Goal: Task Accomplishment & Management: Manage account settings

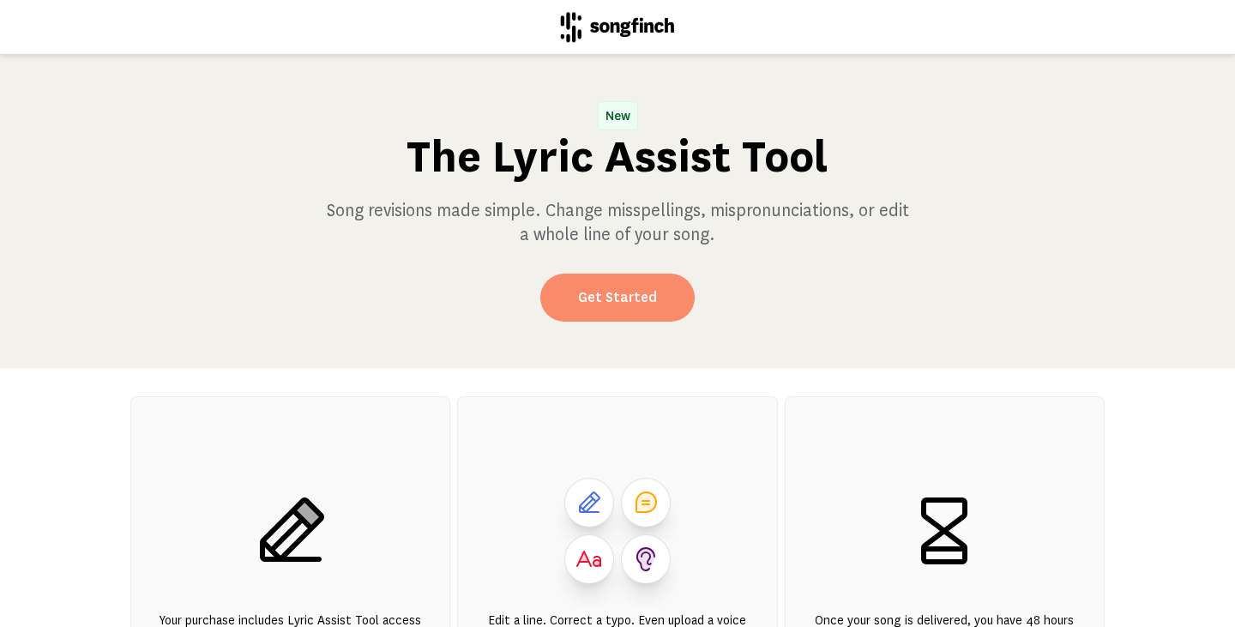
click at [624, 300] on link "Get Started" at bounding box center [617, 298] width 154 height 48
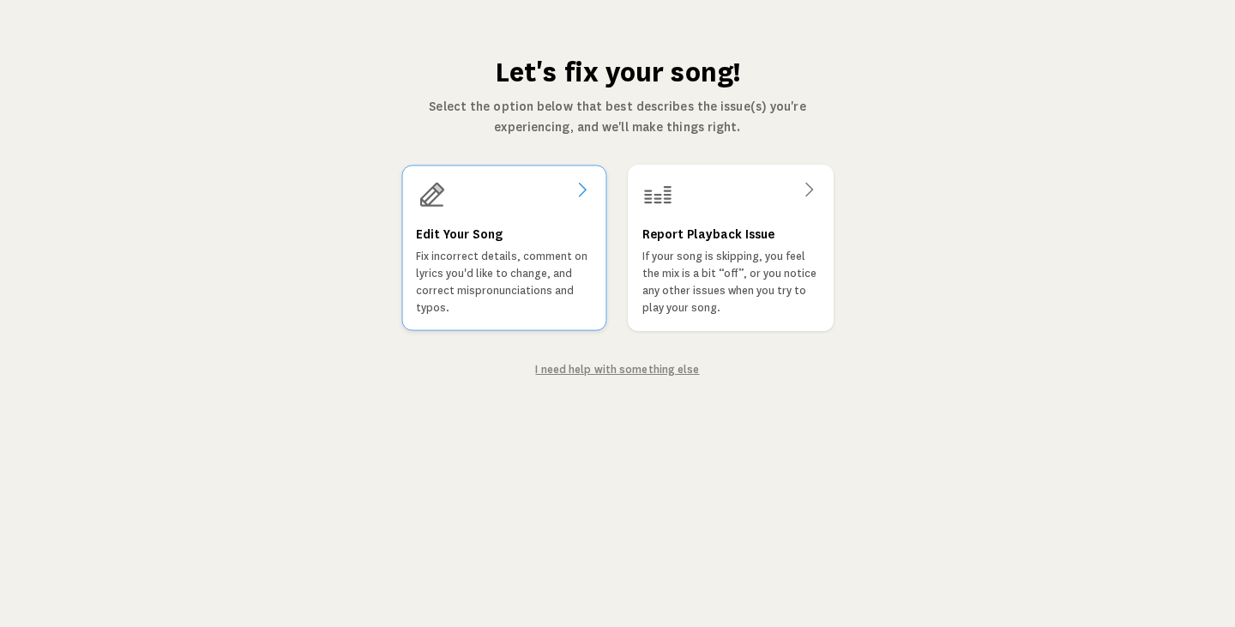
click at [496, 248] on p "Fix incorrect details, comment on lyrics you'd like to change, and correct misp…" at bounding box center [504, 282] width 176 height 69
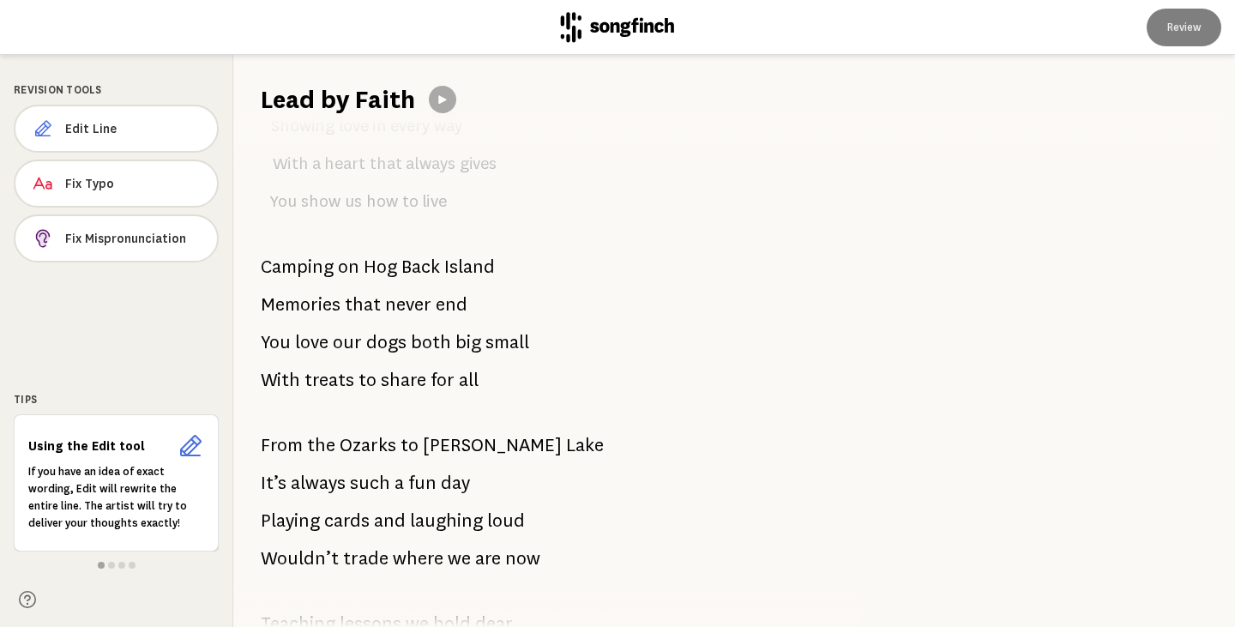
scroll to position [572, 0]
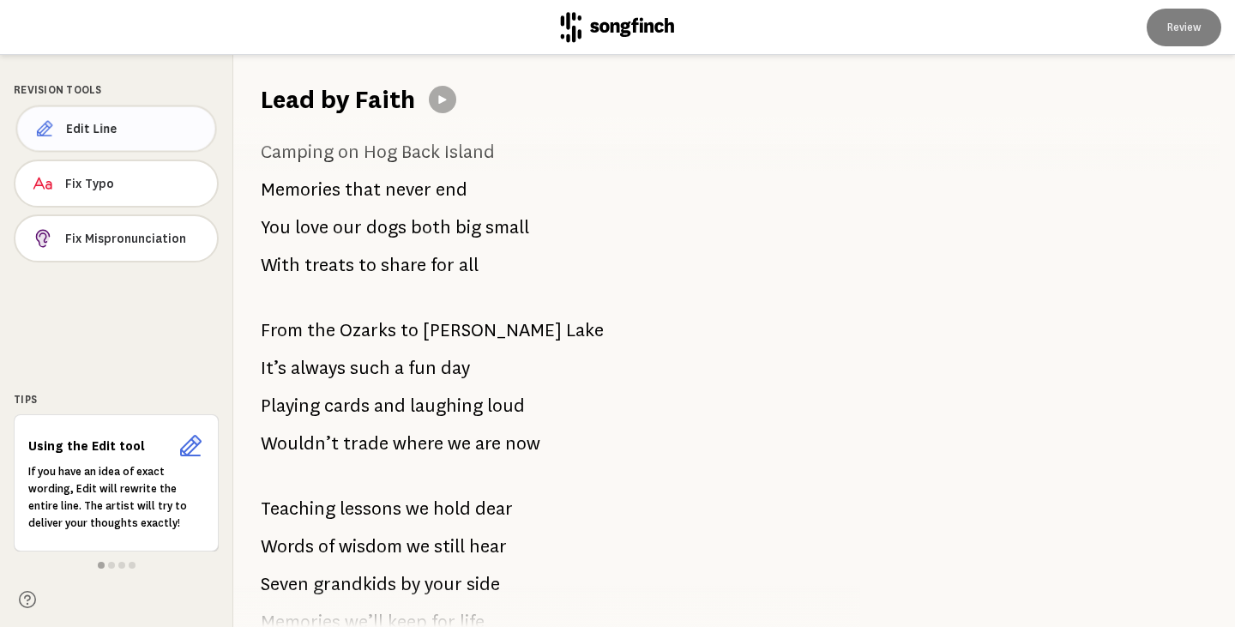
click at [162, 133] on span "Edit Line" at bounding box center [133, 128] width 135 height 17
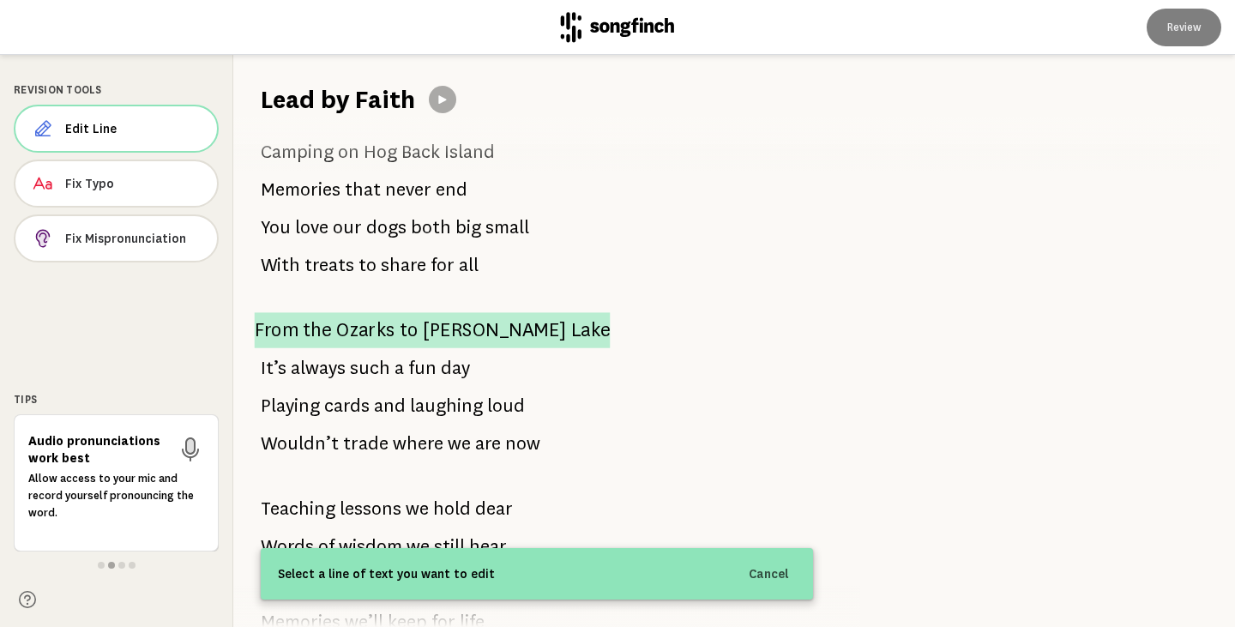
click at [427, 327] on span "[PERSON_NAME]" at bounding box center [495, 330] width 144 height 36
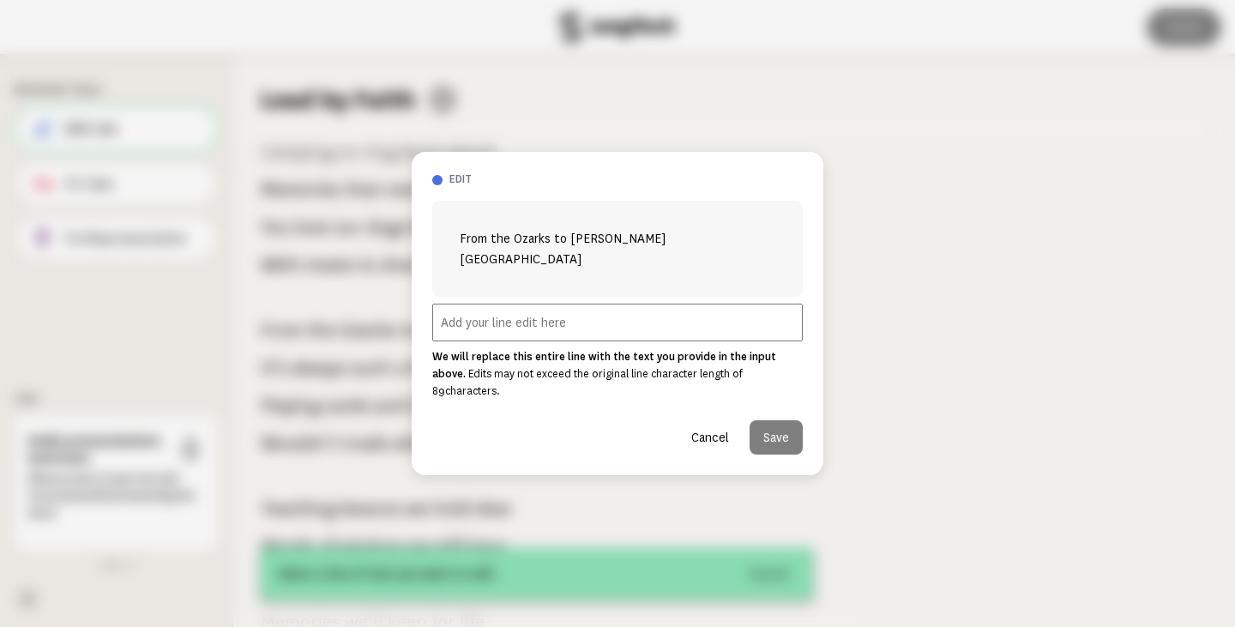
click at [711, 420] on button "Cancel" at bounding box center [709, 437] width 65 height 34
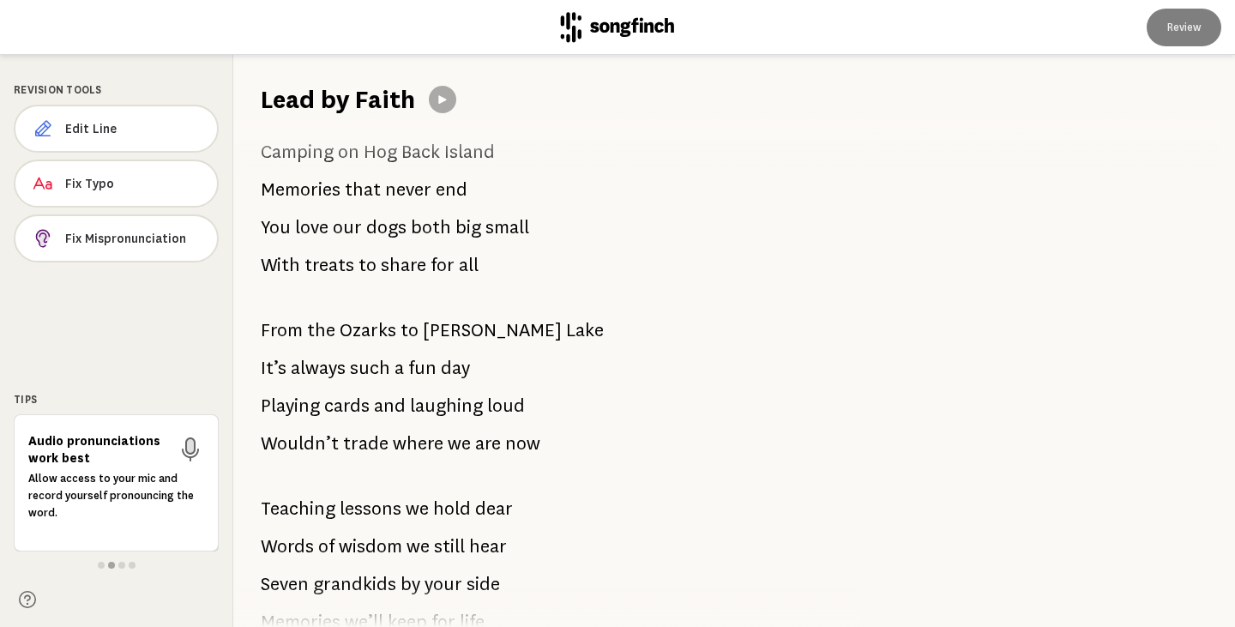
drag, startPoint x: 264, startPoint y: 328, endPoint x: 357, endPoint y: 339, distance: 93.3
click at [357, 339] on p "From the Ozarks to [PERSON_NAME][GEOGRAPHIC_DATA]" at bounding box center [432, 330] width 343 height 34
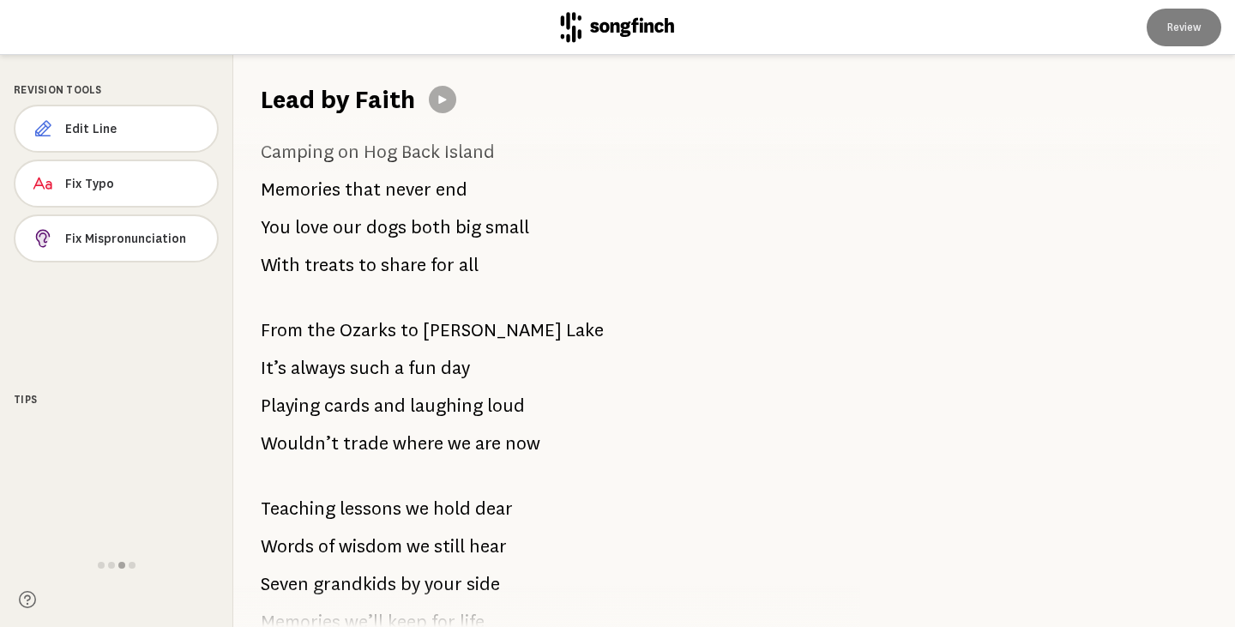
drag, startPoint x: 514, startPoint y: 331, endPoint x: 346, endPoint y: 331, distance: 168.1
click at [346, 331] on div "We love all that you do And all our memories too Like [MEDICAL_DATA] with the f…" at bounding box center [536, 372] width 607 height 510
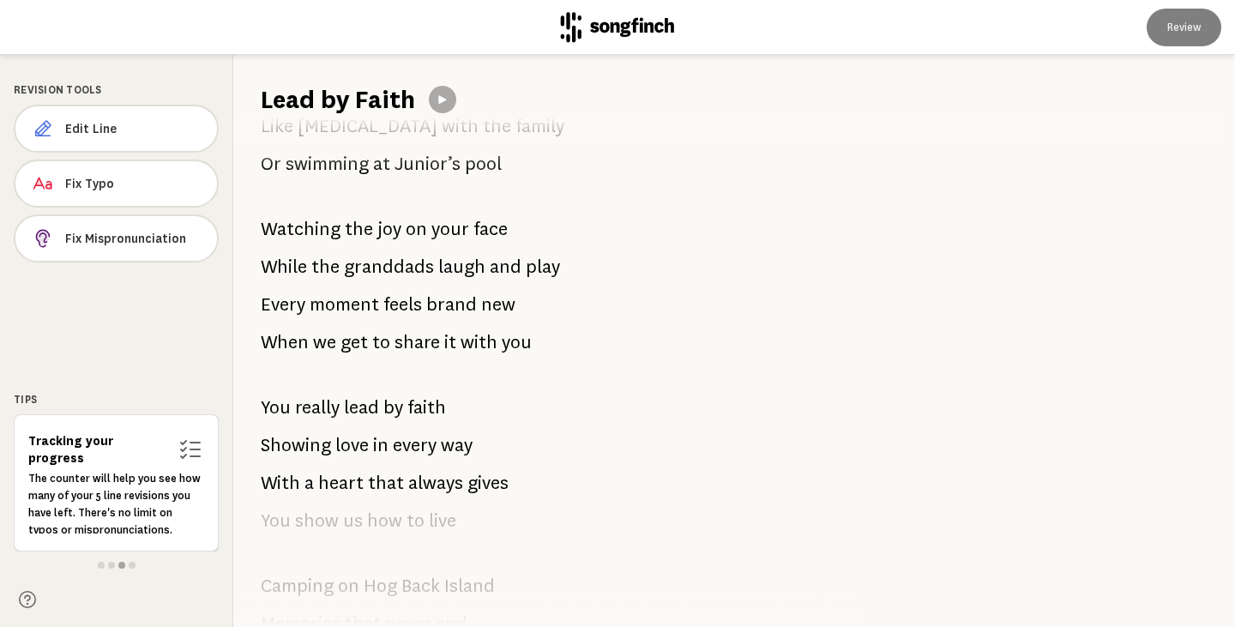
scroll to position [0, 0]
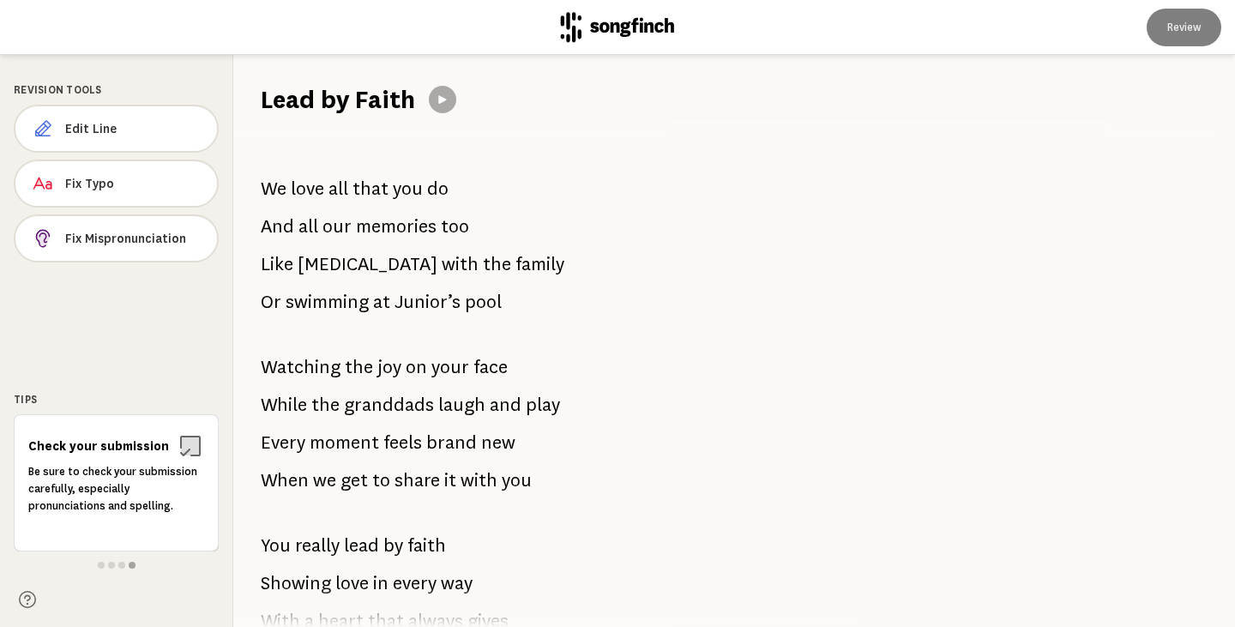
click at [315, 269] on span "[MEDICAL_DATA]" at bounding box center [368, 264] width 140 height 34
click at [165, 236] on span "Fix Mispronunciation" at bounding box center [133, 238] width 137 height 17
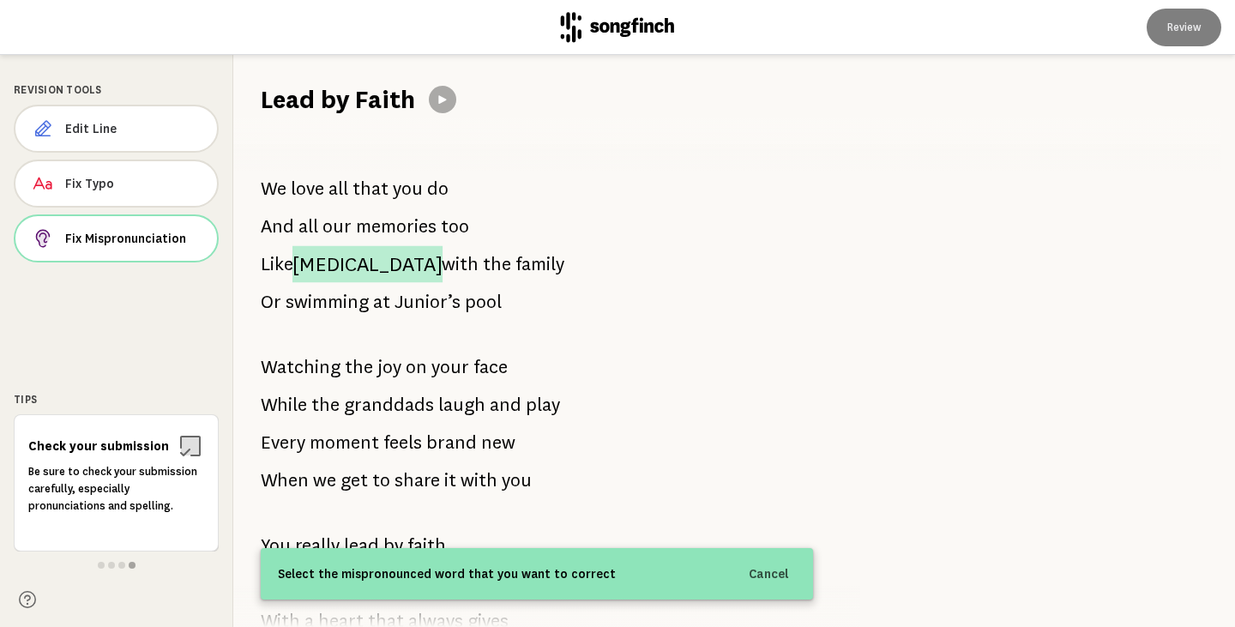
click at [319, 260] on span "[MEDICAL_DATA]" at bounding box center [367, 264] width 150 height 37
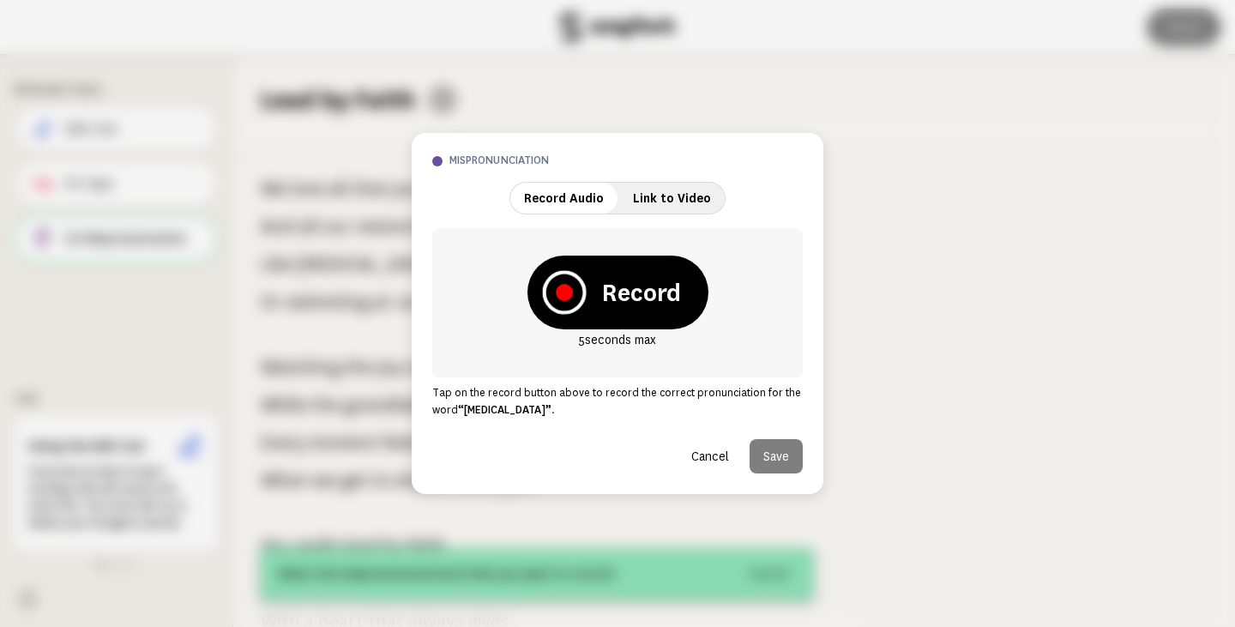
click at [563, 288] on icon at bounding box center [564, 292] width 17 height 17
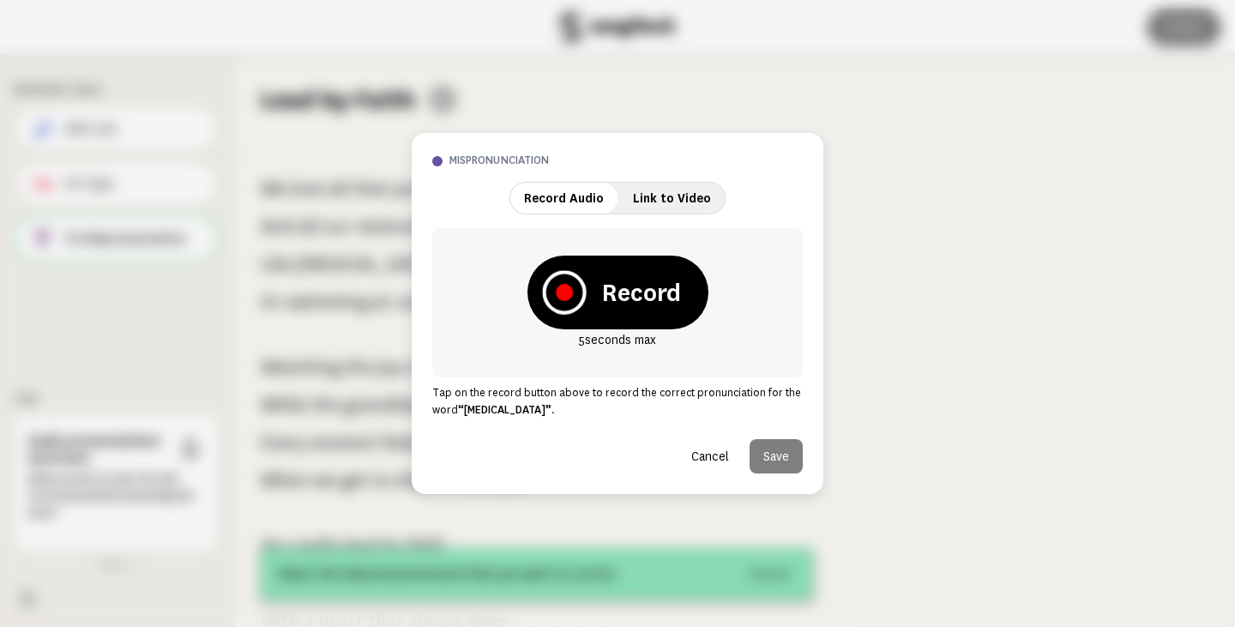
click at [558, 285] on icon at bounding box center [564, 292] width 44 height 44
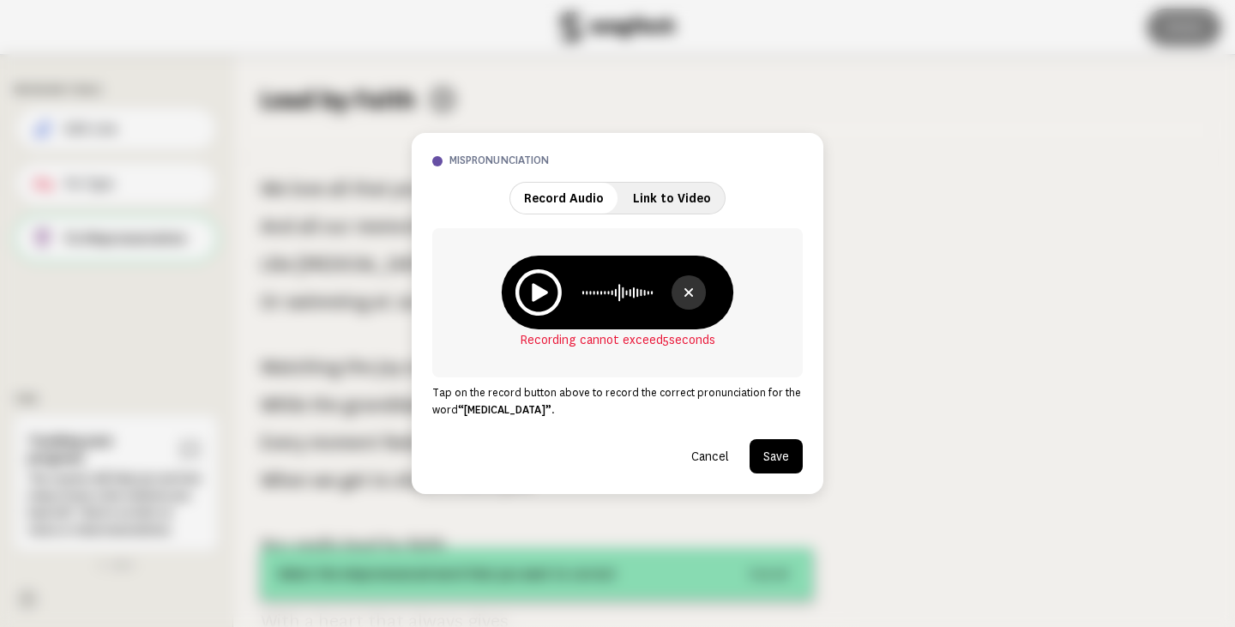
click at [719, 453] on button "Cancel" at bounding box center [709, 456] width 65 height 34
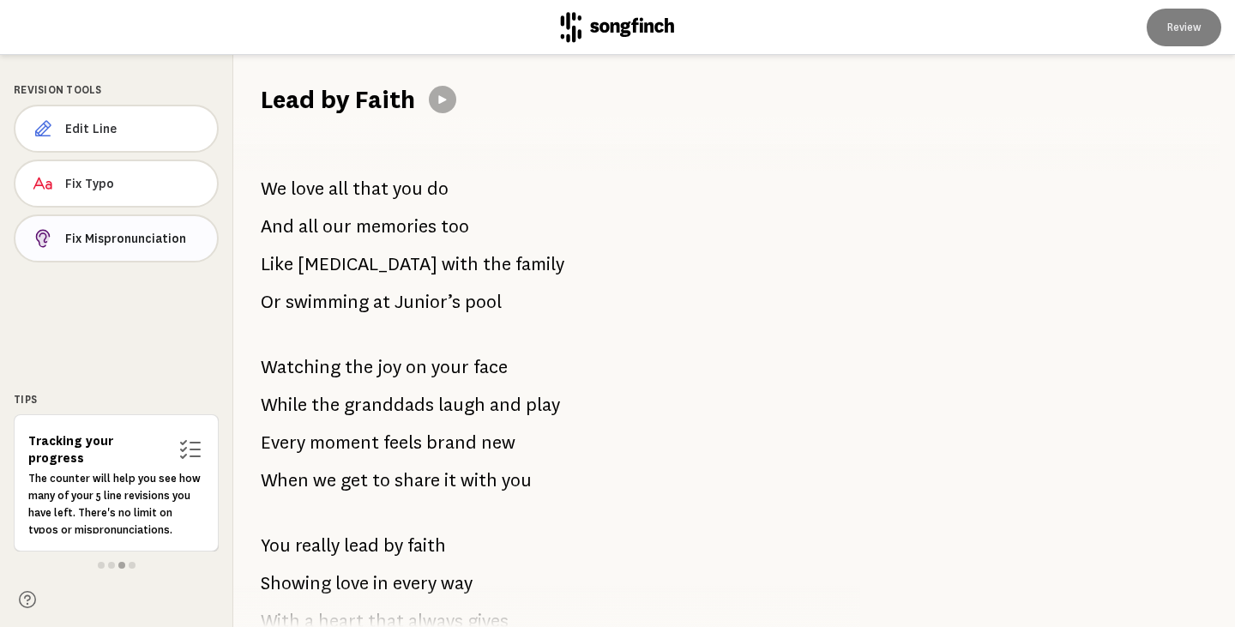
click at [121, 226] on button "Fix Mispronunciation" at bounding box center [116, 238] width 205 height 48
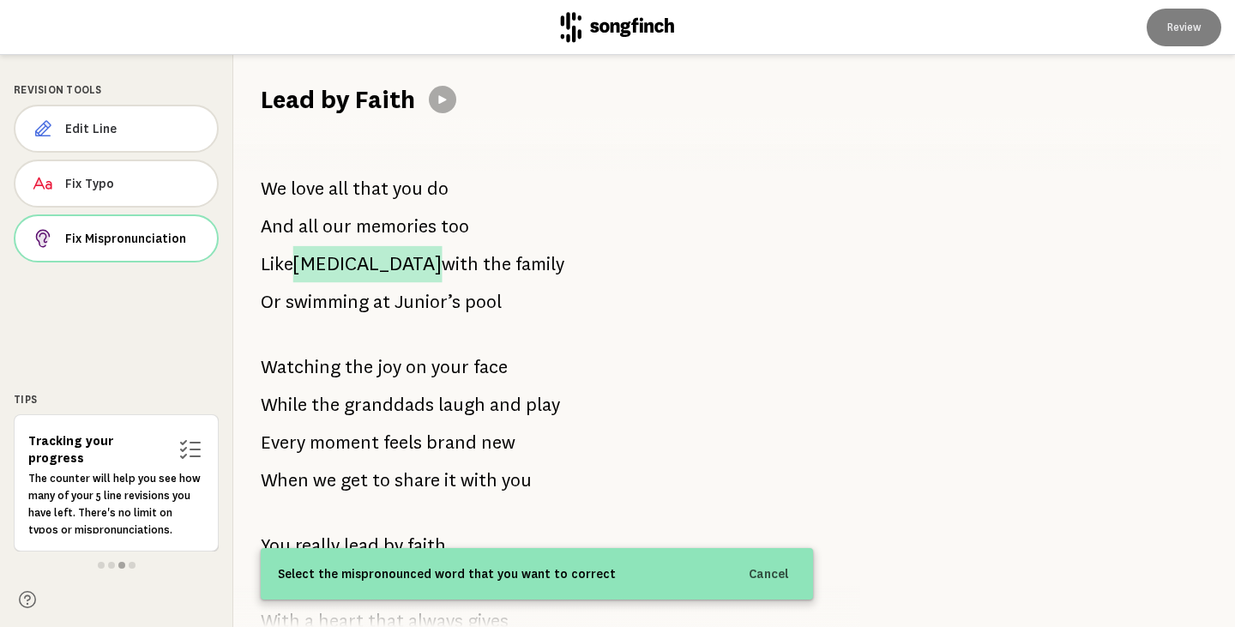
click at [328, 261] on span "[MEDICAL_DATA]" at bounding box center [366, 264] width 149 height 37
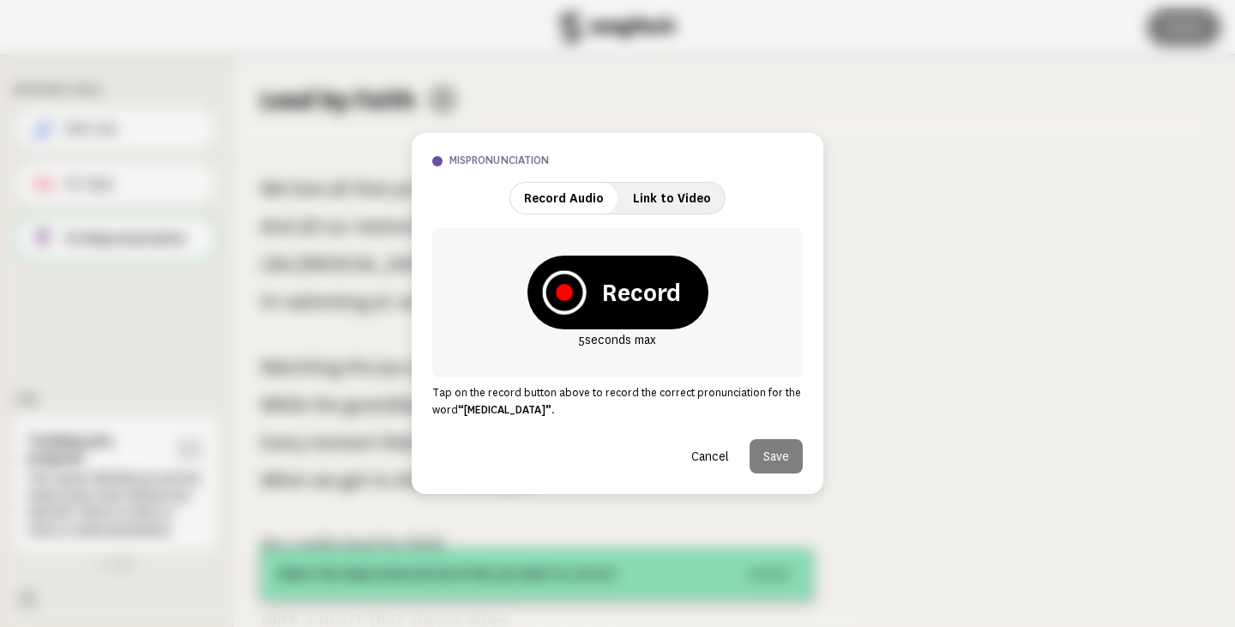
click at [559, 292] on icon at bounding box center [564, 292] width 17 height 17
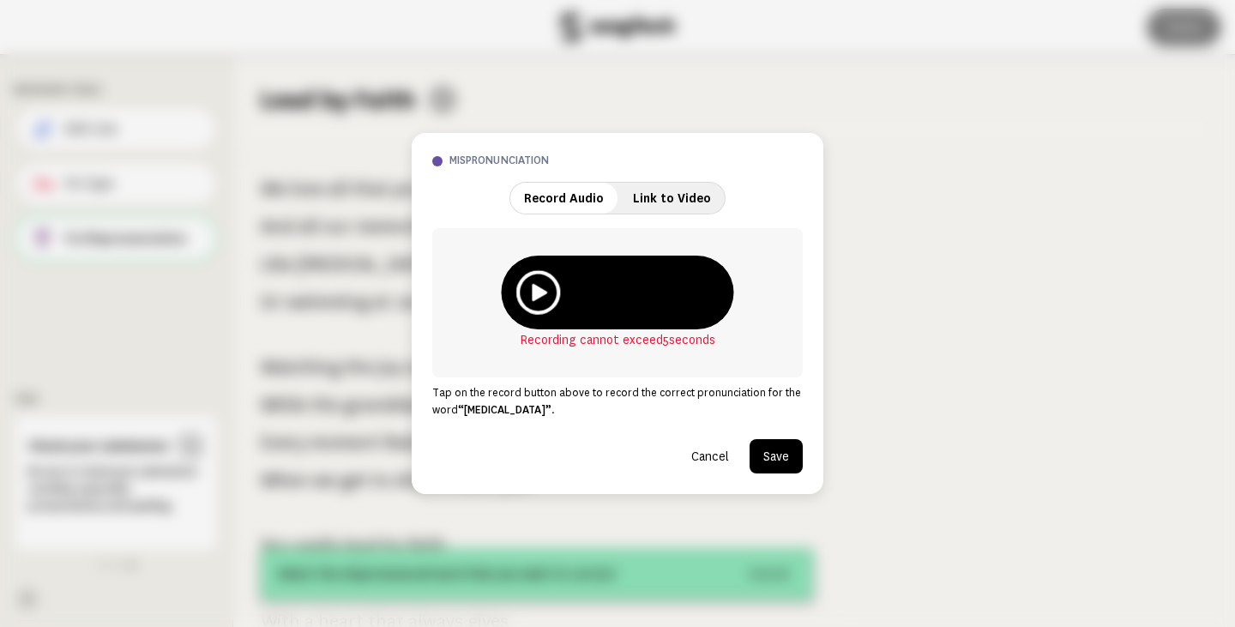
click at [532, 291] on icon at bounding box center [538, 292] width 44 height 44
click at [539, 286] on icon at bounding box center [538, 292] width 42 height 42
click at [529, 287] on icon at bounding box center [538, 292] width 44 height 44
drag, startPoint x: 599, startPoint y: 286, endPoint x: 532, endPoint y: 287, distance: 66.0
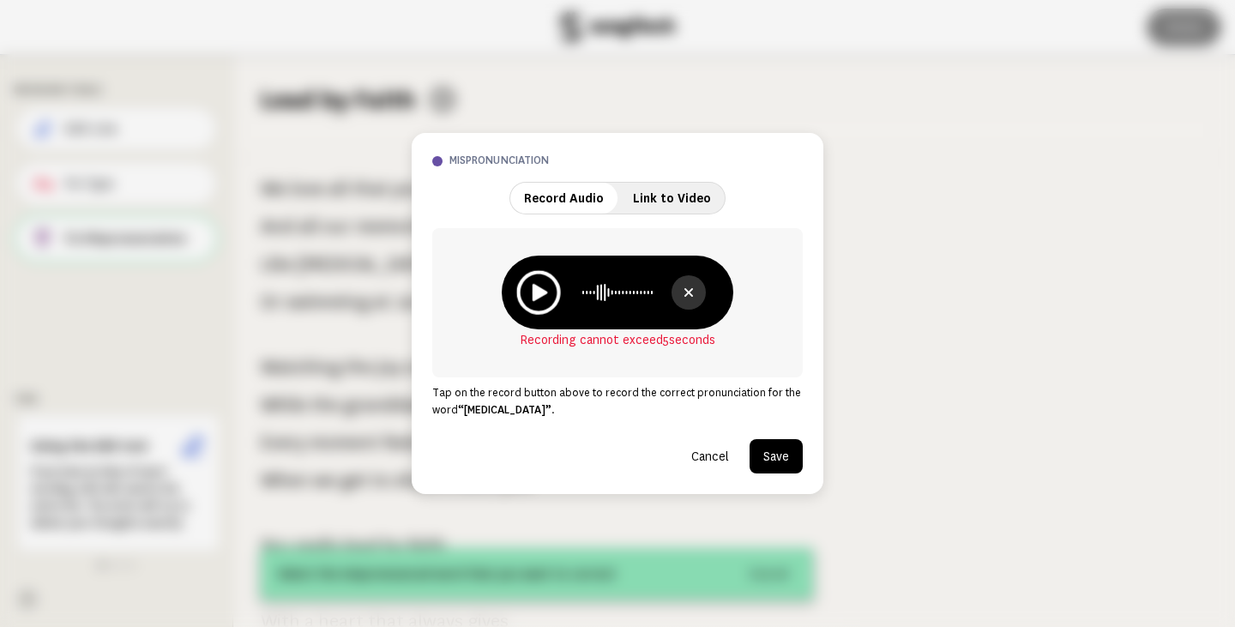
click at [532, 287] on div at bounding box center [618, 293] width 232 height 74
click at [694, 294] on icon at bounding box center [688, 292] width 19 height 19
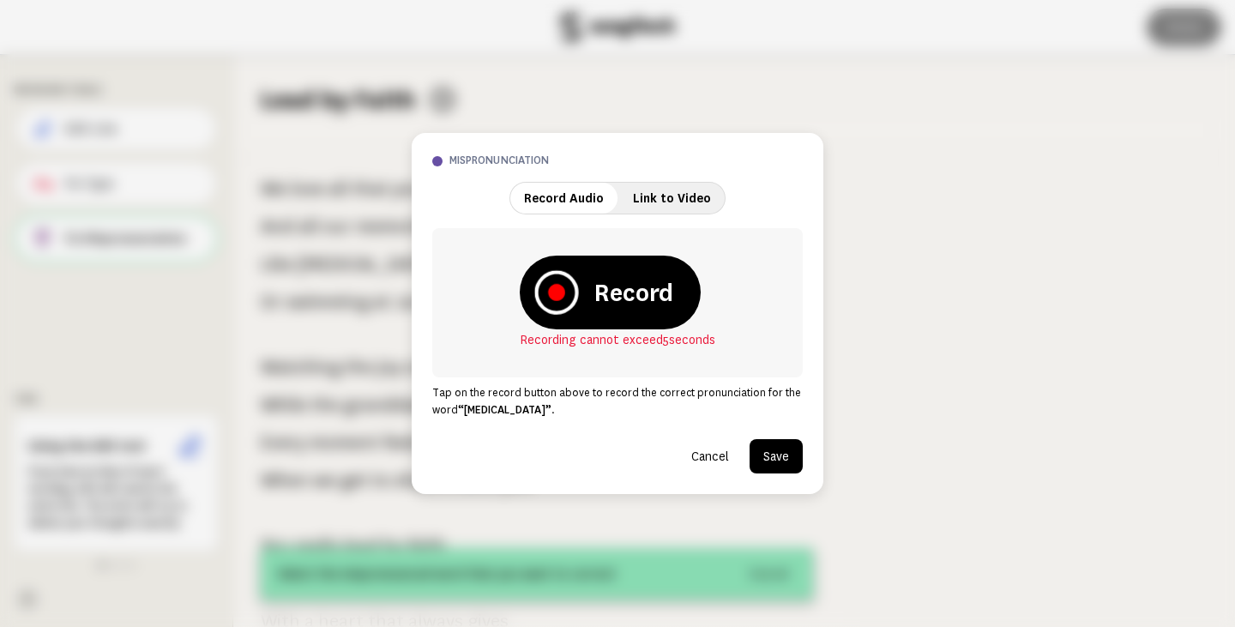
click at [550, 282] on icon at bounding box center [556, 292] width 44 height 44
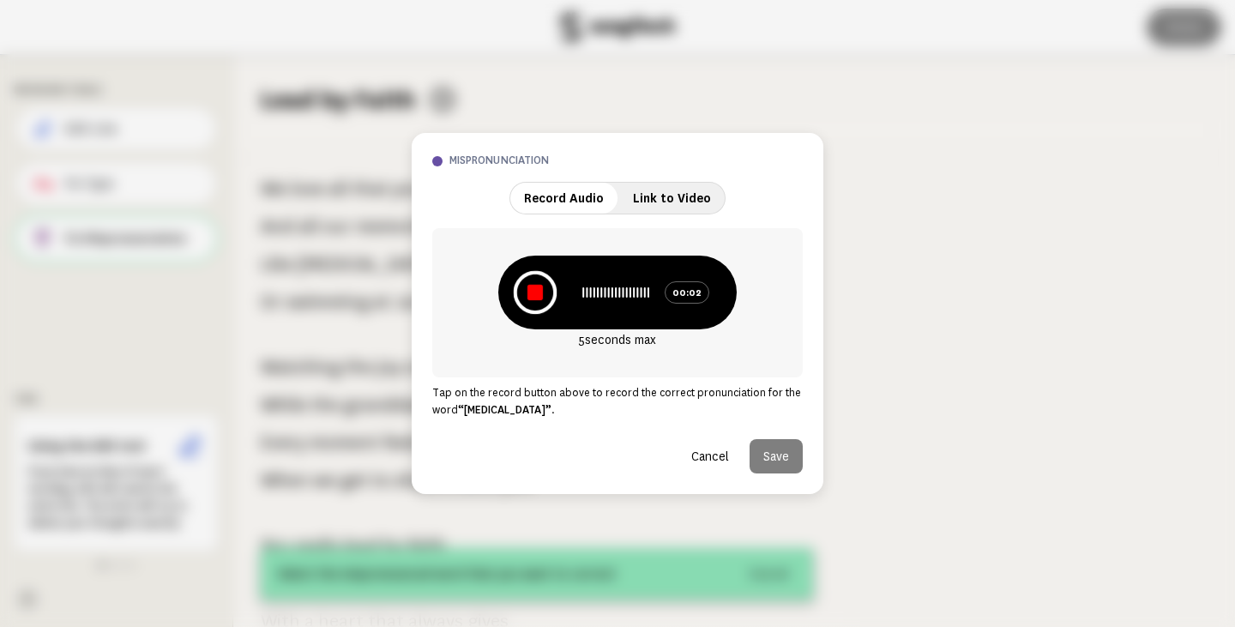
click at [532, 281] on icon at bounding box center [536, 293] width 44 height 44
click at [537, 281] on icon at bounding box center [538, 292] width 44 height 44
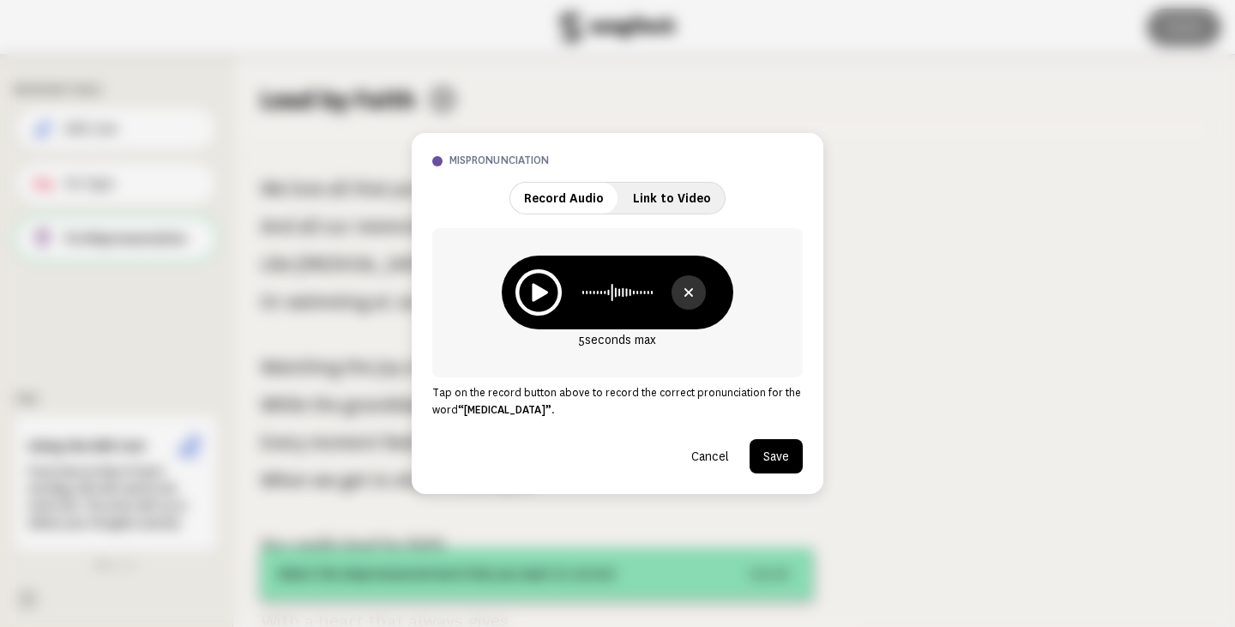
drag, startPoint x: 611, startPoint y: 294, endPoint x: 623, endPoint y: 292, distance: 12.3
click at [623, 292] on g at bounding box center [617, 292] width 70 height 17
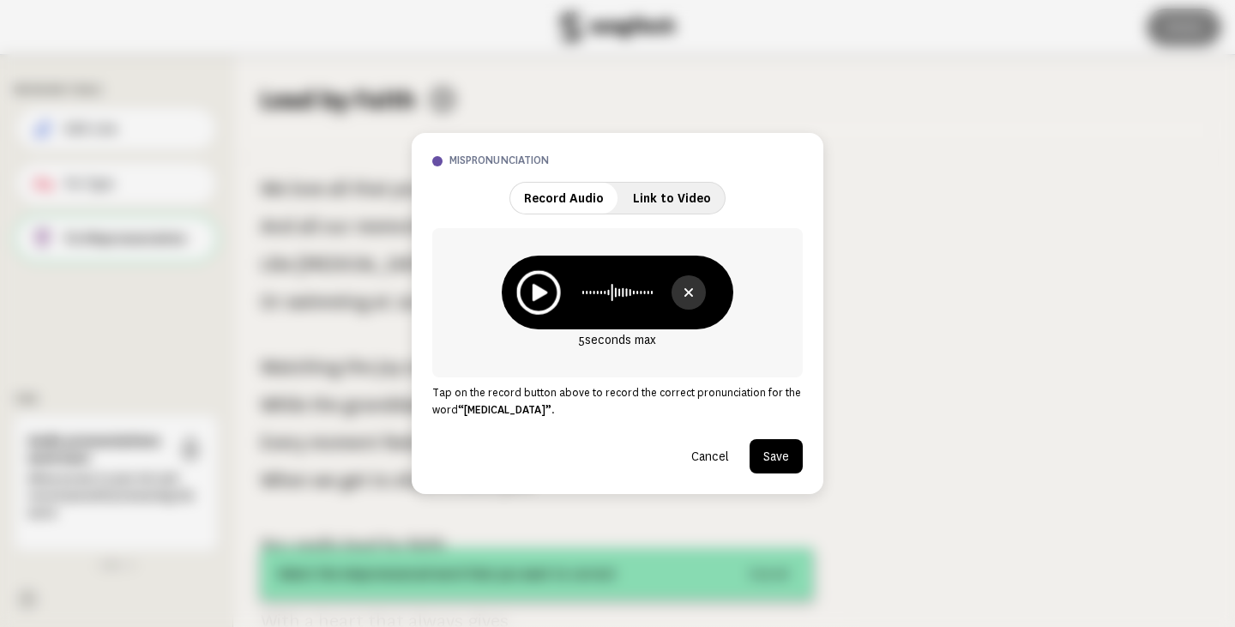
click at [543, 290] on icon at bounding box center [539, 292] width 15 height 17
click at [762, 449] on button "Save" at bounding box center [775, 456] width 53 height 34
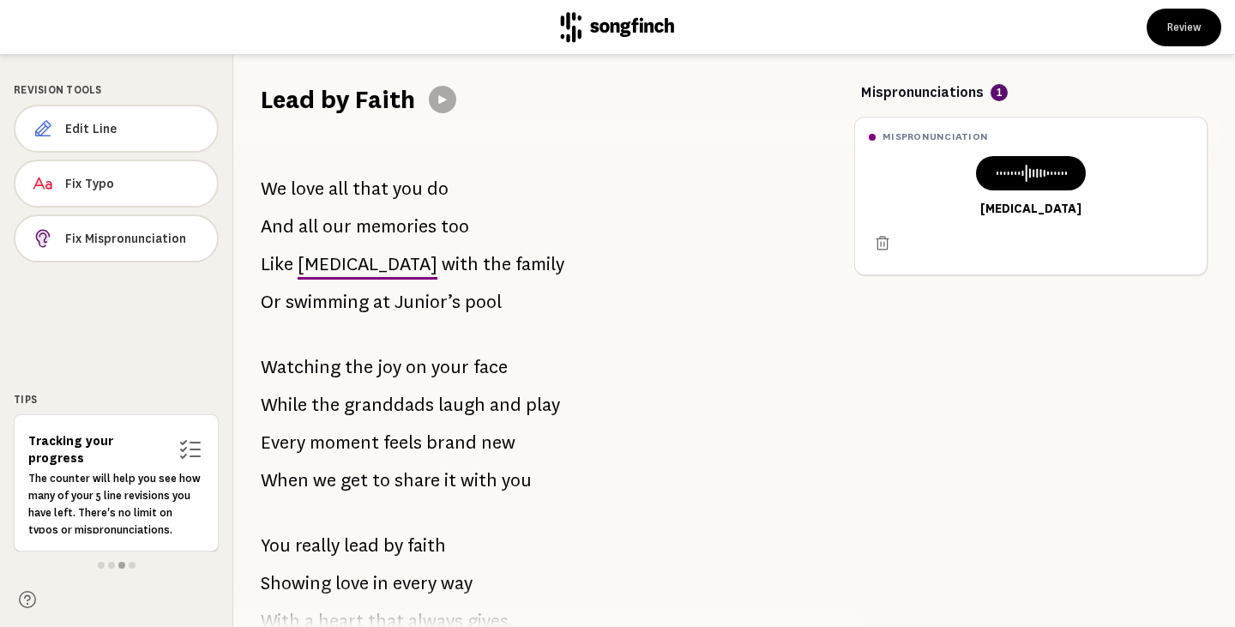
click at [394, 403] on span "granddads" at bounding box center [389, 405] width 90 height 34
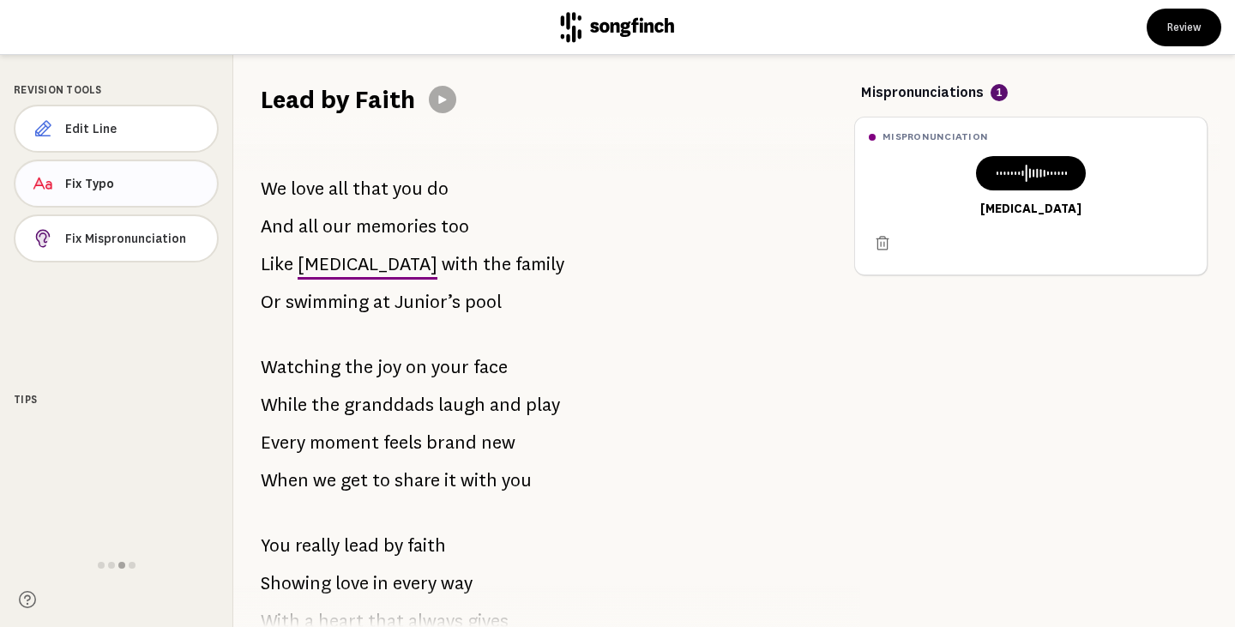
click at [93, 178] on span "Fix Typo" at bounding box center [134, 183] width 138 height 17
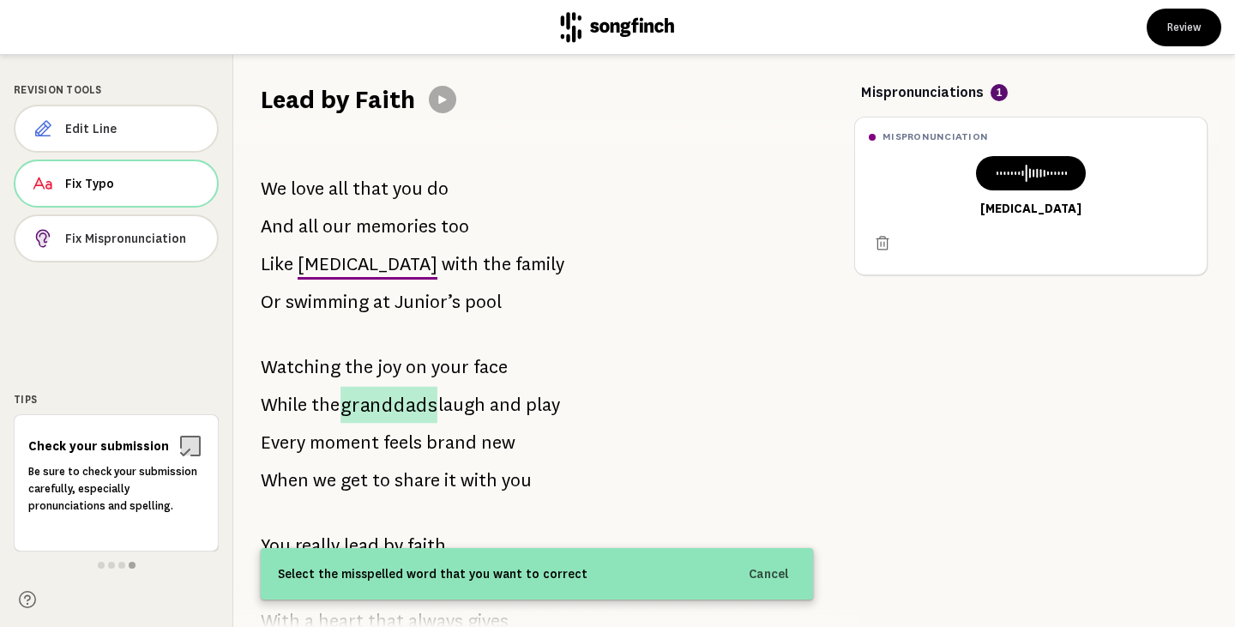
click at [371, 411] on span "granddads" at bounding box center [388, 405] width 97 height 37
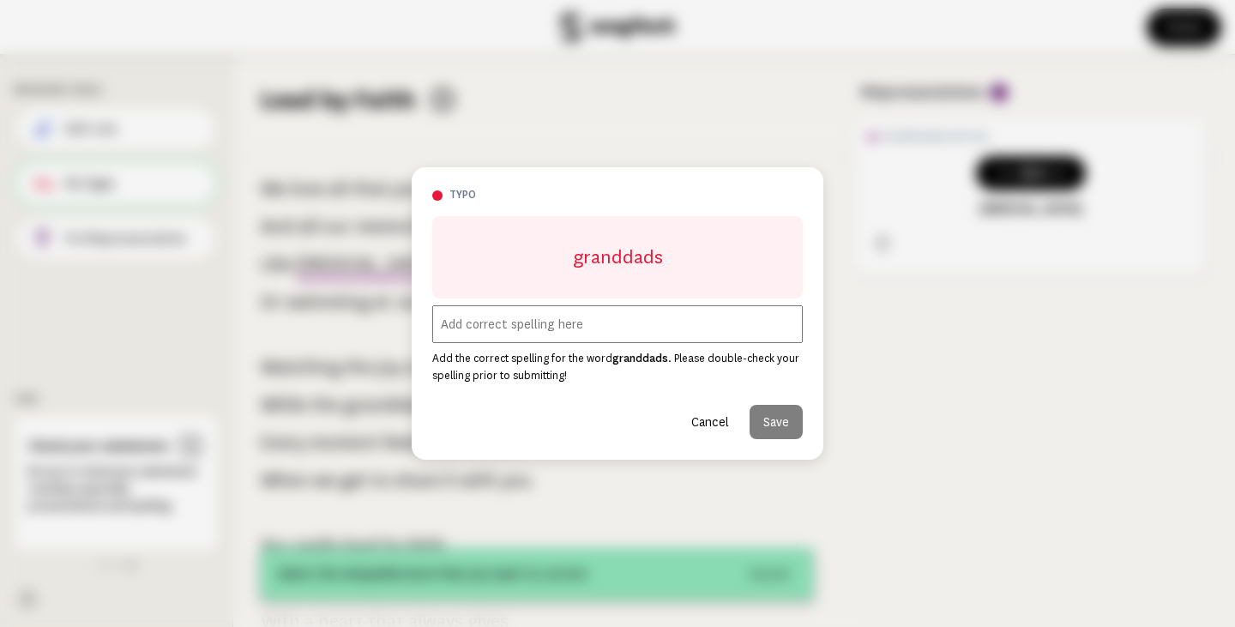
click at [527, 329] on input "text" at bounding box center [617, 324] width 370 height 38
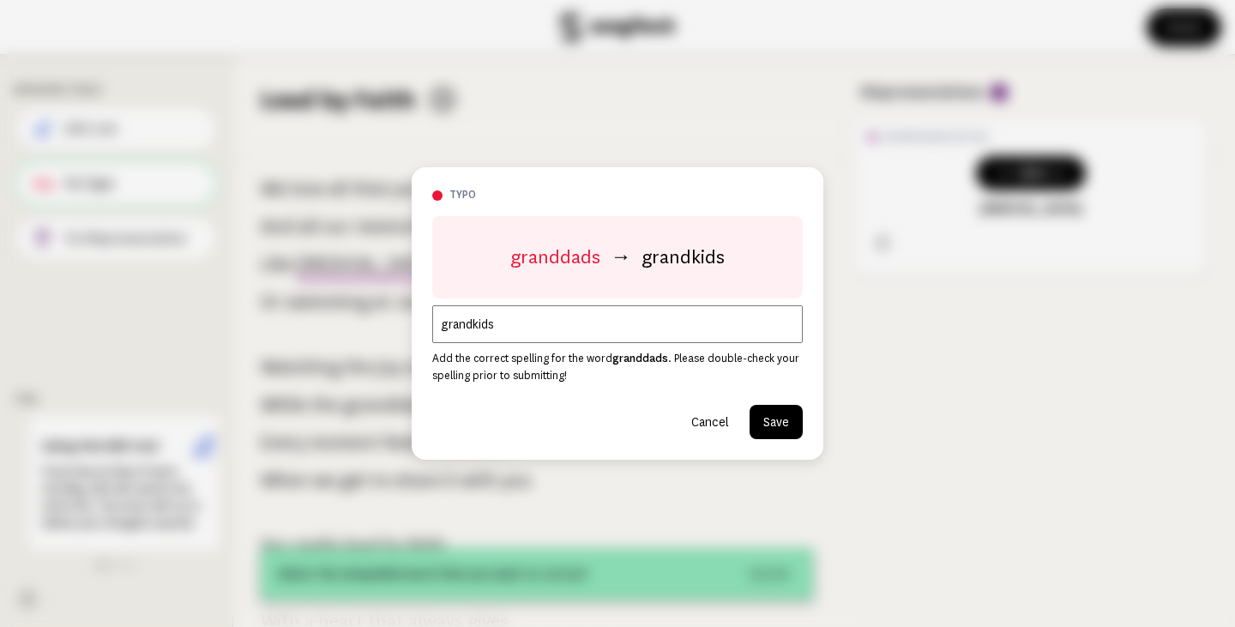
type input "grandkids"
click at [789, 422] on button "Save" at bounding box center [775, 422] width 53 height 34
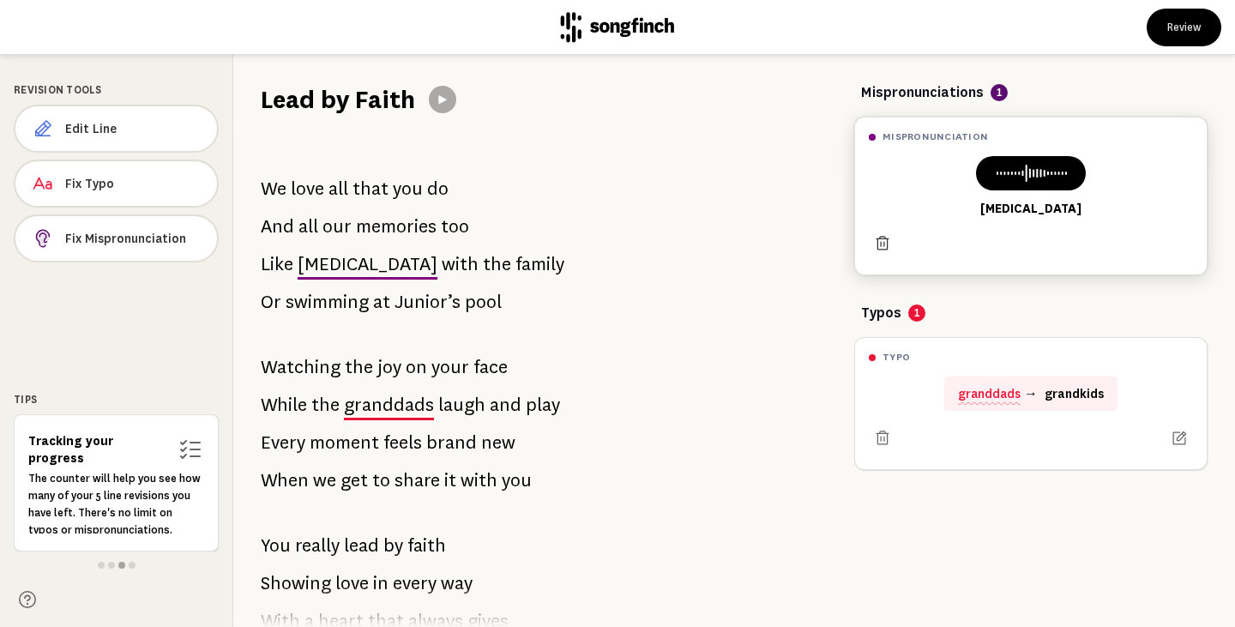
click at [880, 245] on icon at bounding box center [882, 243] width 17 height 17
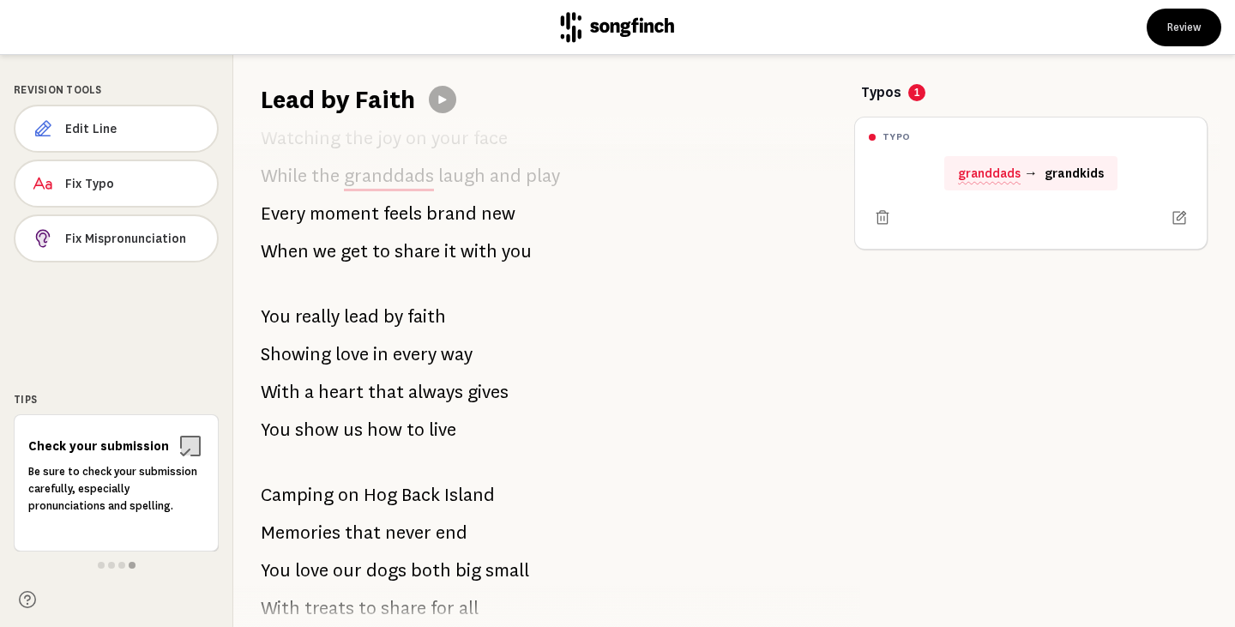
scroll to position [343, 0]
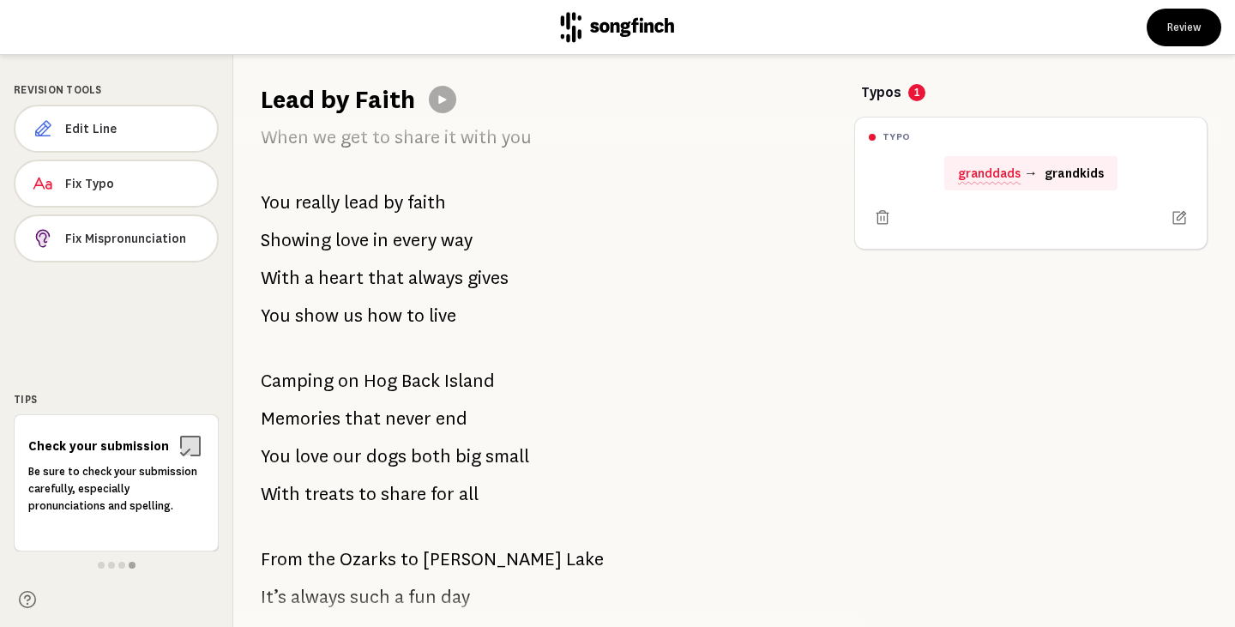
click at [447, 456] on p "You love our dogs both big small" at bounding box center [395, 456] width 268 height 34
click at [125, 123] on span "Edit Line" at bounding box center [134, 128] width 138 height 17
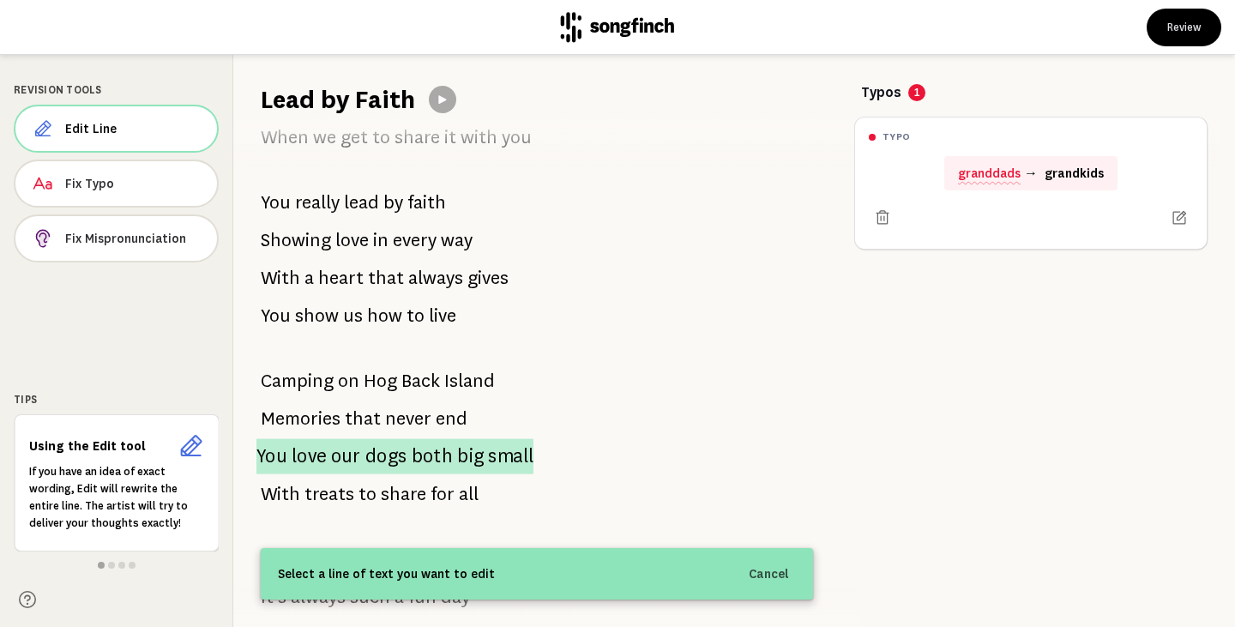
click at [421, 459] on span "both" at bounding box center [432, 455] width 41 height 35
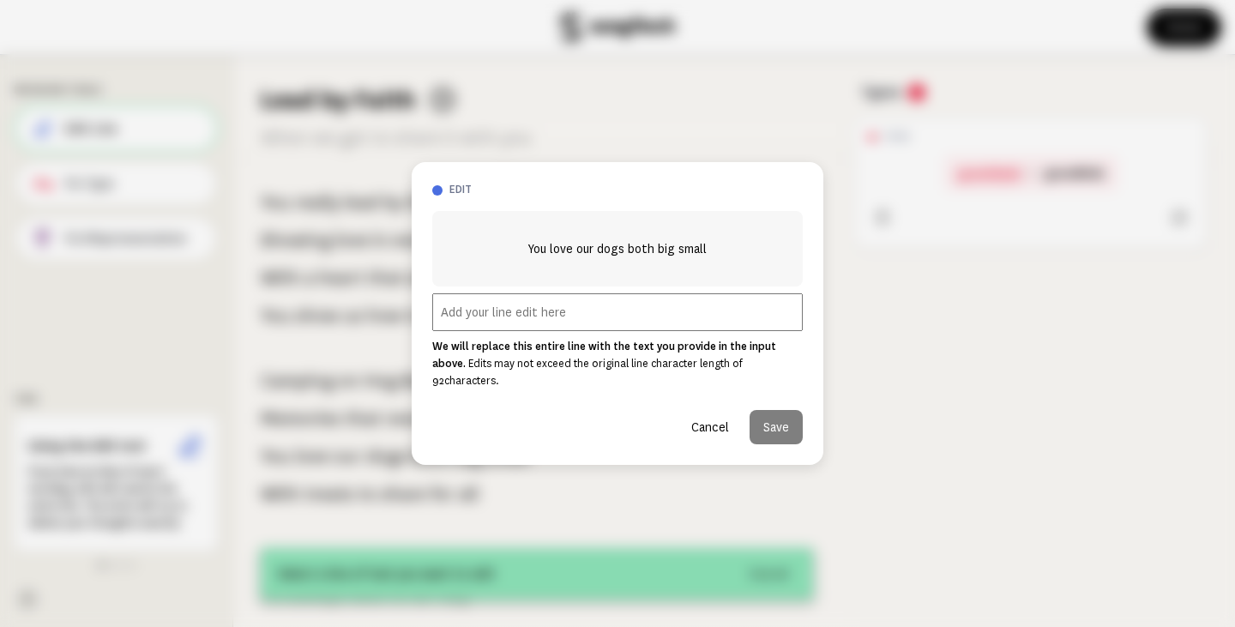
click at [717, 418] on button "Cancel" at bounding box center [709, 427] width 65 height 34
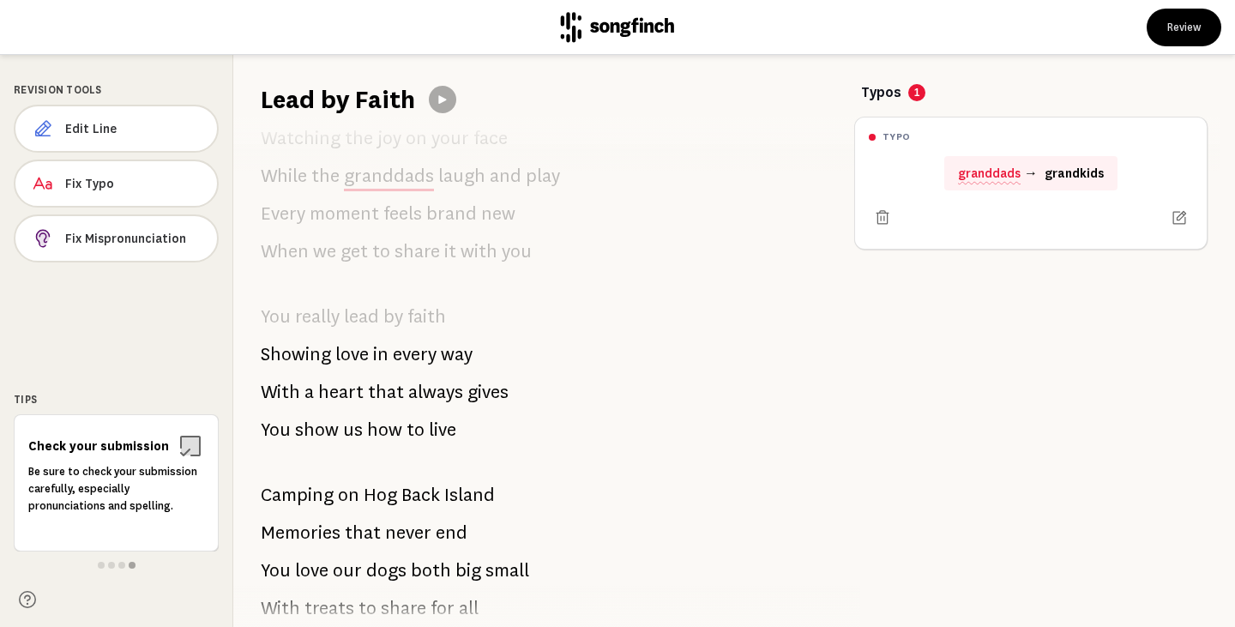
scroll to position [457, 0]
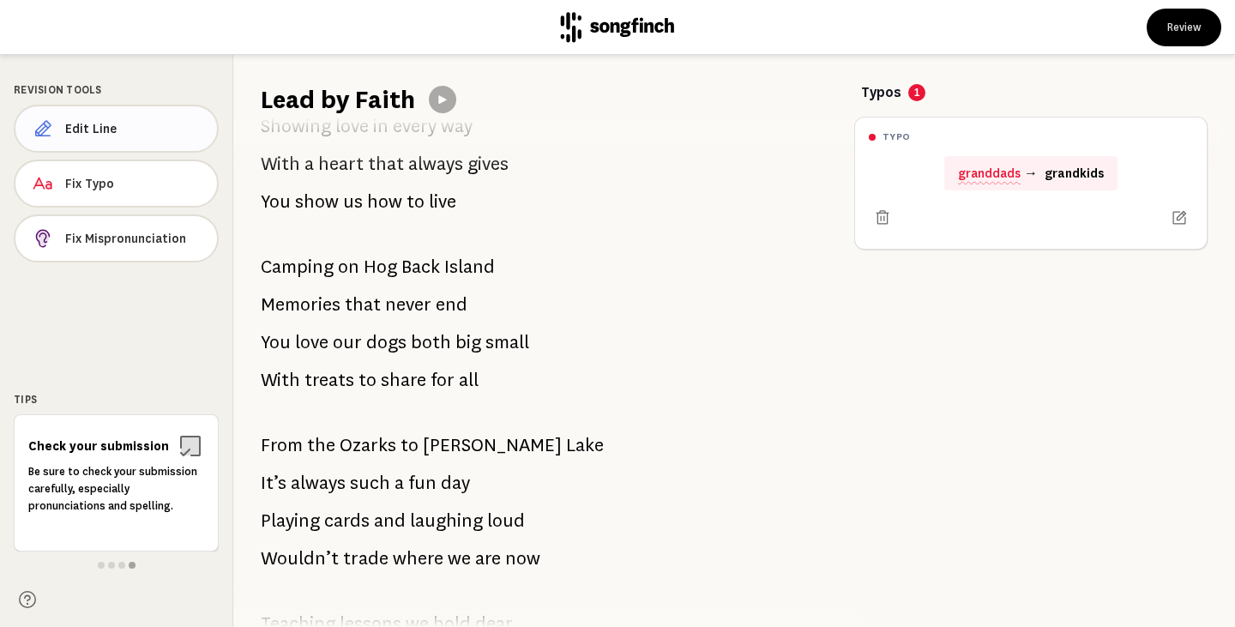
click at [143, 133] on span "Edit Line" at bounding box center [134, 128] width 138 height 17
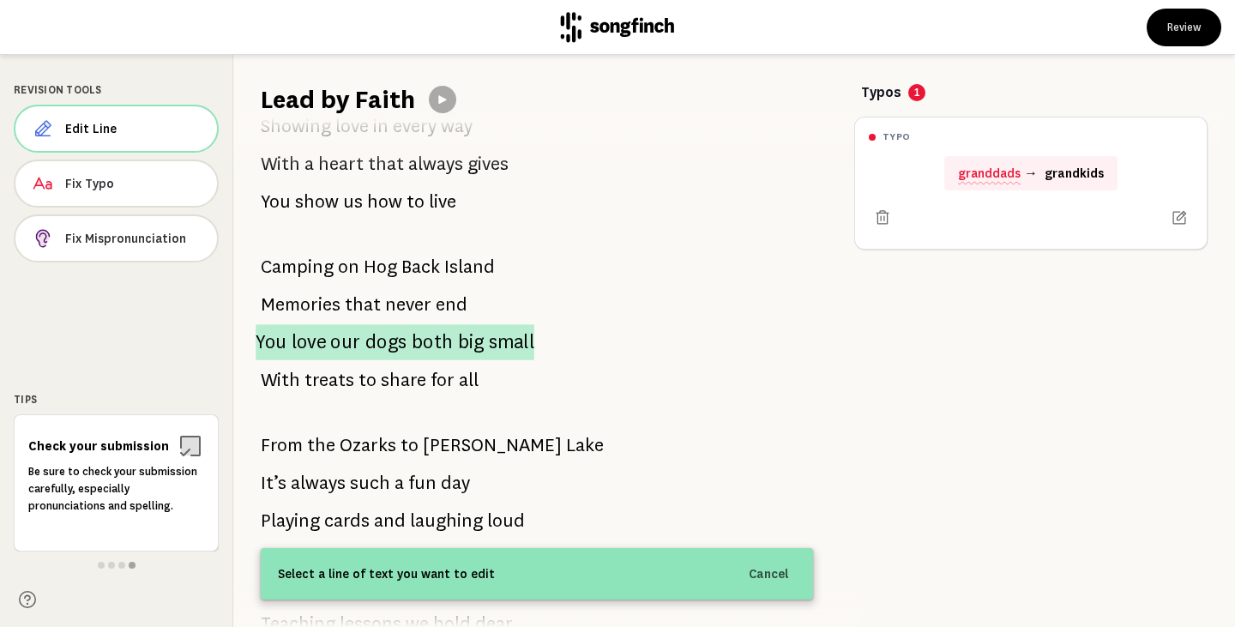
click at [331, 345] on p "You love our dogs both big small" at bounding box center [395, 342] width 279 height 36
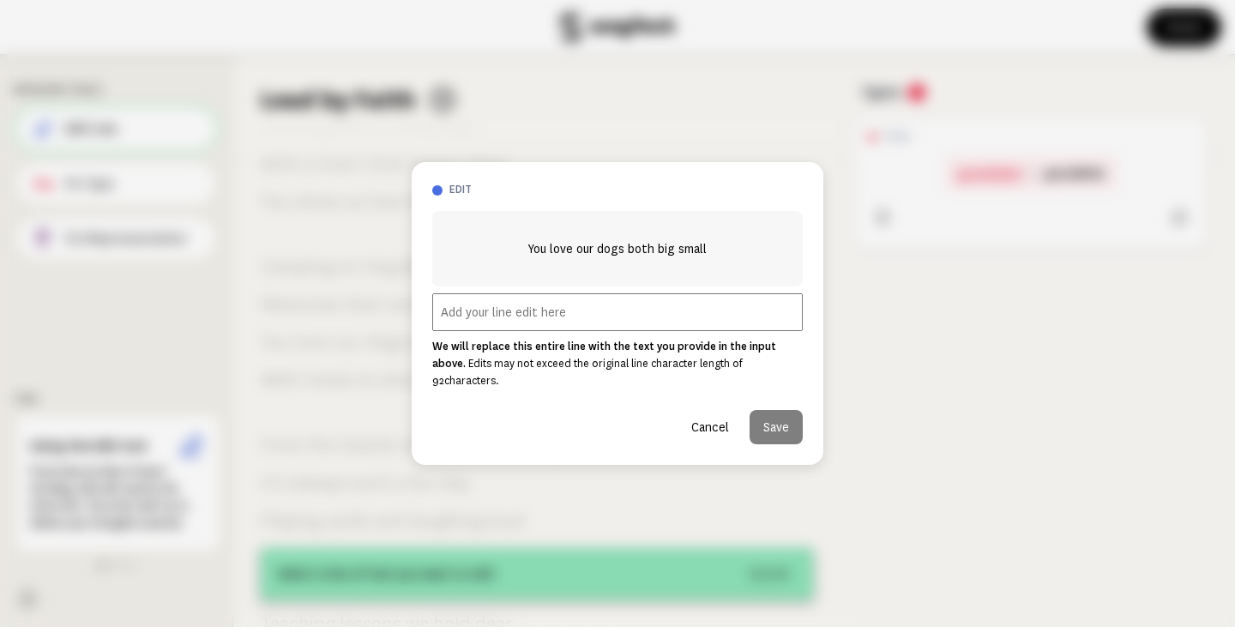
scroll to position [892, 0]
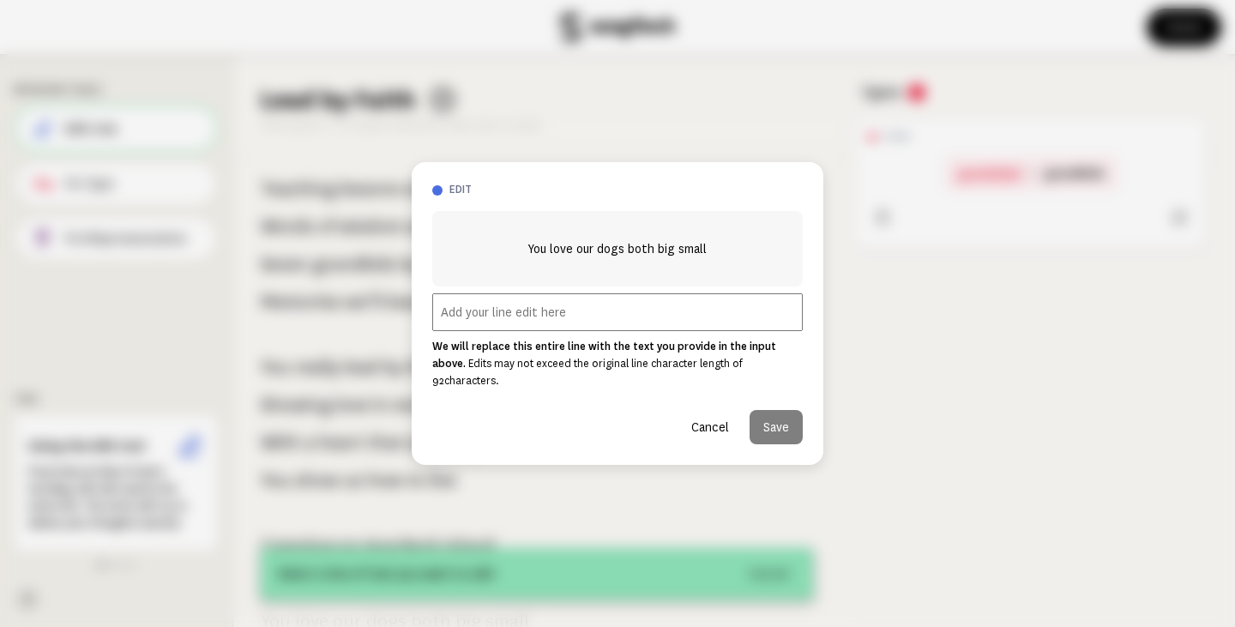
click at [533, 319] on input "text" at bounding box center [617, 312] width 370 height 38
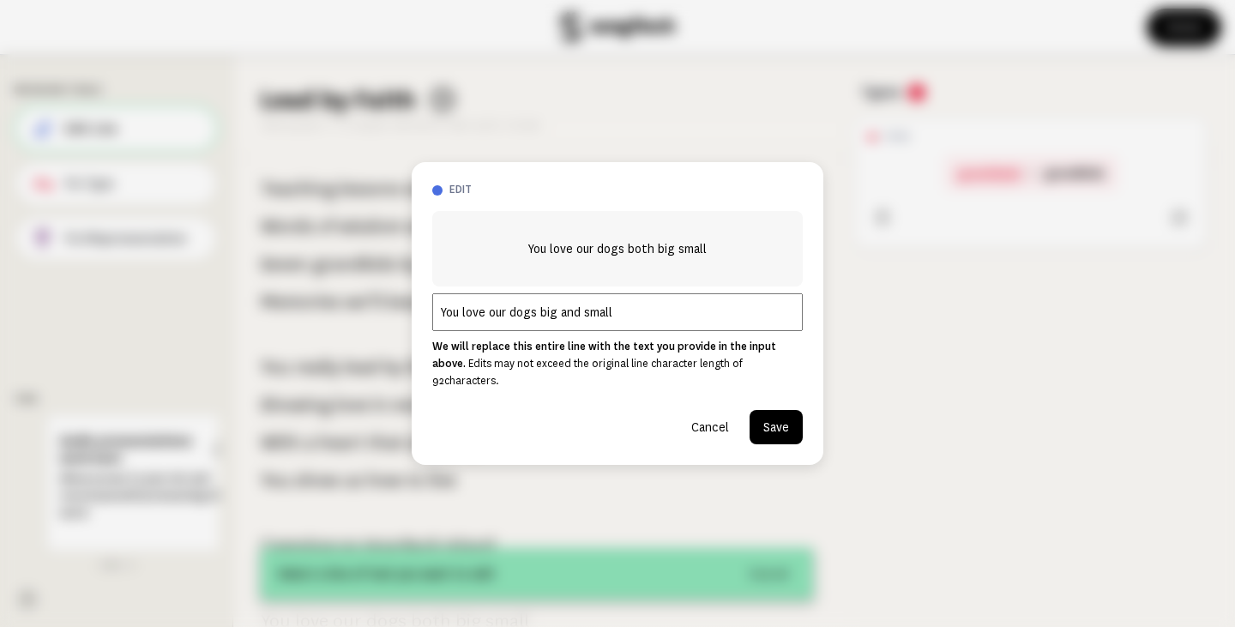
type input "You love our dogs big and small"
click at [779, 419] on button "Save" at bounding box center [775, 427] width 53 height 34
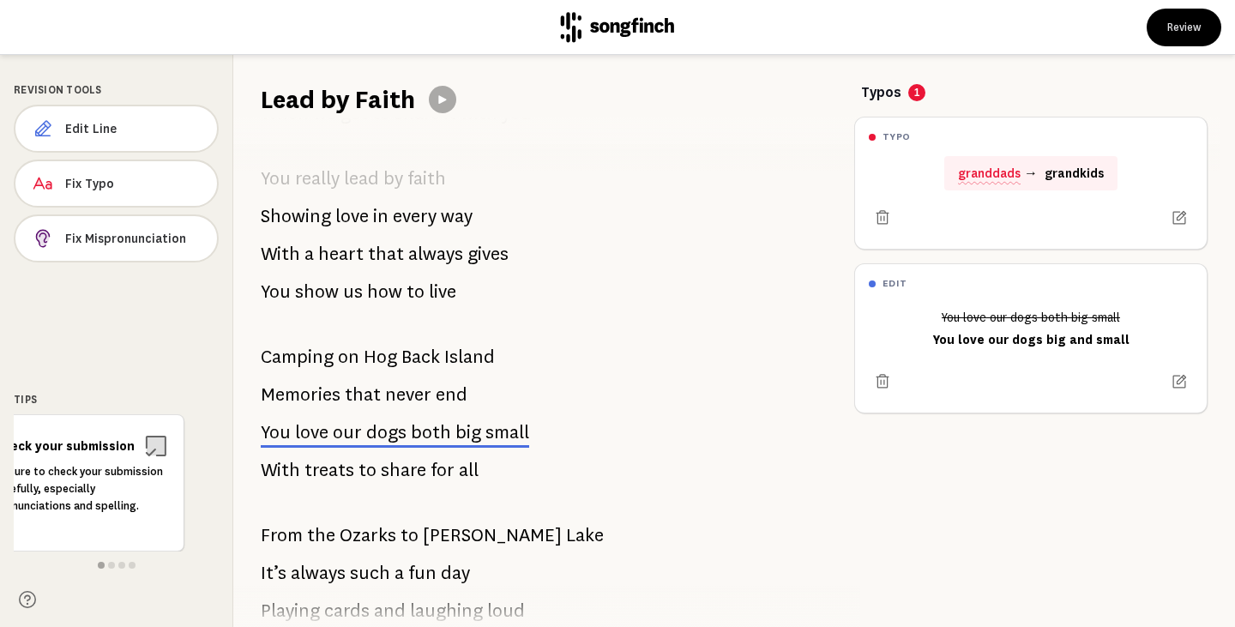
scroll to position [481, 0]
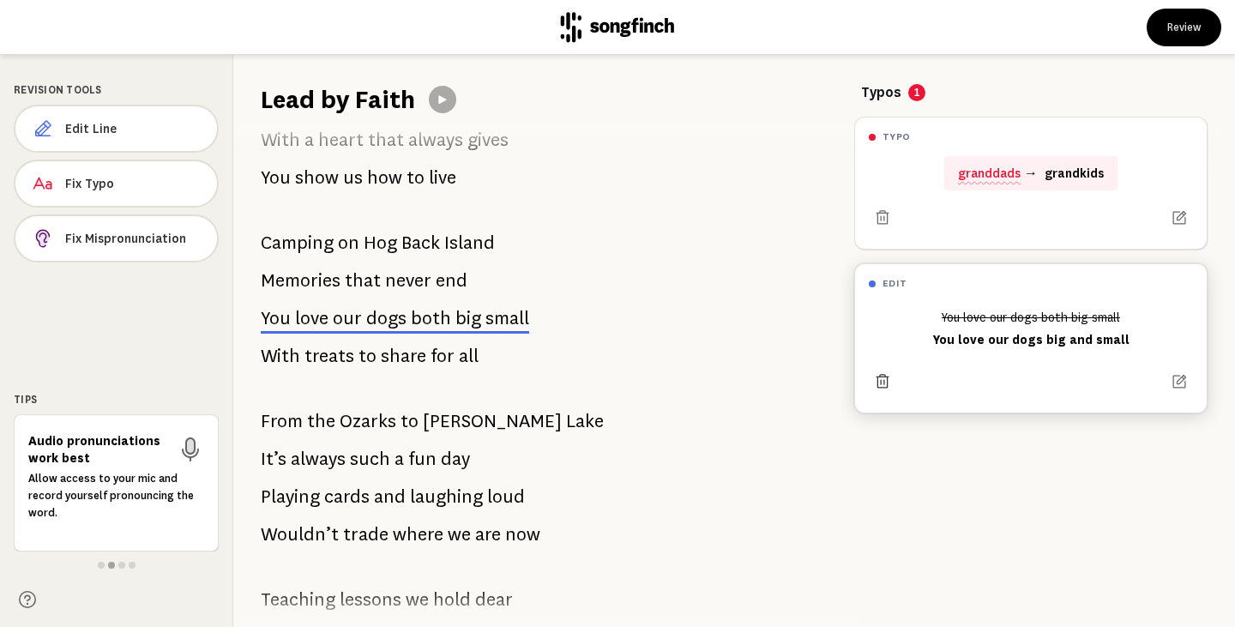
click at [876, 380] on icon at bounding box center [882, 381] width 17 height 17
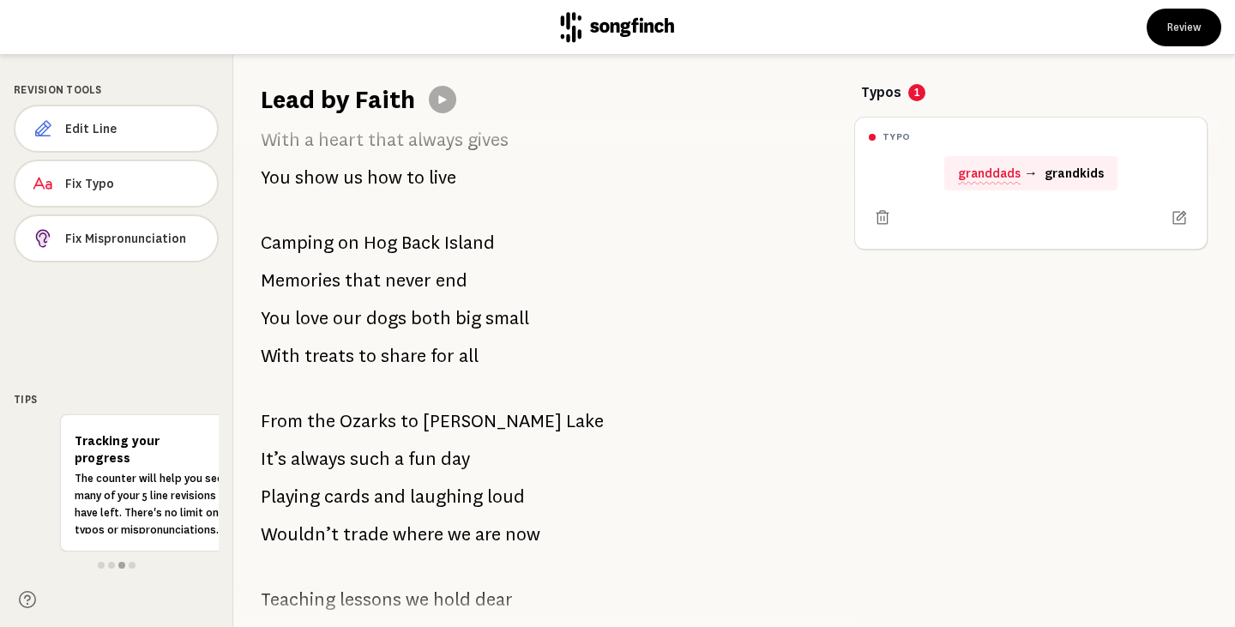
click at [395, 426] on p "From the Ozarks to [PERSON_NAME][GEOGRAPHIC_DATA]" at bounding box center [432, 421] width 343 height 34
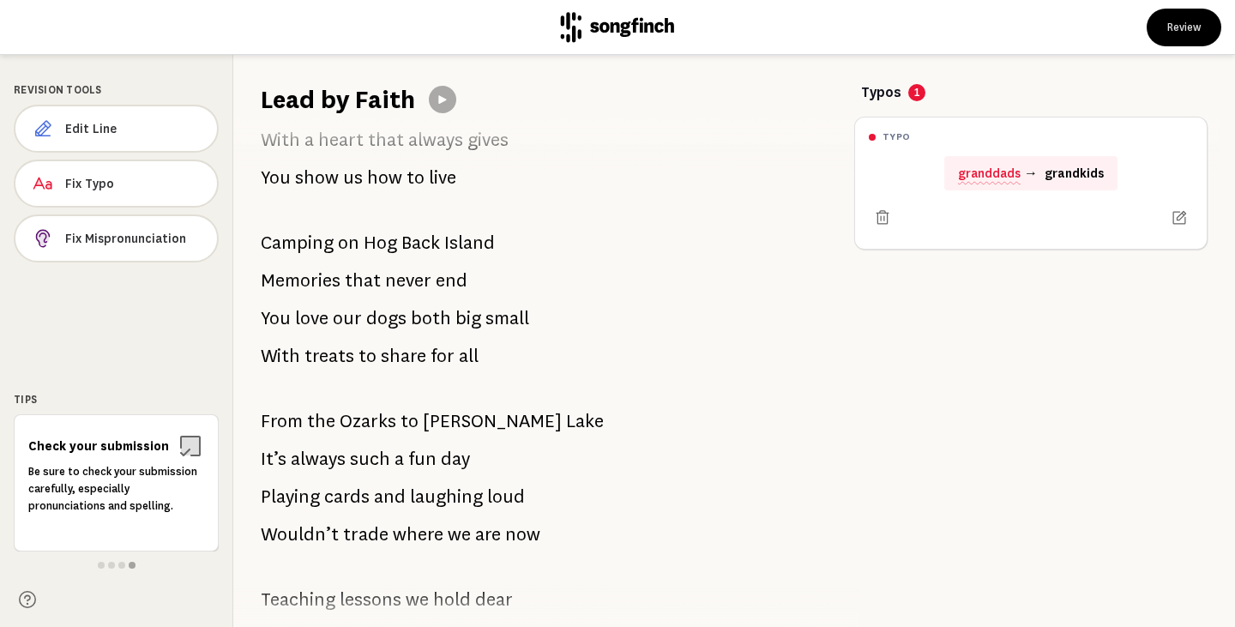
click at [364, 420] on span "Ozarks" at bounding box center [368, 421] width 57 height 34
click at [127, 121] on span "Edit Line" at bounding box center [133, 128] width 137 height 17
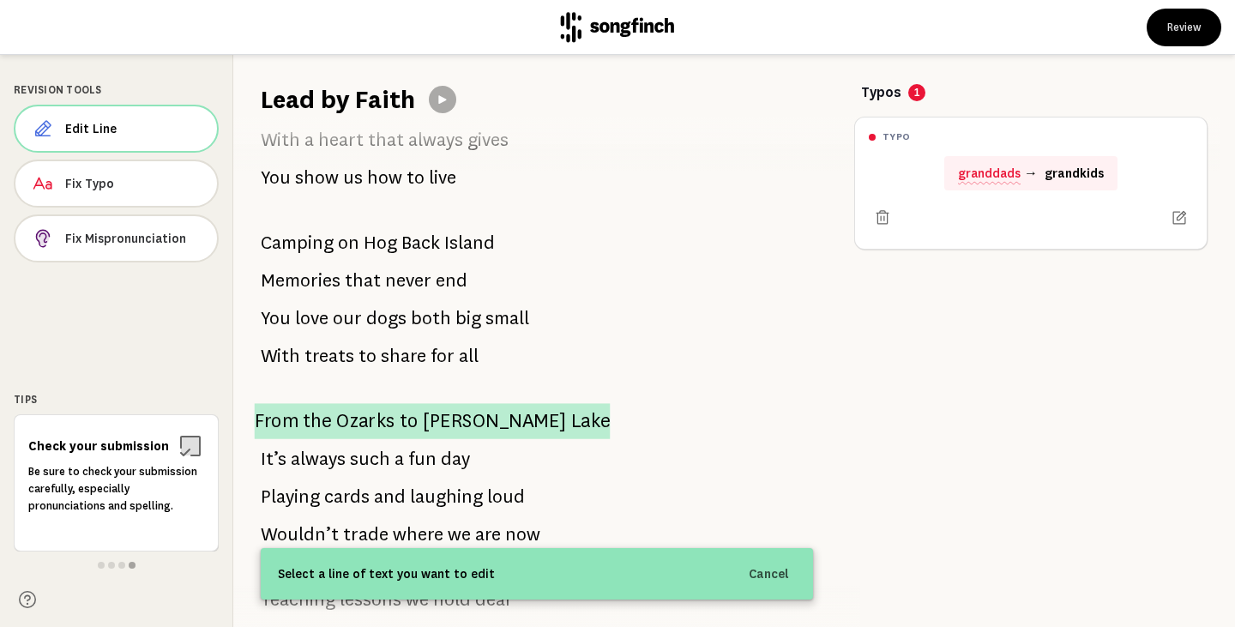
click at [438, 423] on span "[PERSON_NAME]" at bounding box center [495, 421] width 144 height 36
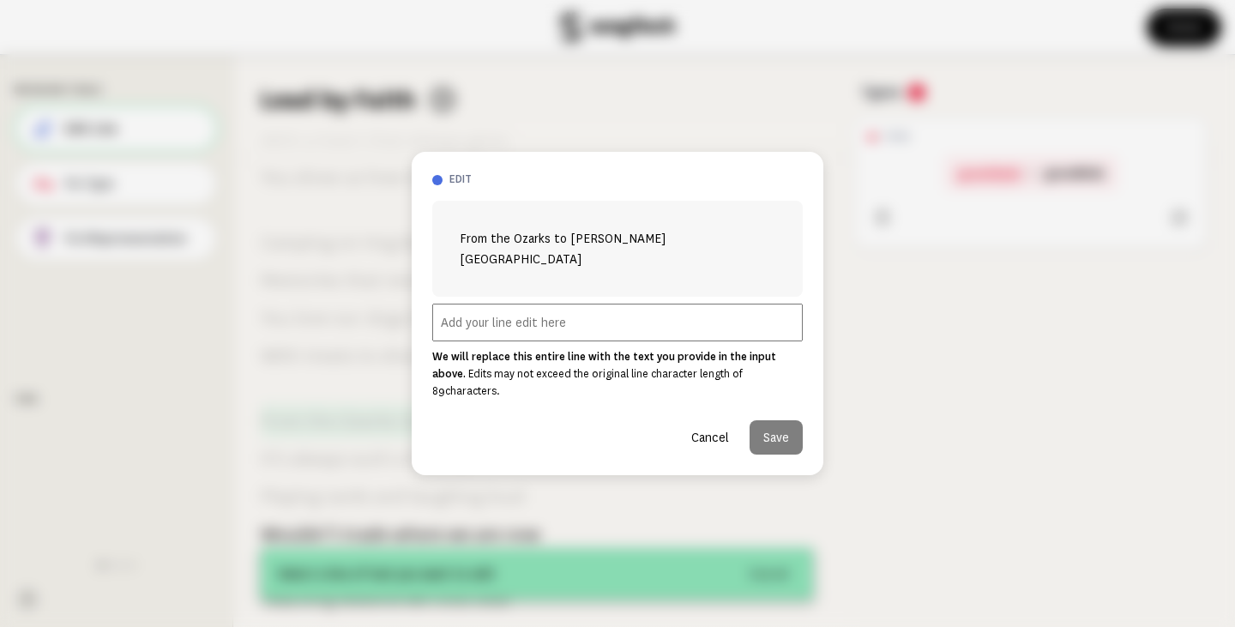
scroll to position [916, 0]
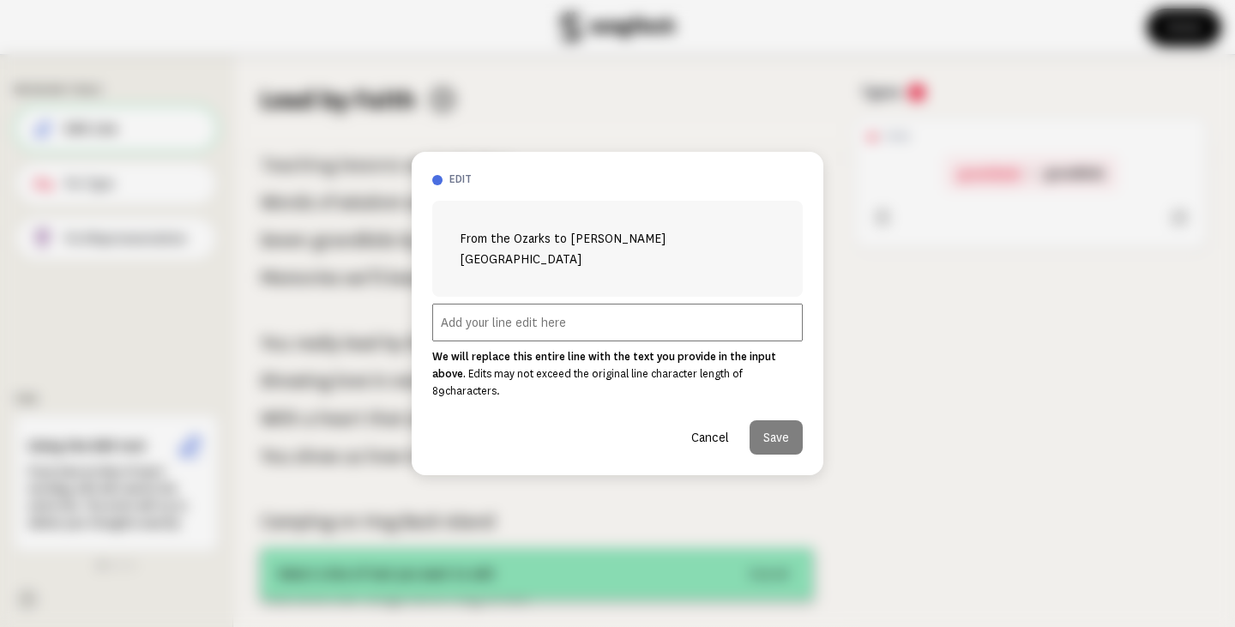
click at [533, 319] on input "text" at bounding box center [617, 323] width 370 height 38
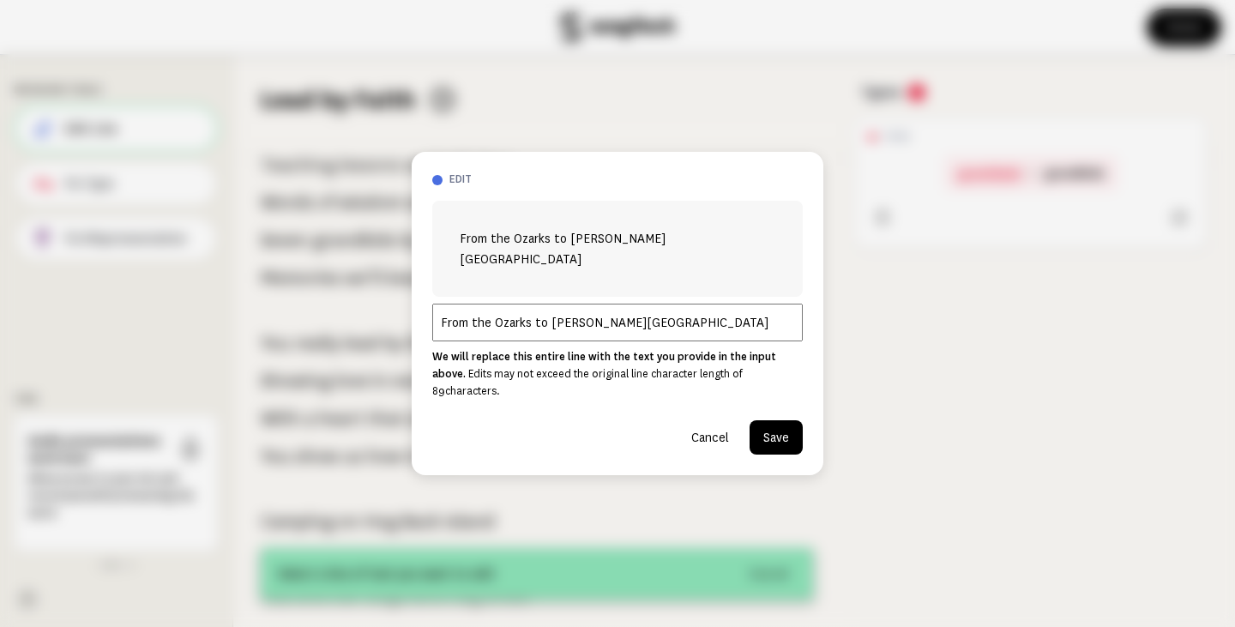
type input "From the Ozarks to [PERSON_NAME][GEOGRAPHIC_DATA]"
click at [761, 420] on button "Save" at bounding box center [775, 437] width 53 height 34
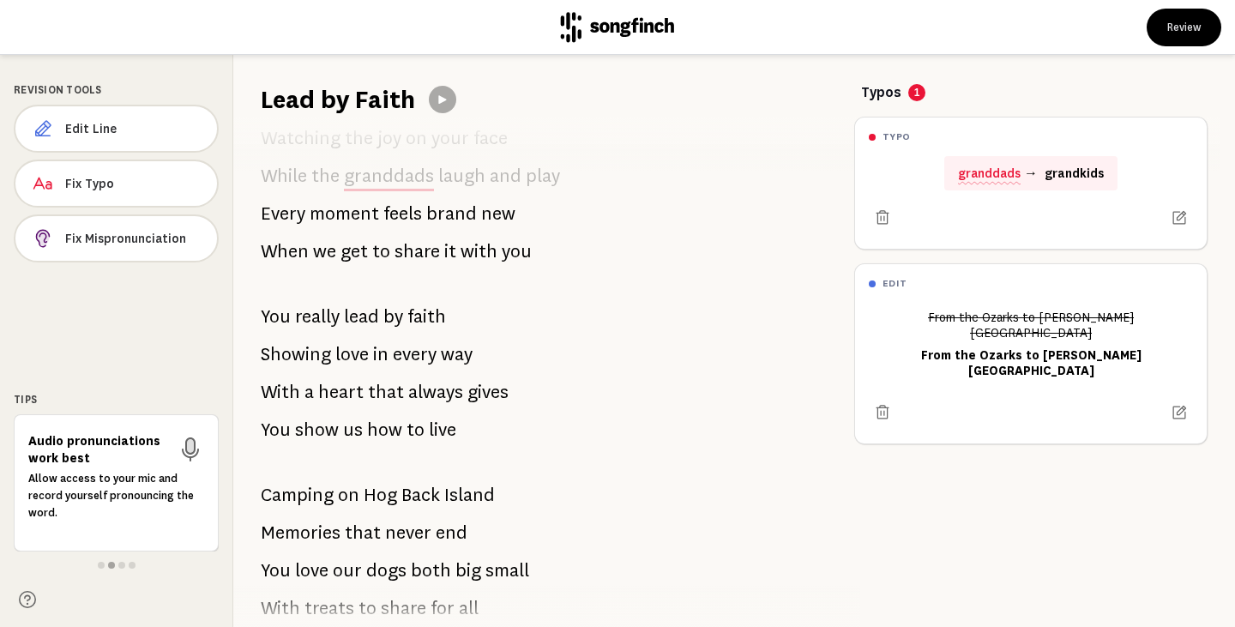
scroll to position [343, 0]
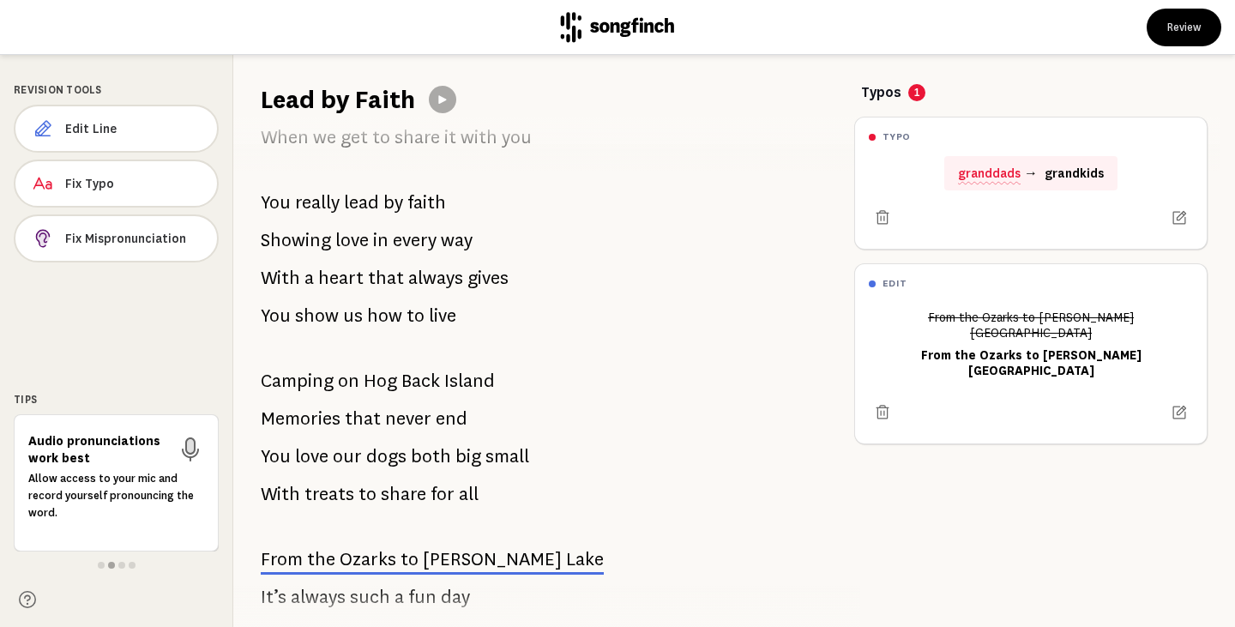
click at [435, 460] on span "both" at bounding box center [431, 456] width 40 height 34
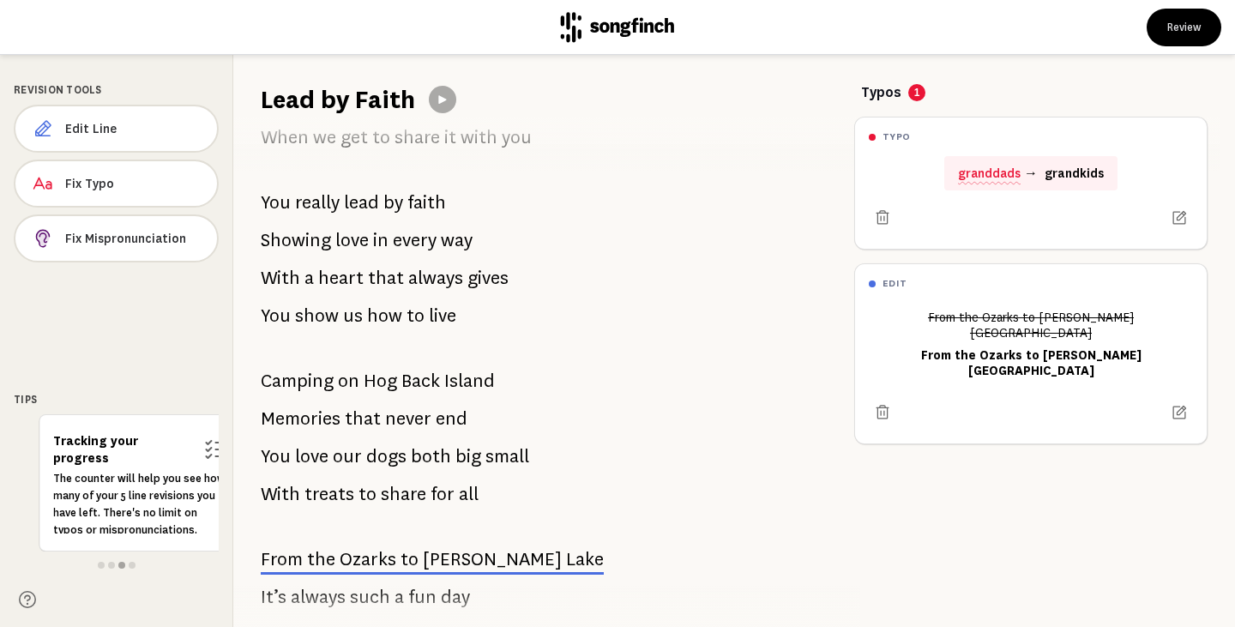
click at [377, 456] on span "dogs" at bounding box center [386, 456] width 40 height 34
click at [103, 177] on span "Fix Typo" at bounding box center [134, 183] width 136 height 17
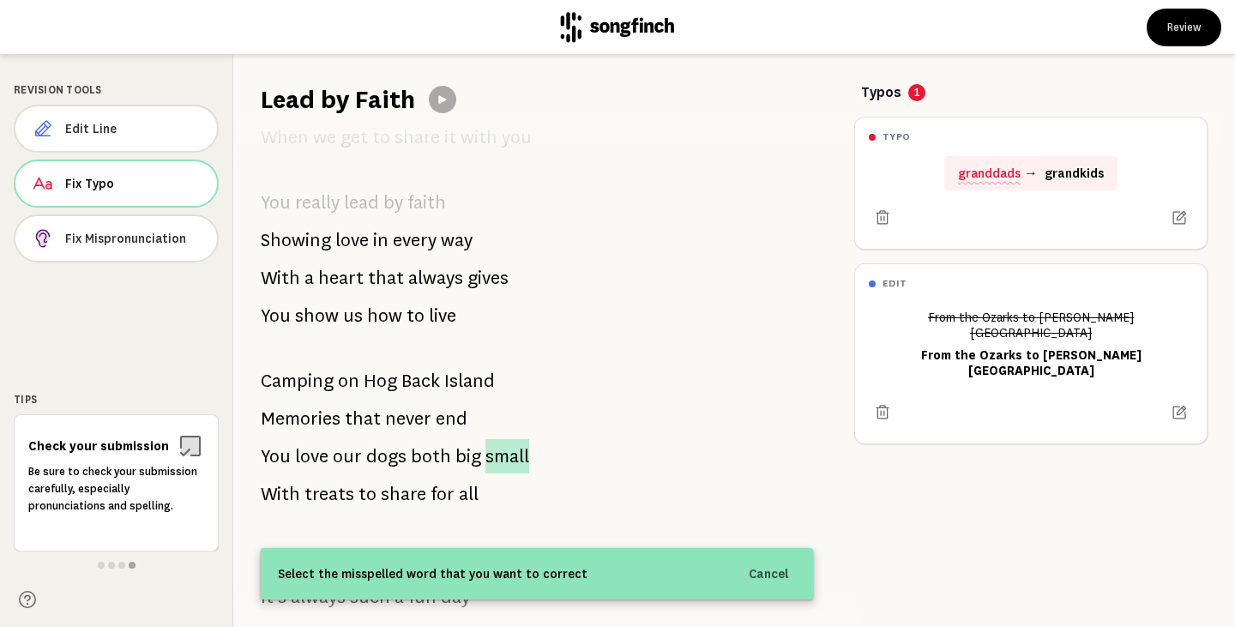
scroll to position [457, 0]
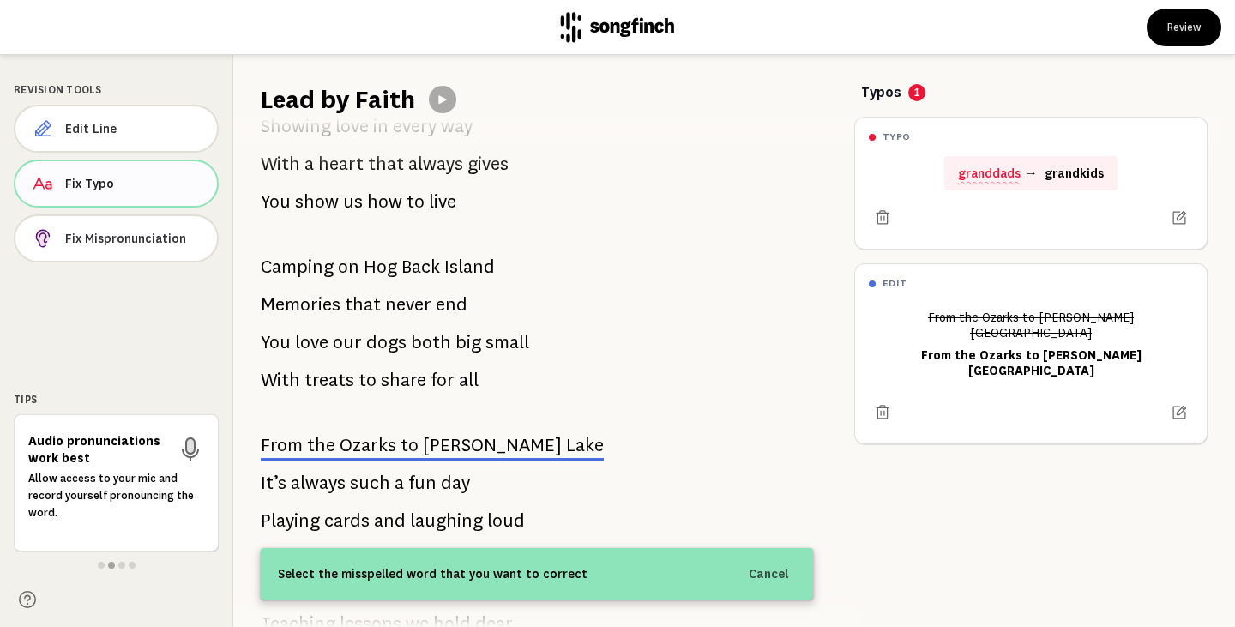
click at [88, 173] on button "Fix Typo" at bounding box center [116, 183] width 205 height 48
click at [105, 175] on span "Fix Typo" at bounding box center [134, 183] width 138 height 17
click at [328, 338] on span "love" at bounding box center [311, 341] width 36 height 37
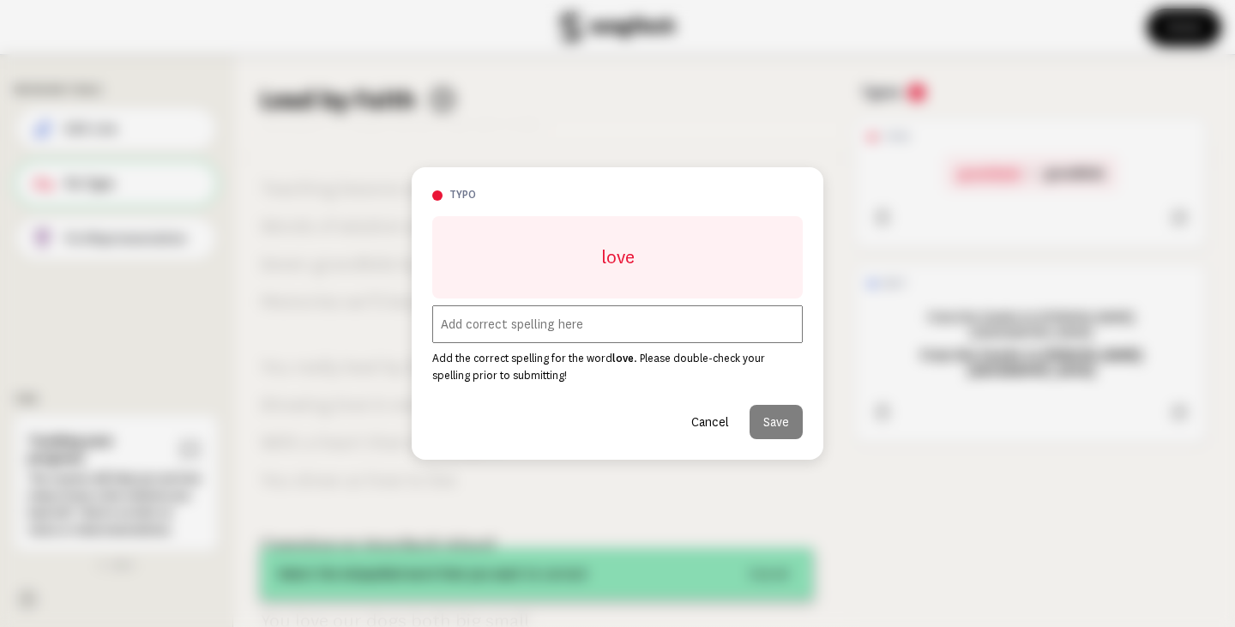
scroll to position [1326, 0]
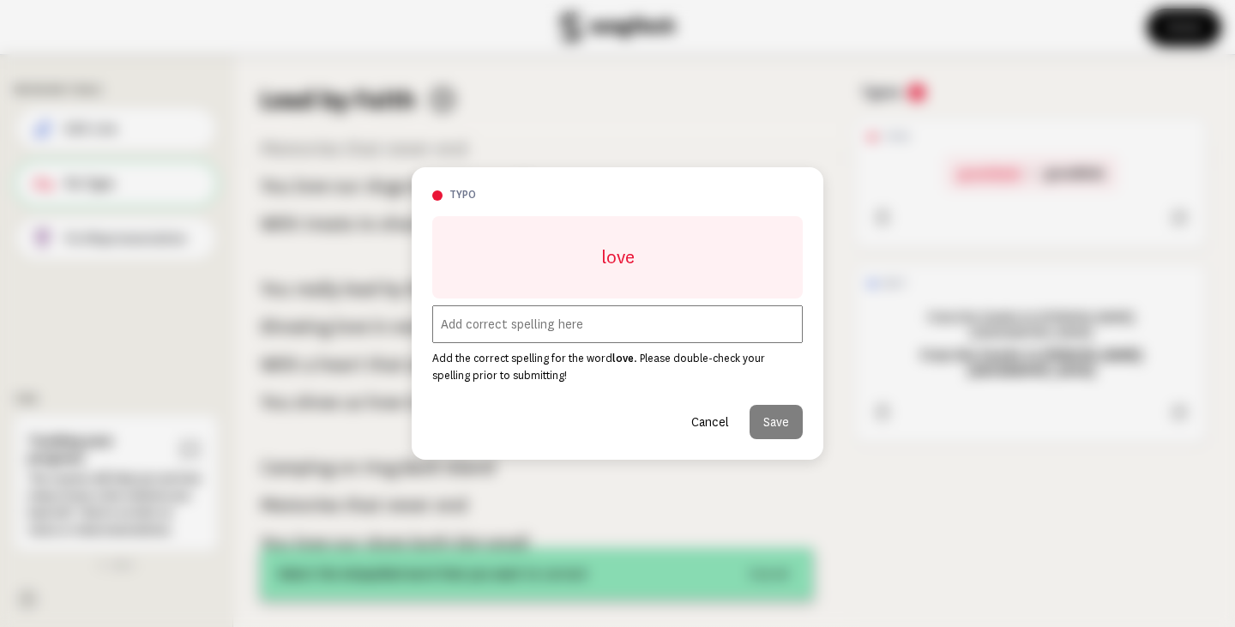
click at [482, 326] on input "text" at bounding box center [617, 324] width 370 height 38
type input "You"
click at [713, 426] on button "Cancel" at bounding box center [709, 422] width 65 height 34
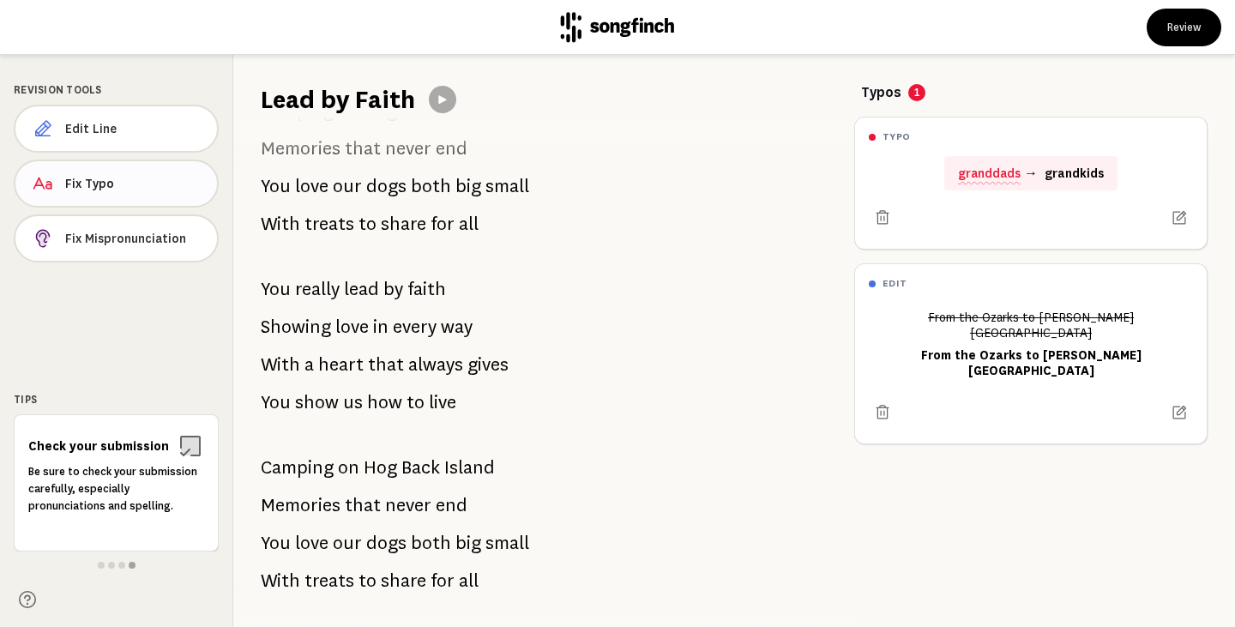
click at [129, 167] on button "Fix Typo" at bounding box center [116, 183] width 205 height 48
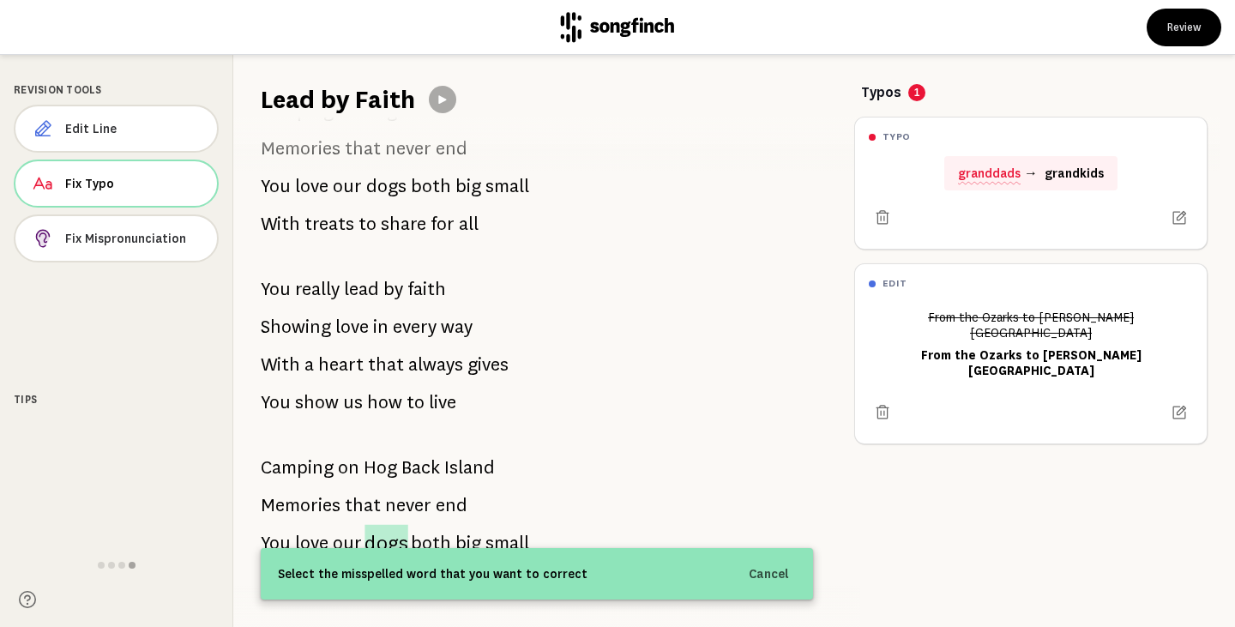
click at [388, 538] on span "dogs" at bounding box center [386, 542] width 44 height 37
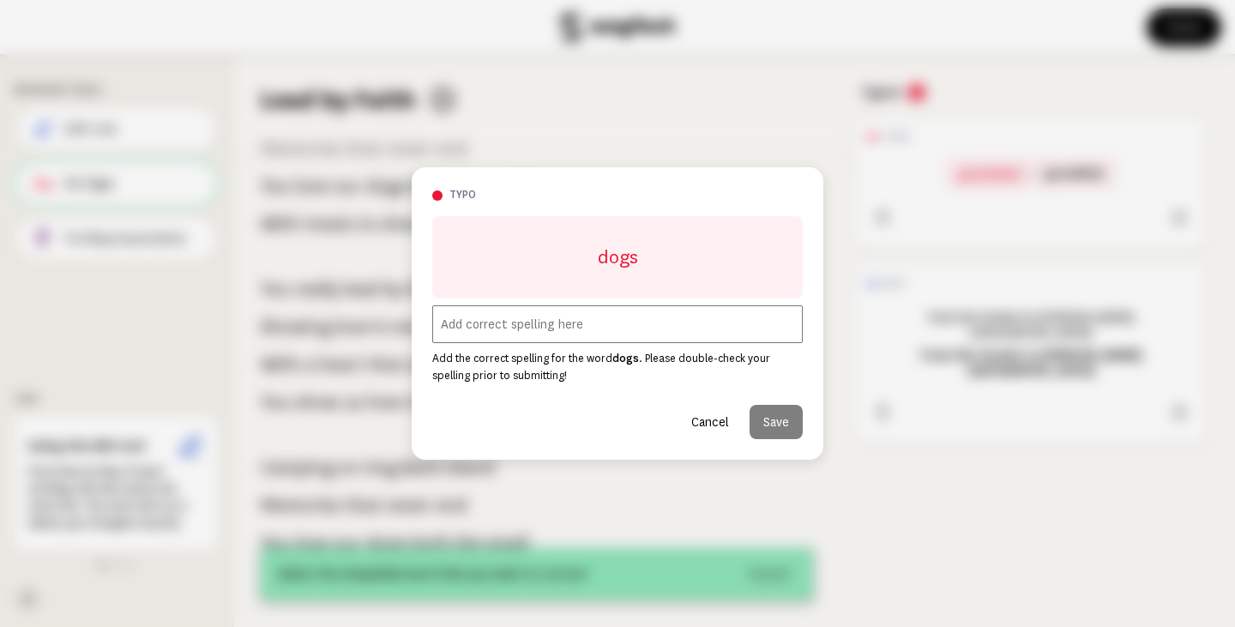
click at [707, 416] on button "Cancel" at bounding box center [709, 422] width 65 height 34
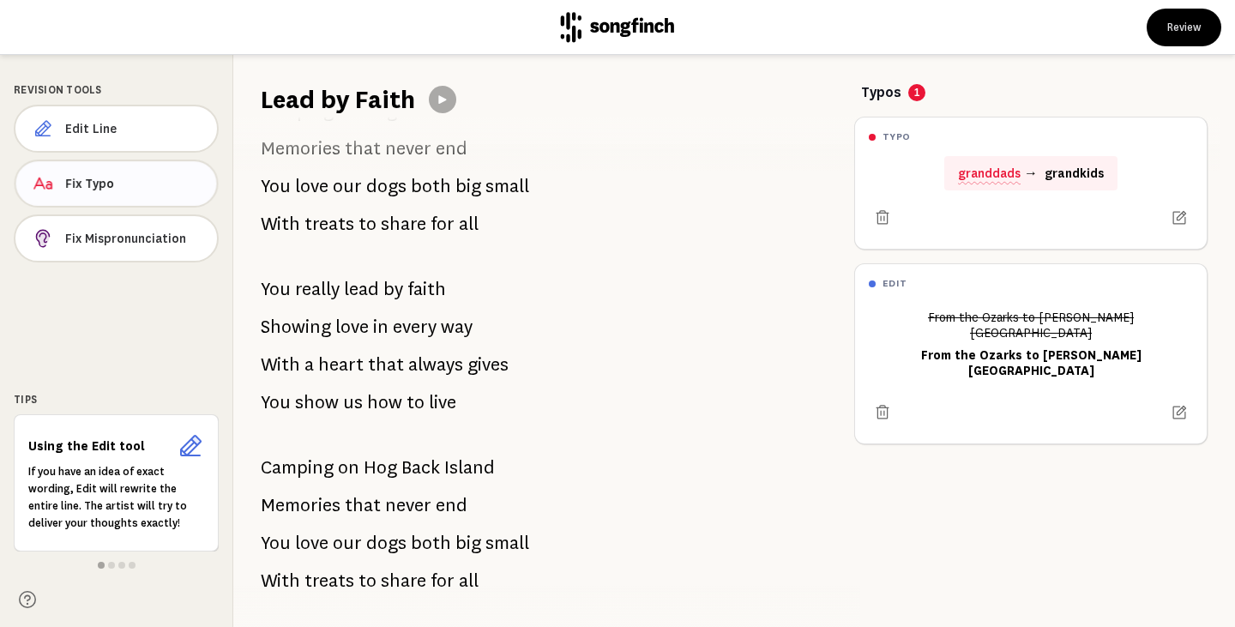
click at [115, 186] on span "Fix Typo" at bounding box center [133, 183] width 137 height 17
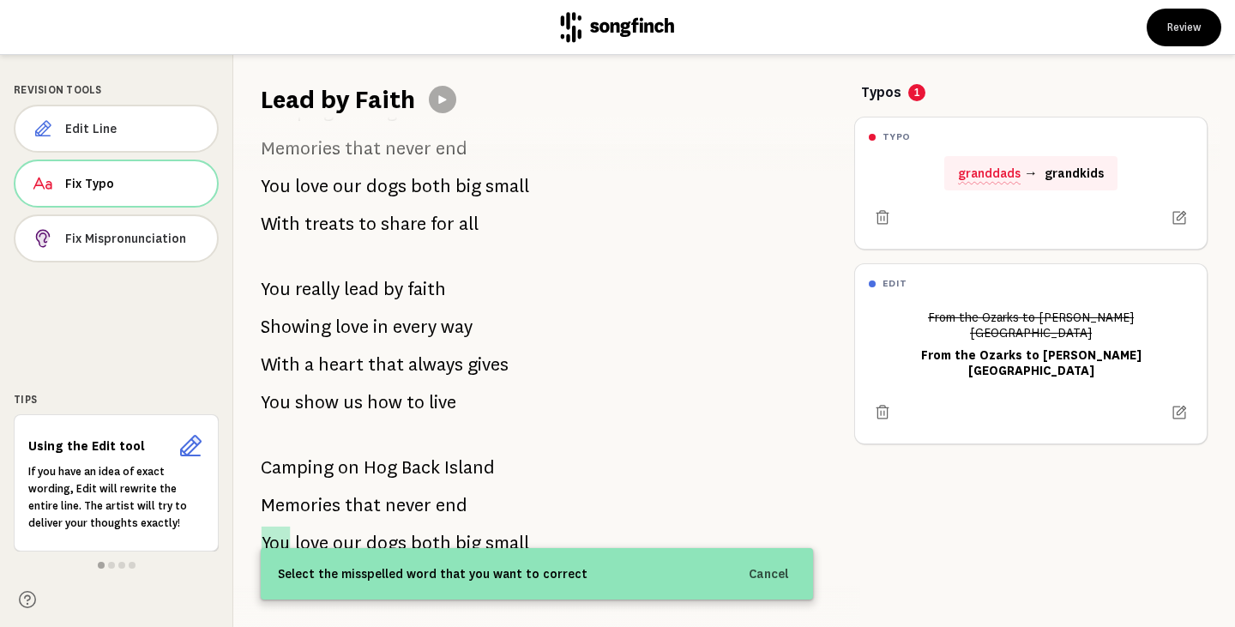
click at [278, 539] on span "You" at bounding box center [276, 542] width 29 height 33
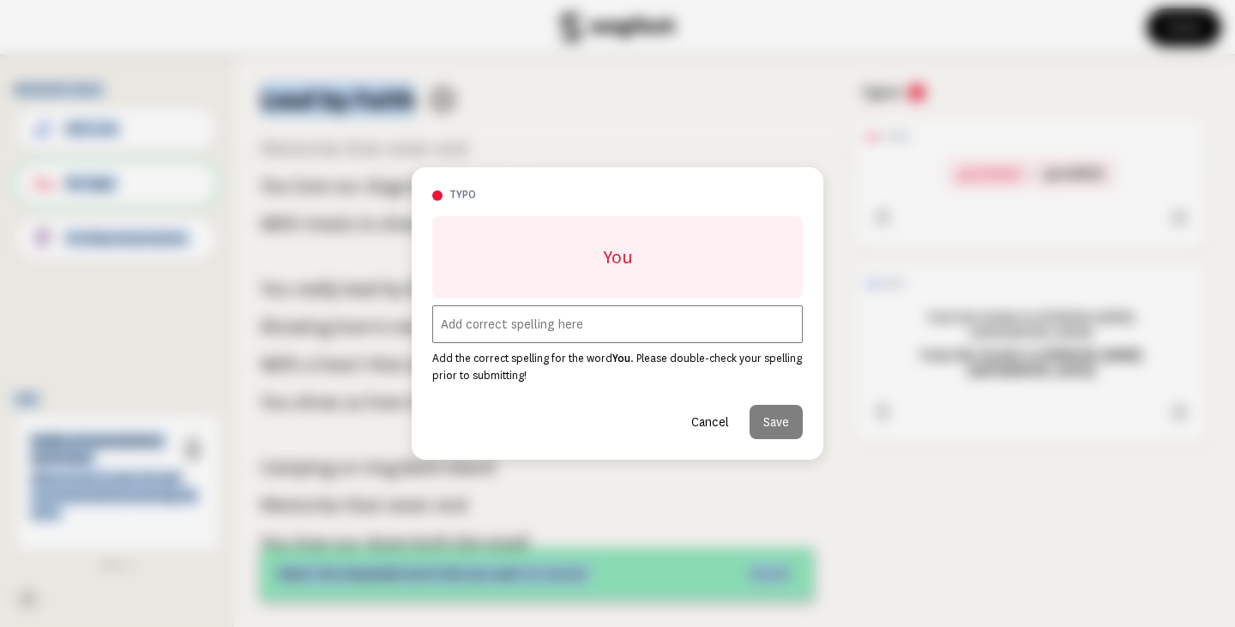
click at [702, 425] on button "Cancel" at bounding box center [709, 422] width 65 height 34
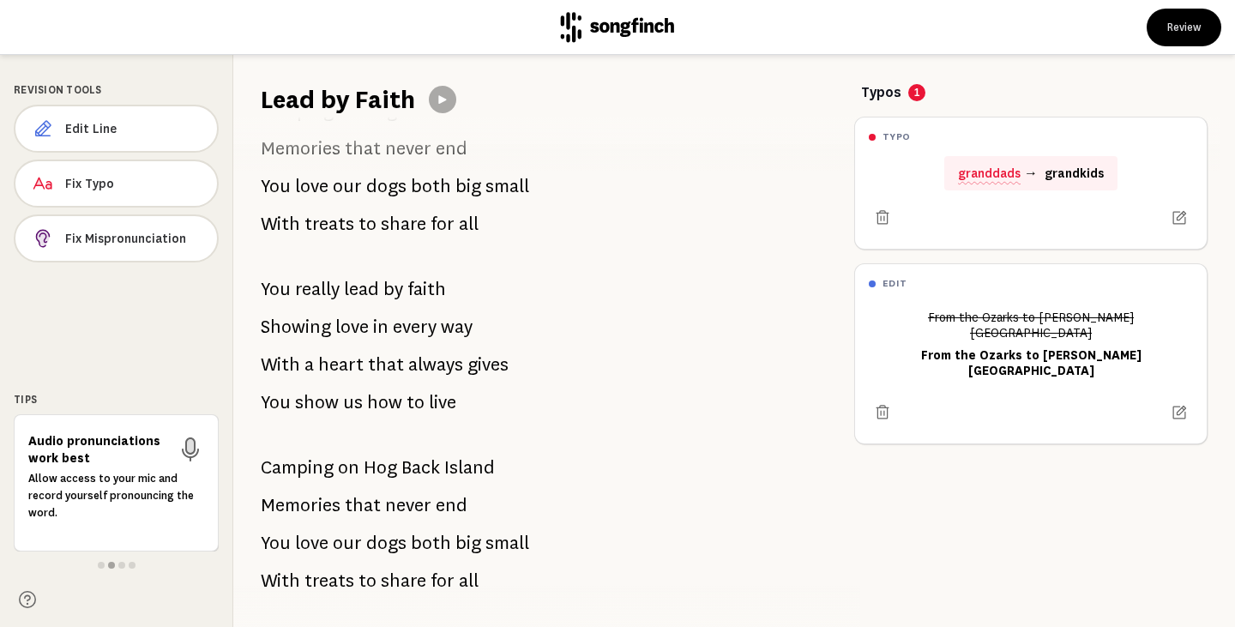
drag, startPoint x: 536, startPoint y: 538, endPoint x: 352, endPoint y: 535, distance: 184.4
click at [352, 535] on div "We love all that you do And all our memories too Like [MEDICAL_DATA] with the f…" at bounding box center [536, 372] width 607 height 510
click at [92, 183] on span "Fix Typo" at bounding box center [134, 183] width 138 height 17
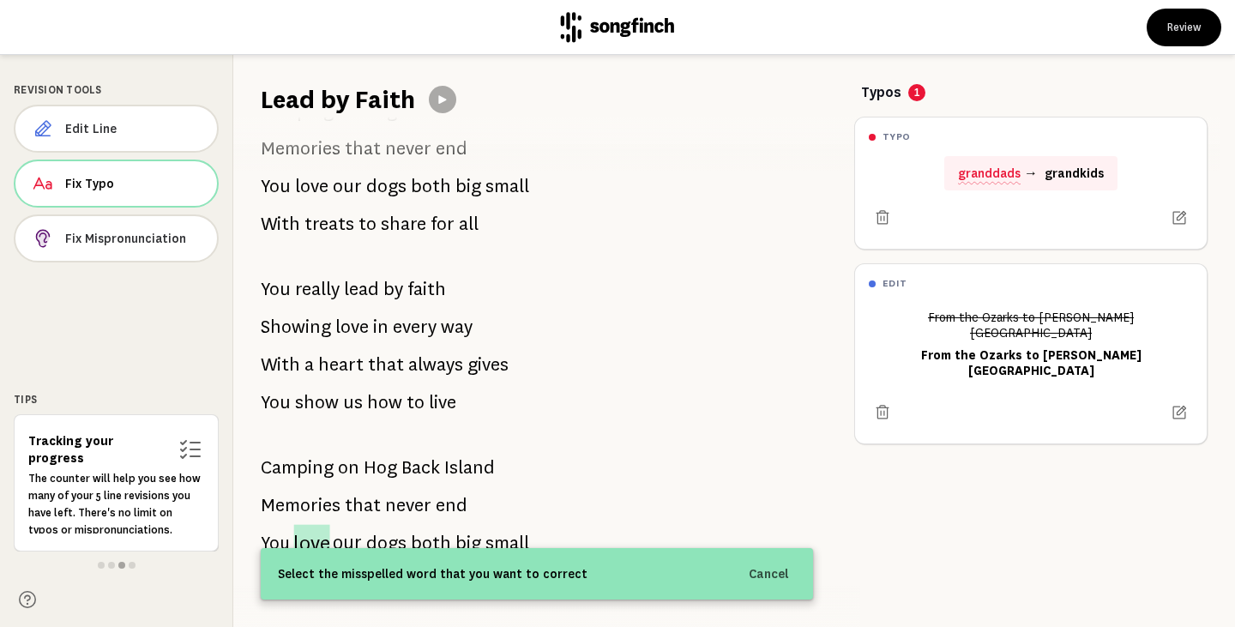
drag, startPoint x: 265, startPoint y: 538, endPoint x: 311, endPoint y: 527, distance: 47.6
click at [311, 527] on p "You love our dogs both big small" at bounding box center [395, 543] width 268 height 34
click at [311, 527] on span "love" at bounding box center [312, 543] width 36 height 37
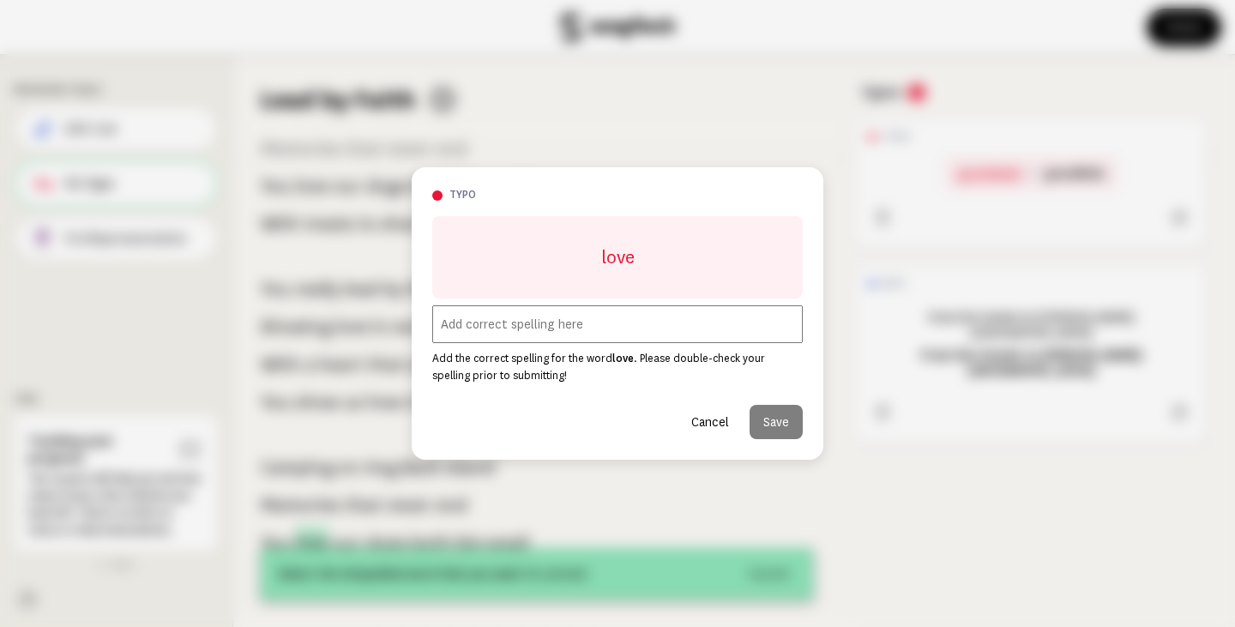
click at [311, 527] on div at bounding box center [617, 313] width 1235 height 627
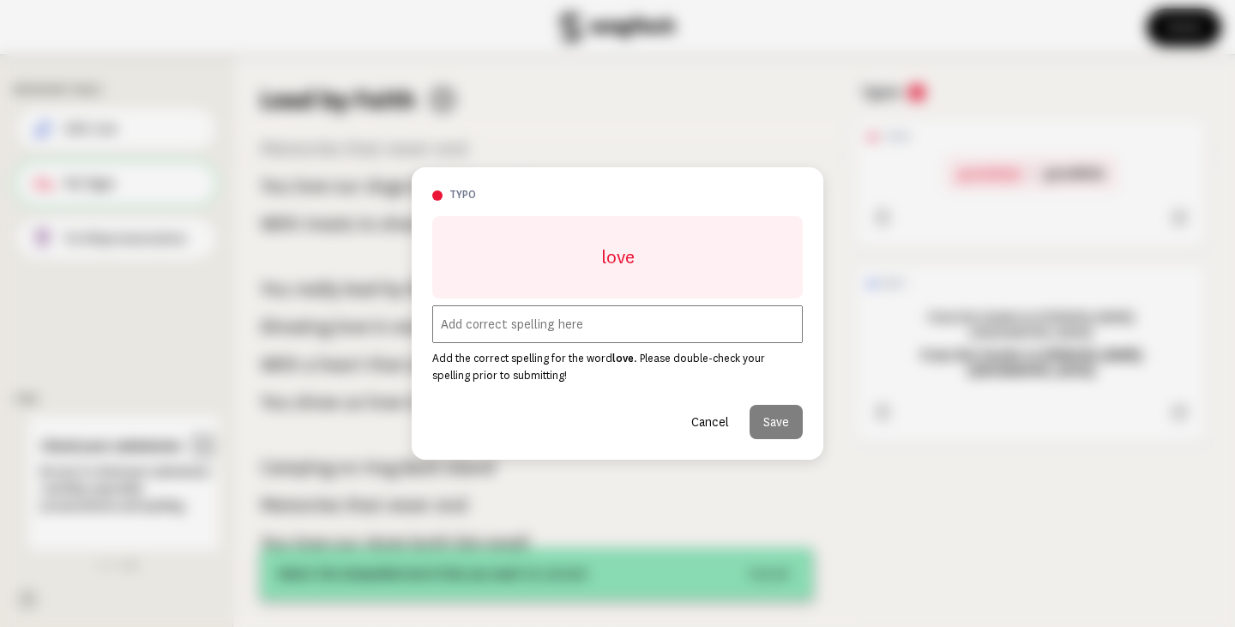
click at [704, 418] on button "Cancel" at bounding box center [709, 422] width 65 height 34
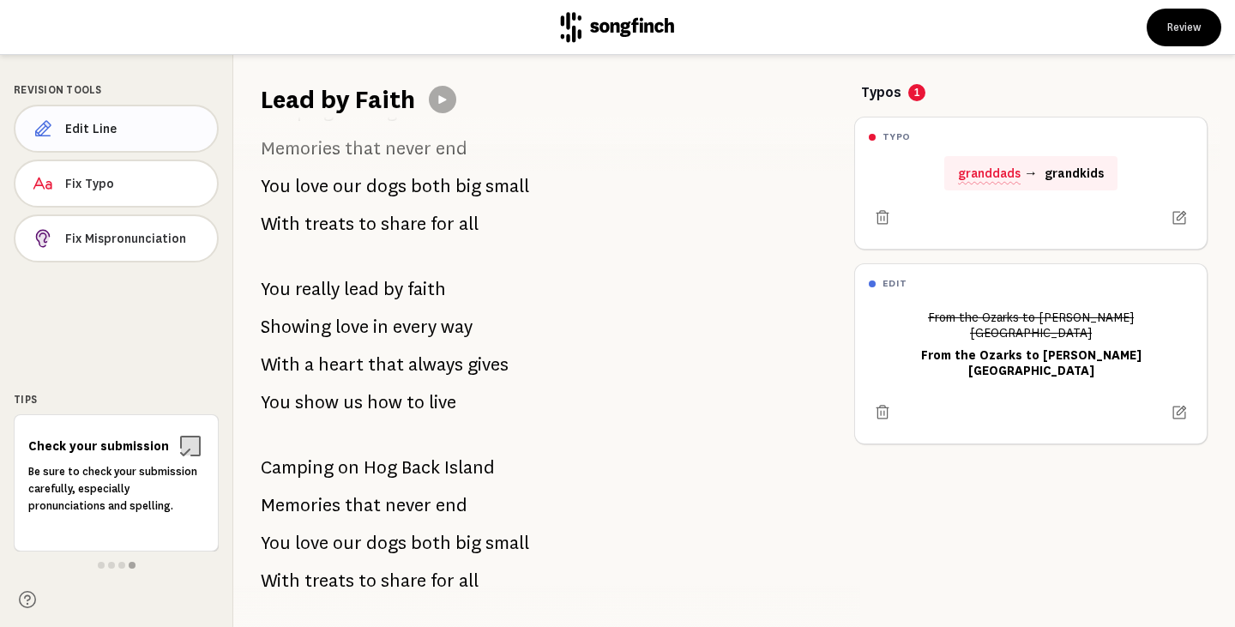
click at [153, 115] on button "Edit Line" at bounding box center [116, 129] width 205 height 48
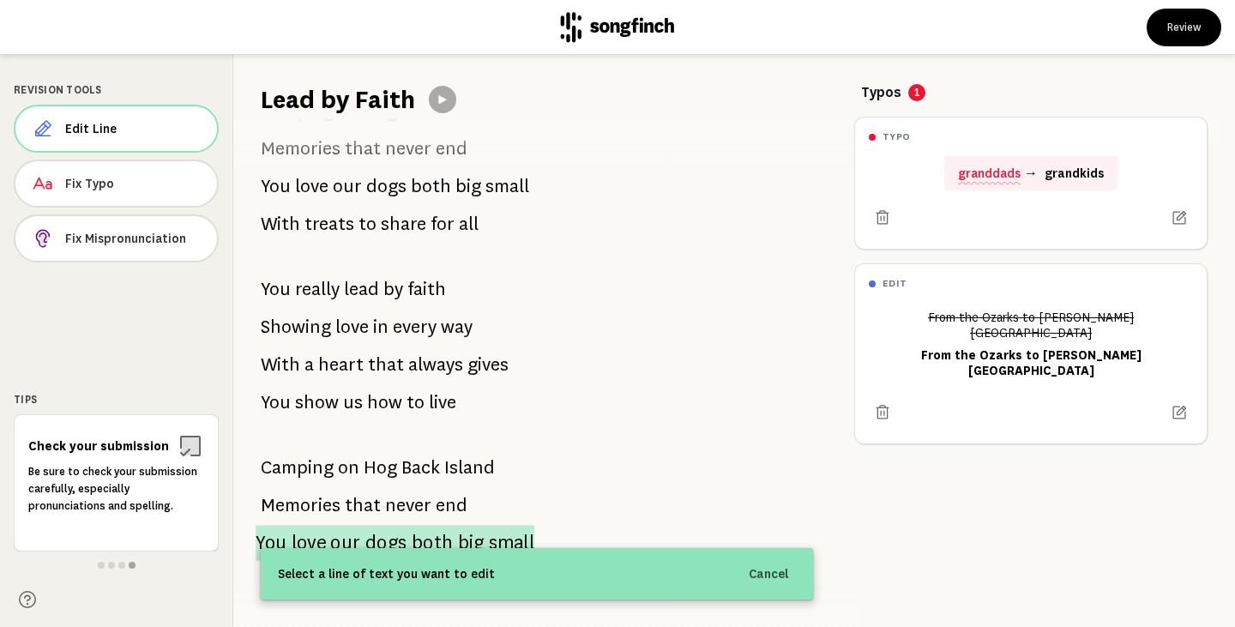
click at [489, 540] on span "small" at bounding box center [511, 543] width 45 height 36
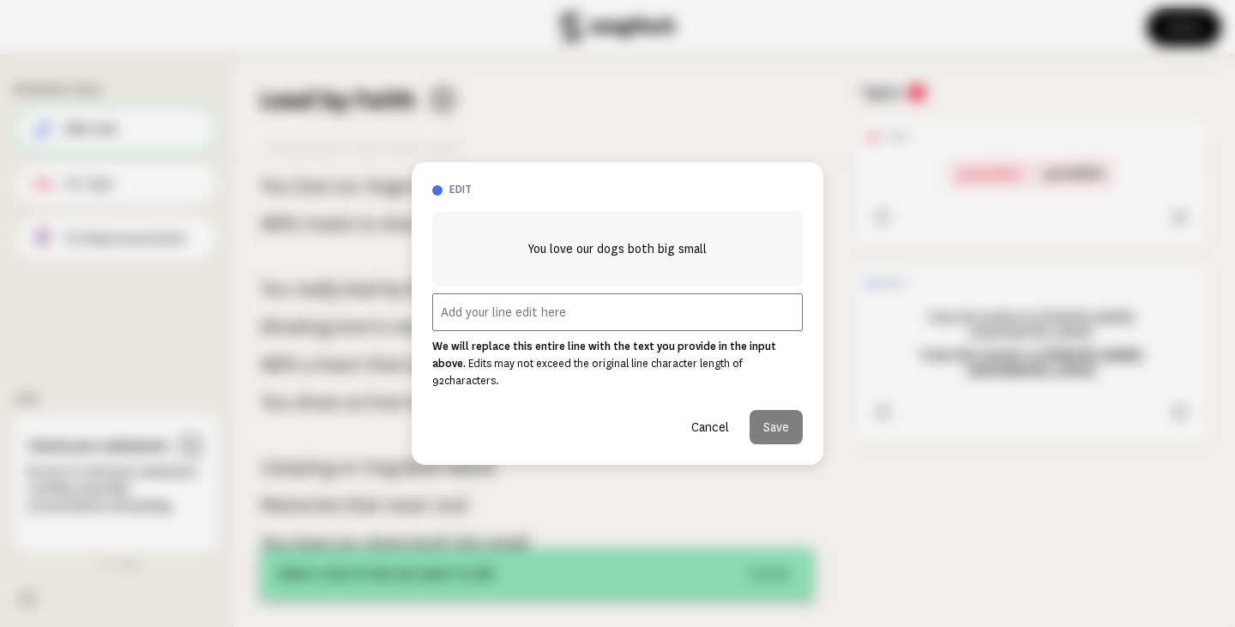
scroll to position [1396, 0]
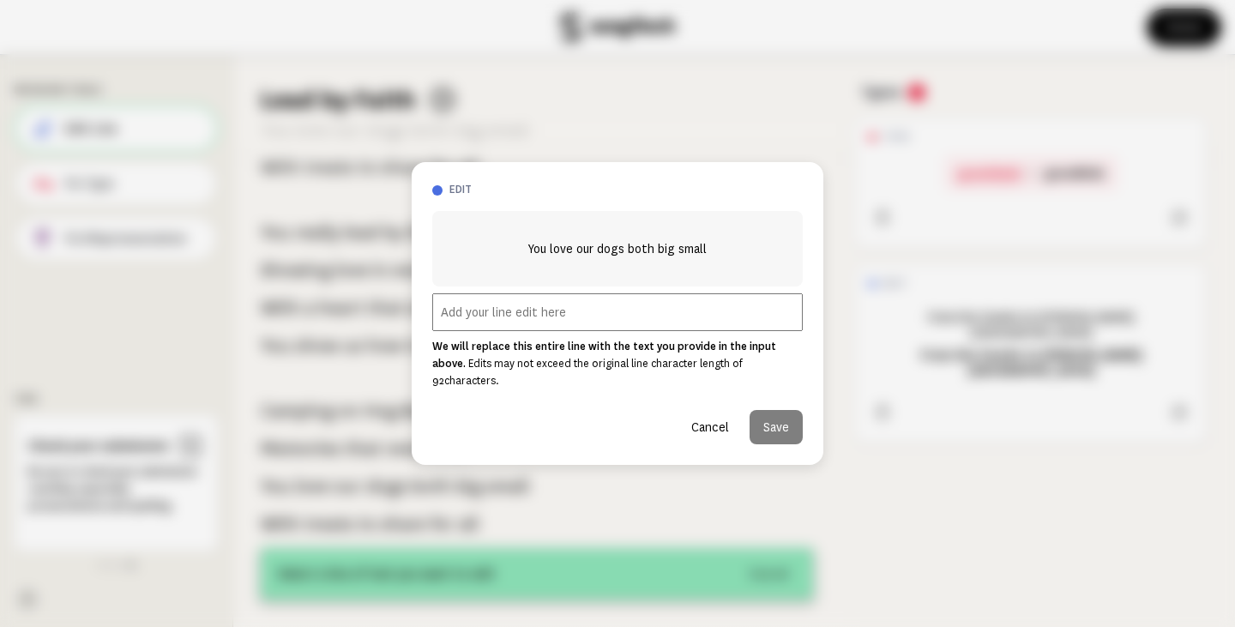
click at [541, 315] on input "text" at bounding box center [617, 312] width 370 height 38
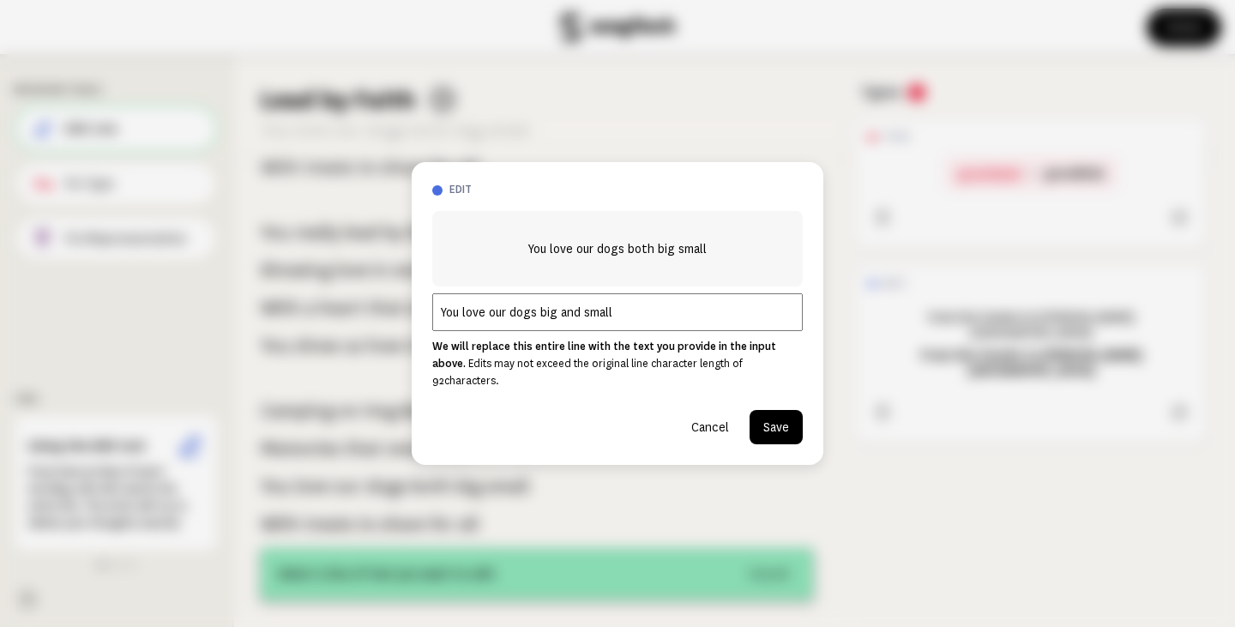
type input "You love our dogs big and small"
click at [768, 412] on button "Save" at bounding box center [775, 427] width 53 height 34
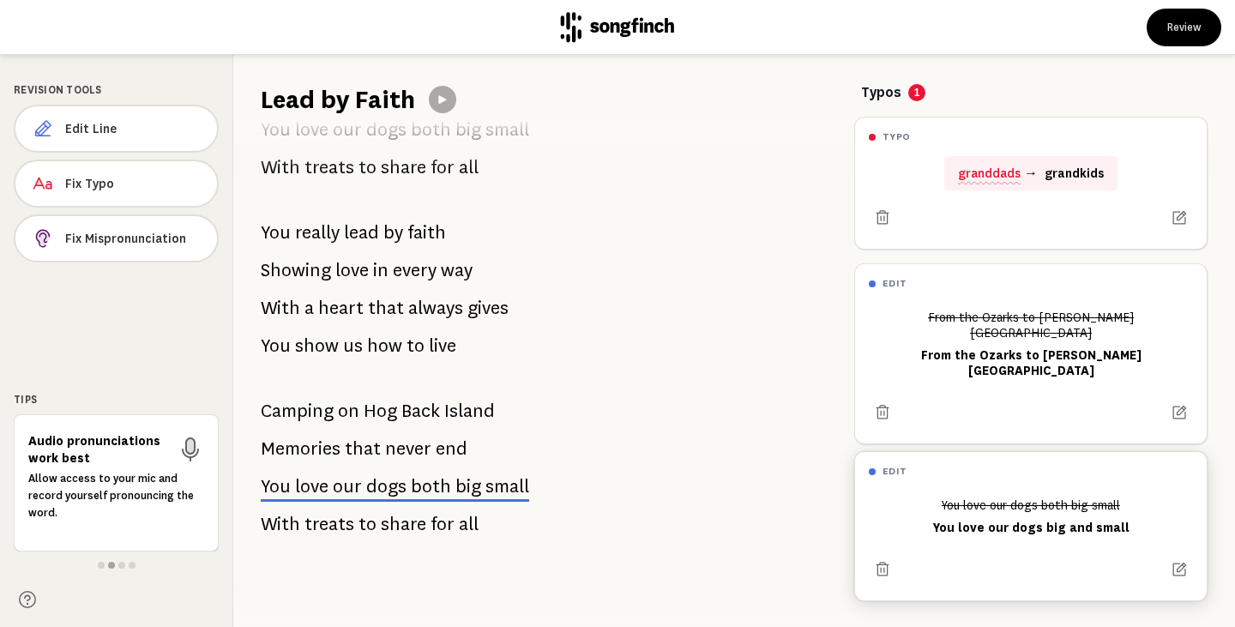
drag, startPoint x: 1121, startPoint y: 498, endPoint x: 1068, endPoint y: 498, distance: 53.2
click at [1068, 498] on div "You love our dogs both big small You love our dogs big and small" at bounding box center [1031, 515] width 324 height 51
drag, startPoint x: 1116, startPoint y: 501, endPoint x: 1055, endPoint y: 500, distance: 60.9
click at [1055, 500] on div "You love our dogs both big small You love our dogs big and small" at bounding box center [1031, 515] width 324 height 51
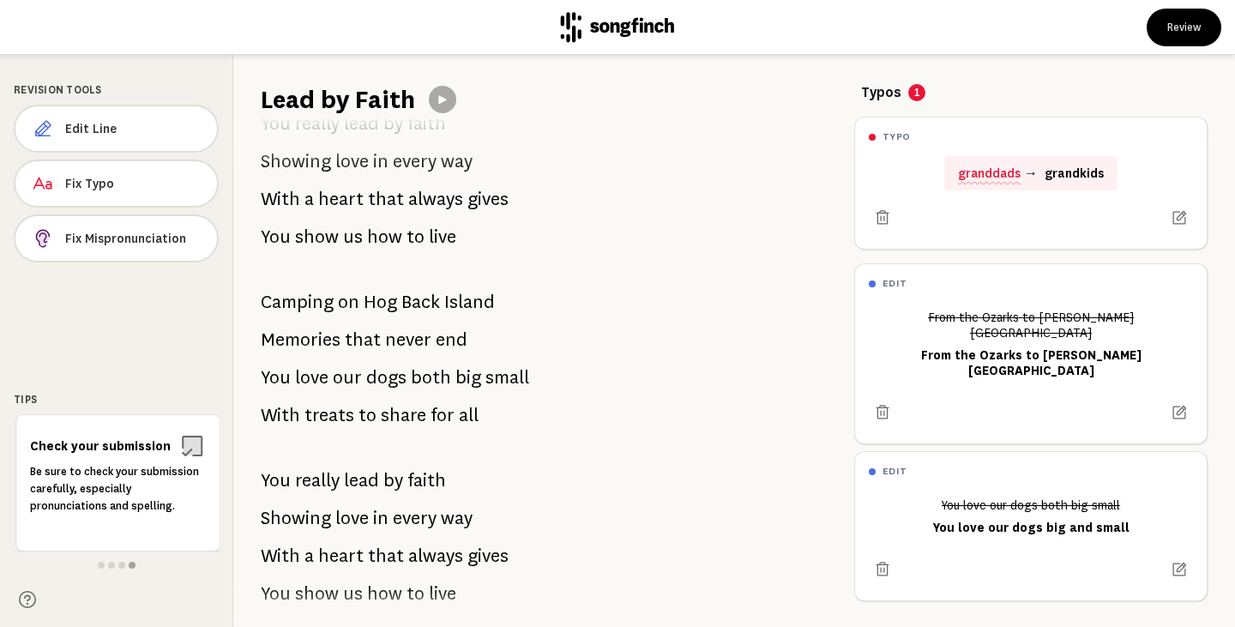
scroll to position [1121, 0]
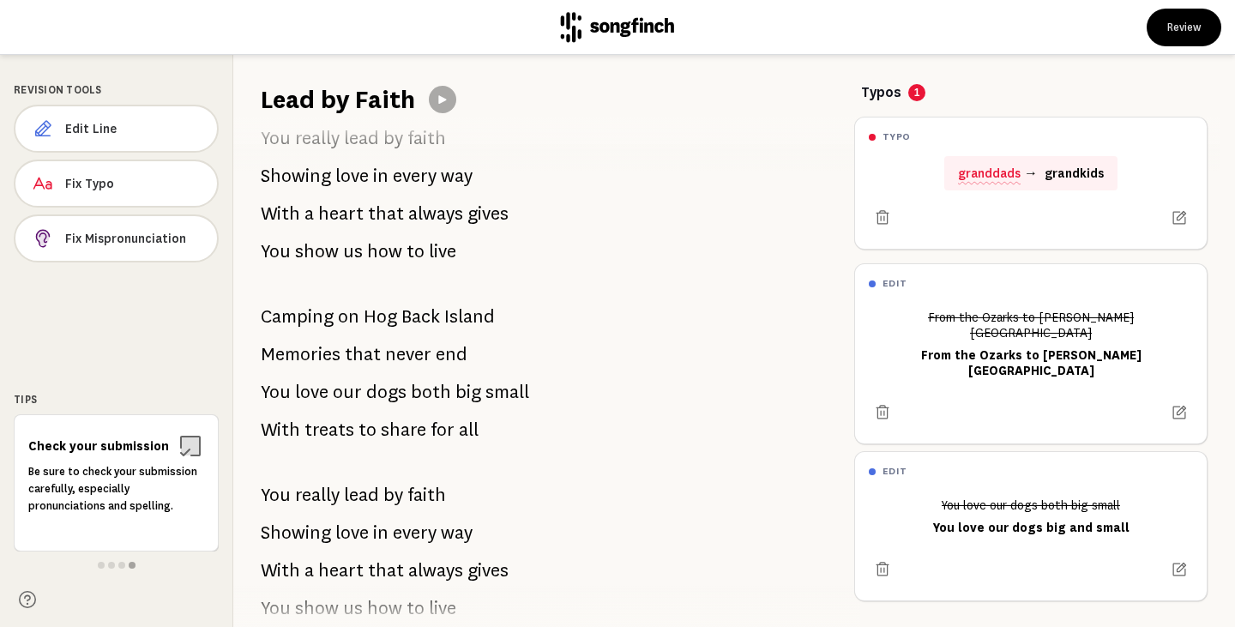
click at [388, 393] on span "dogs" at bounding box center [386, 392] width 40 height 34
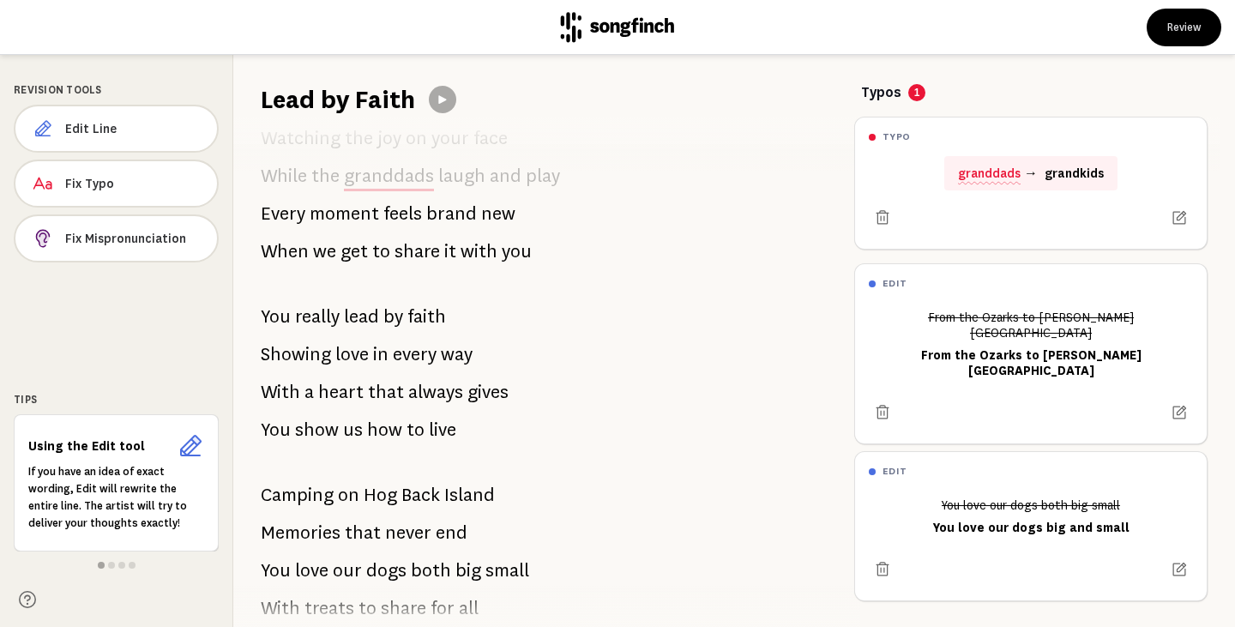
scroll to position [343, 0]
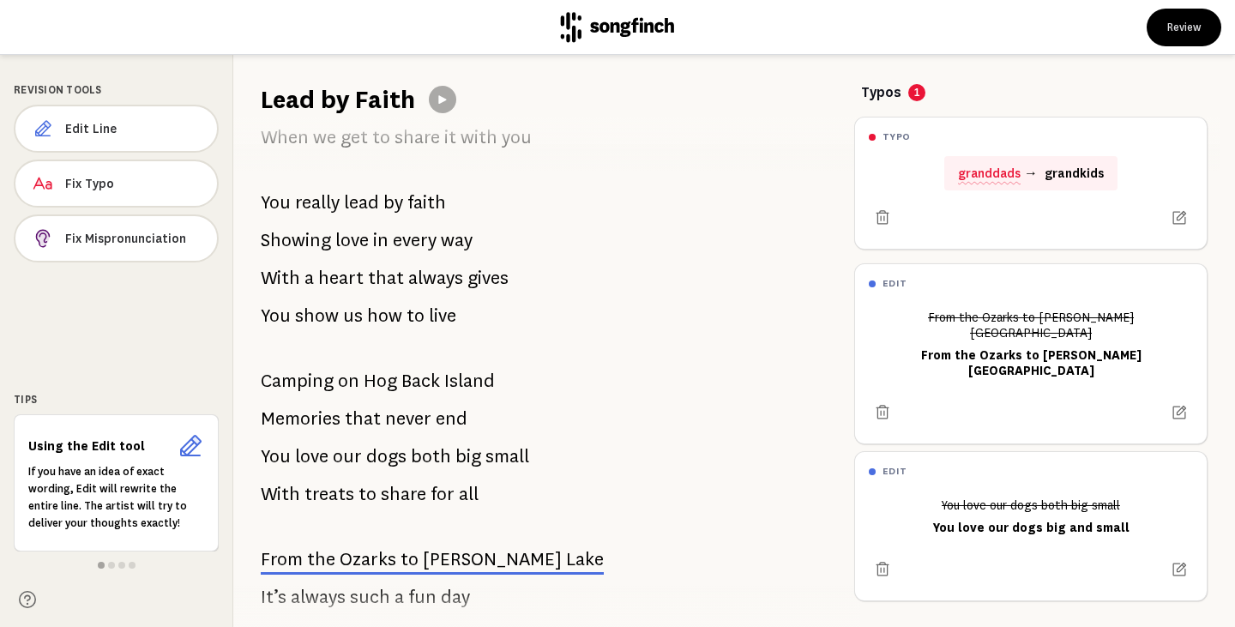
click at [364, 454] on p "You love our dogs both big small" at bounding box center [395, 456] width 268 height 34
click at [120, 129] on span "Edit Line" at bounding box center [133, 128] width 137 height 17
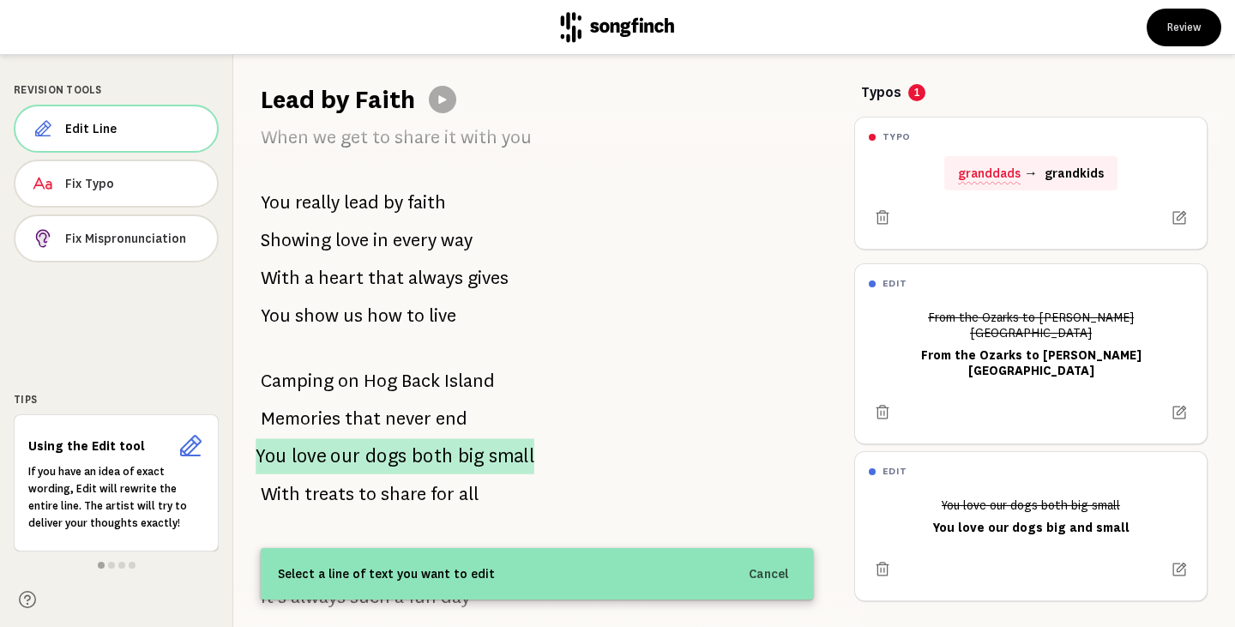
click at [419, 460] on span "both" at bounding box center [433, 456] width 42 height 36
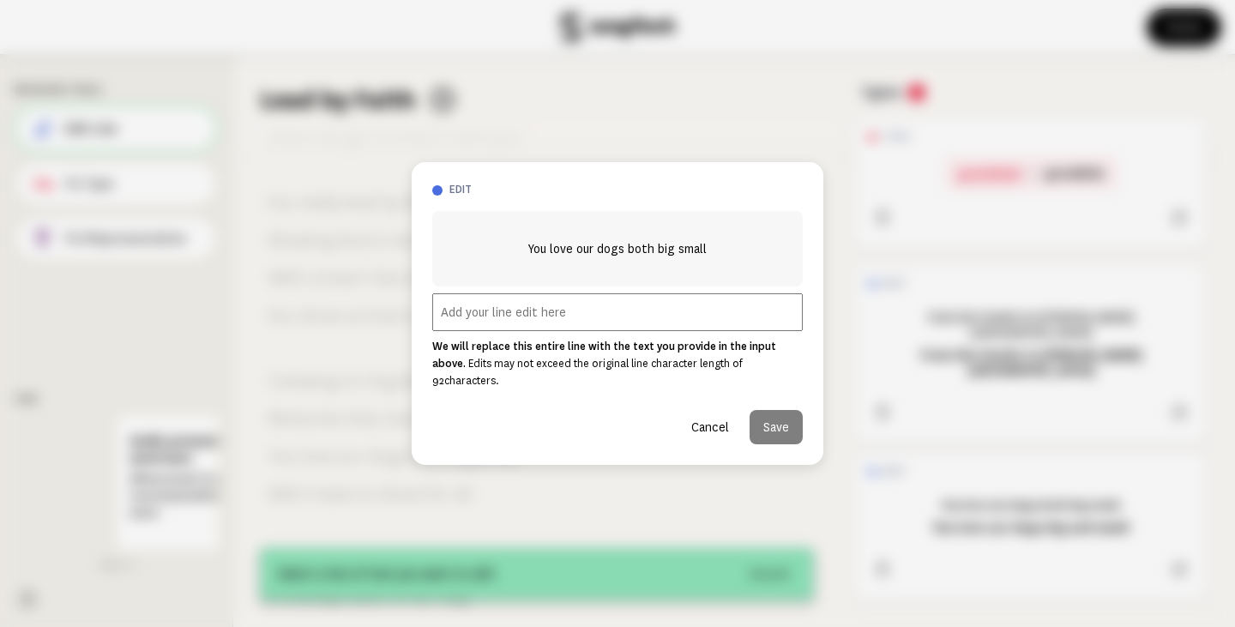
scroll to position [778, 0]
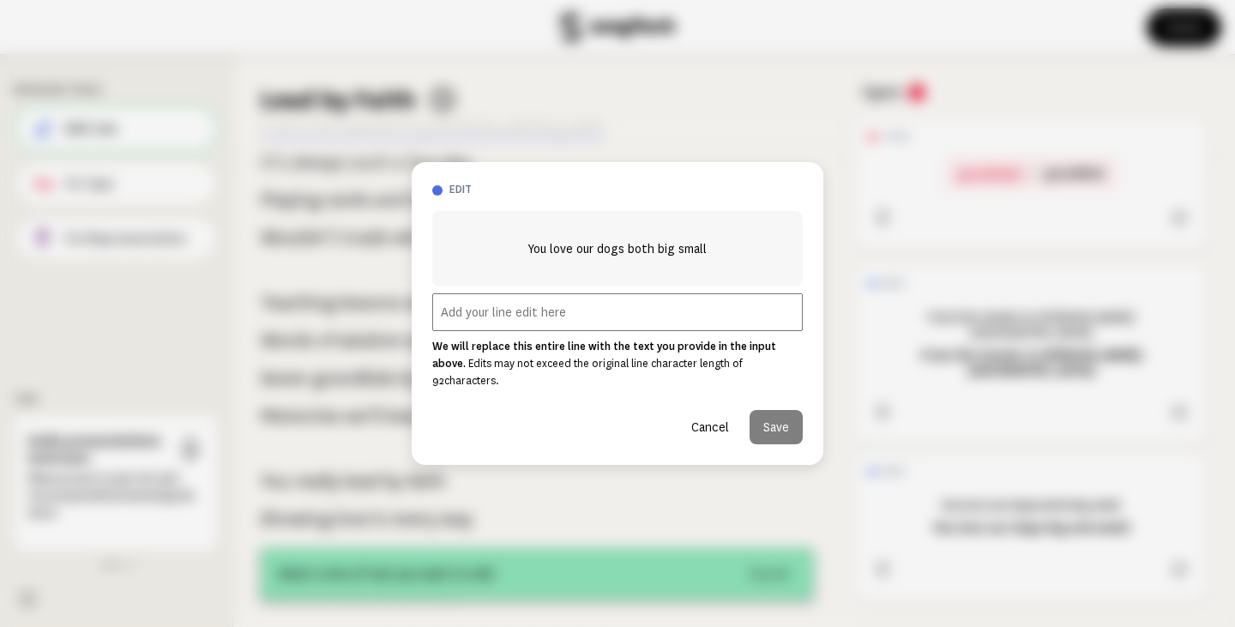
click at [553, 313] on input "text" at bounding box center [617, 312] width 370 height 38
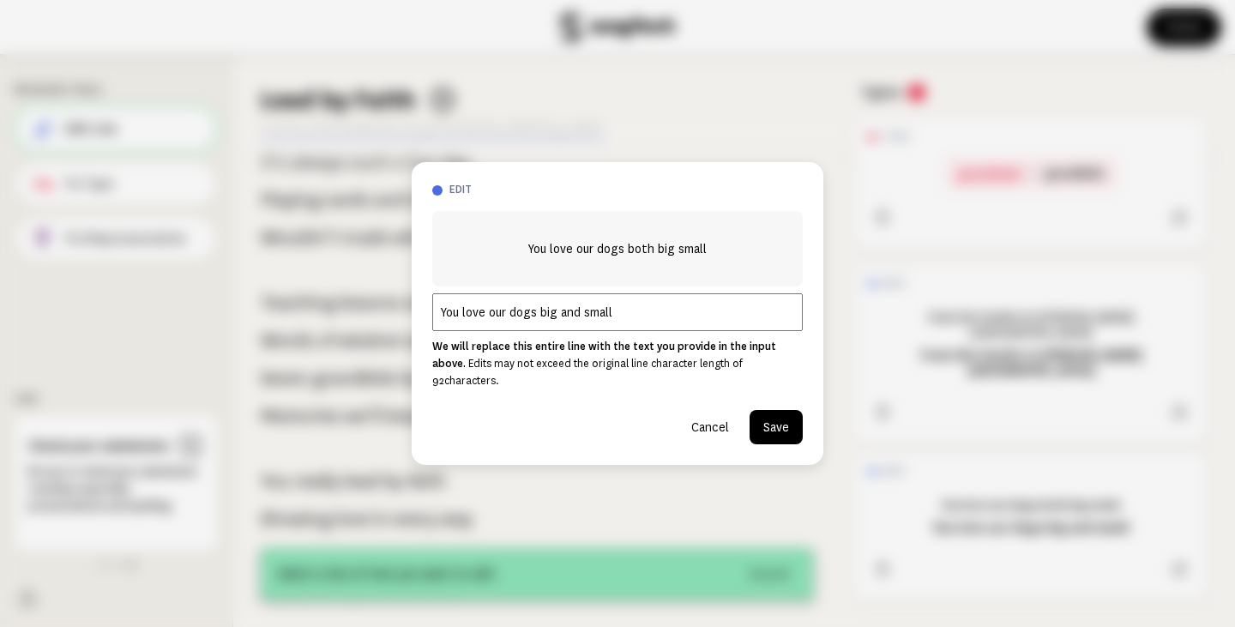
type input "You love our dogs big and small"
click at [775, 414] on button "Save" at bounding box center [775, 427] width 53 height 34
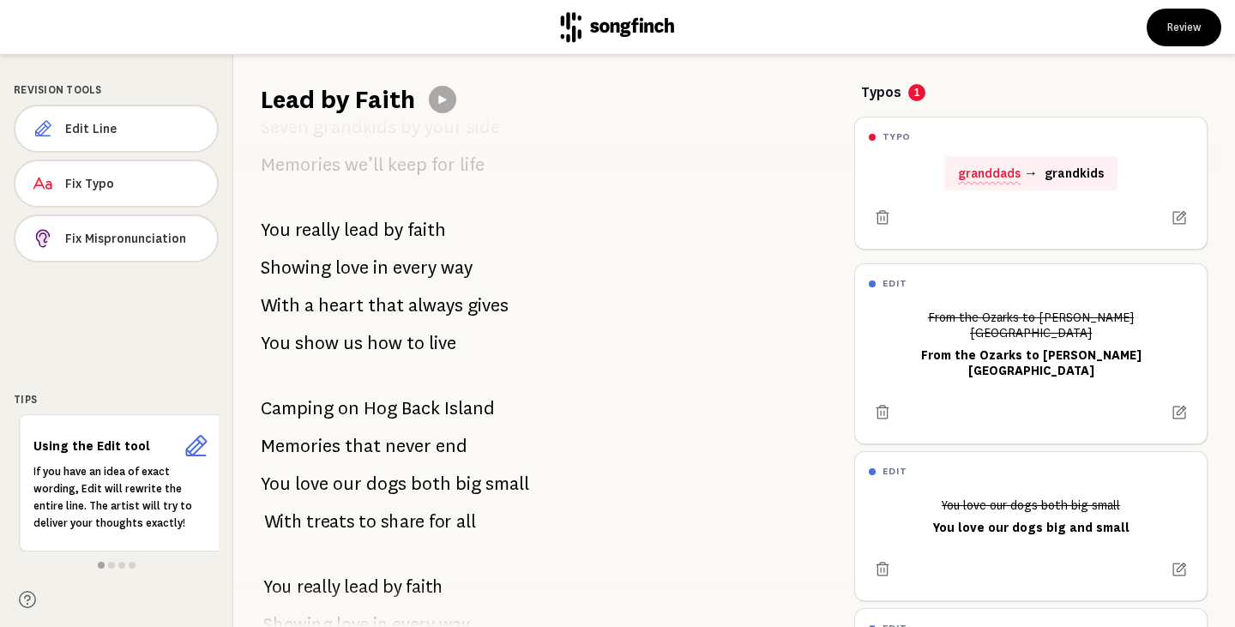
scroll to position [1143, 0]
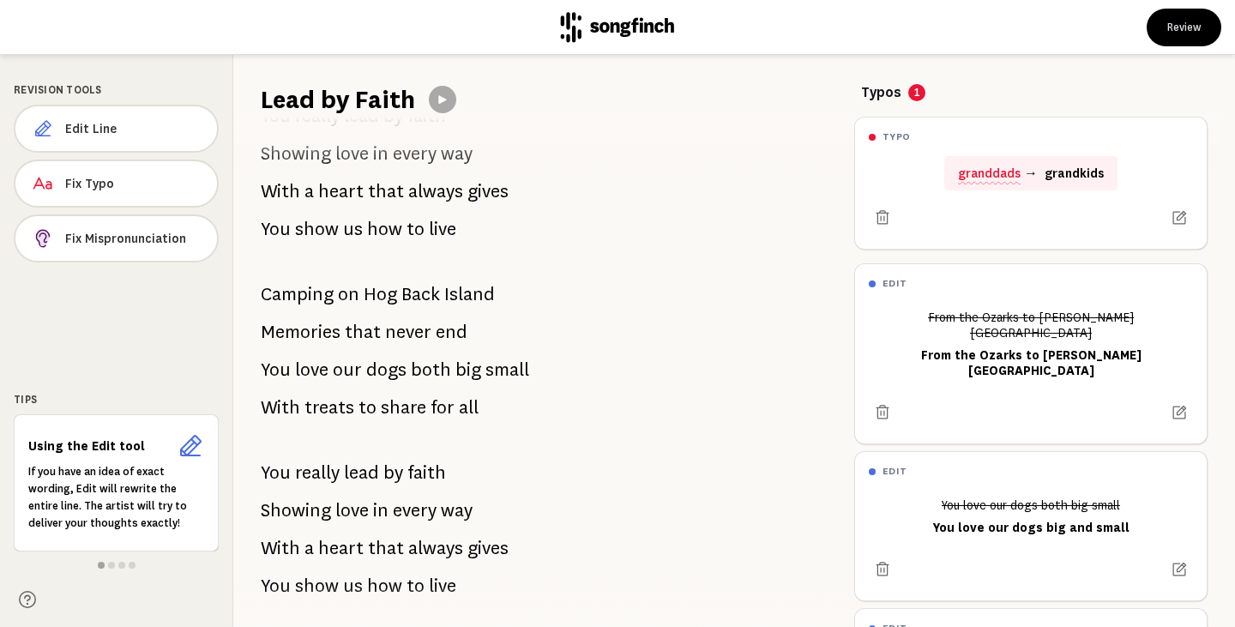
click at [434, 366] on span "both" at bounding box center [431, 369] width 40 height 34
click at [130, 139] on button "Edit Line" at bounding box center [116, 128] width 202 height 47
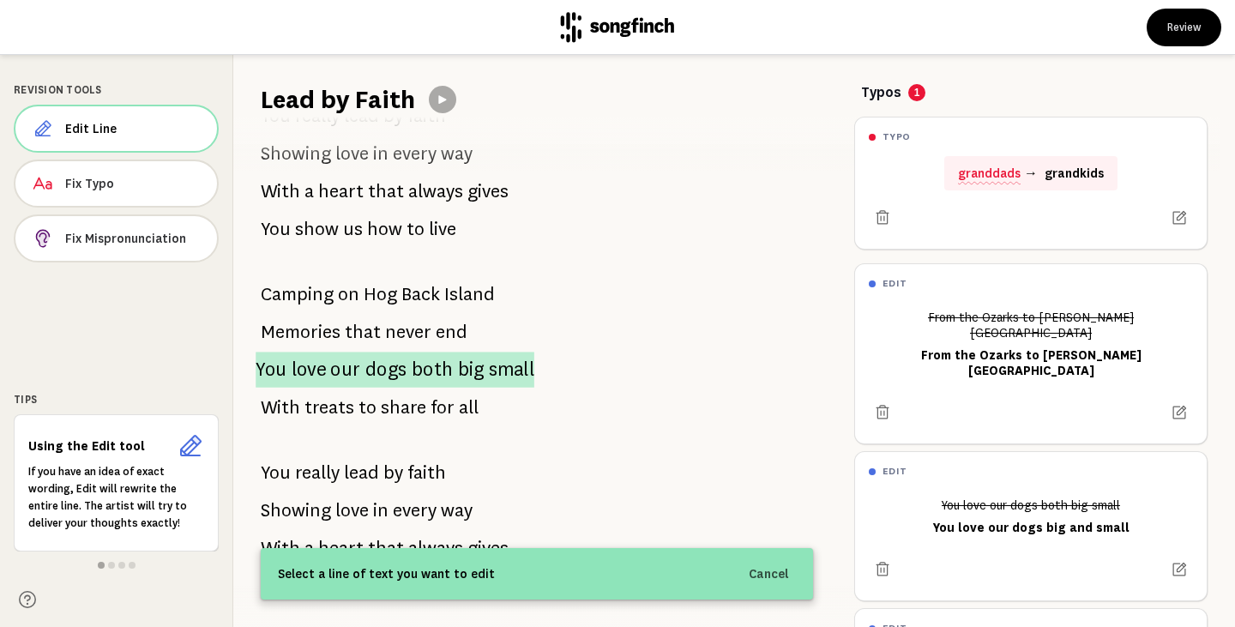
click at [335, 368] on span "our" at bounding box center [345, 370] width 30 height 36
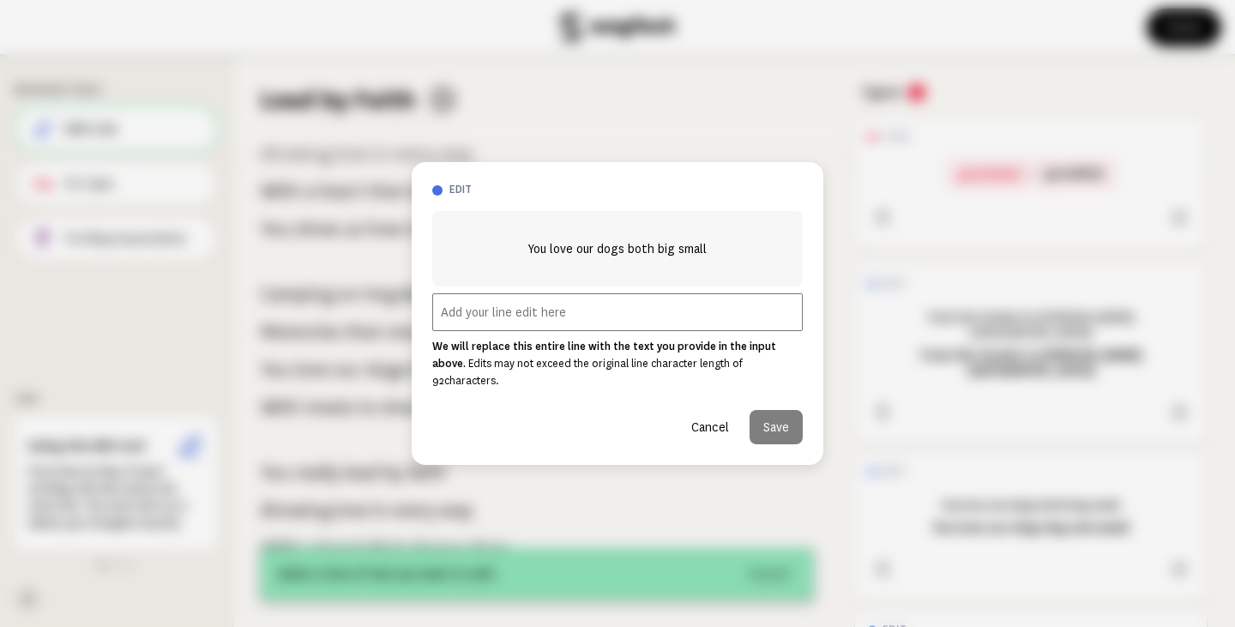
click at [549, 324] on input "text" at bounding box center [617, 312] width 370 height 38
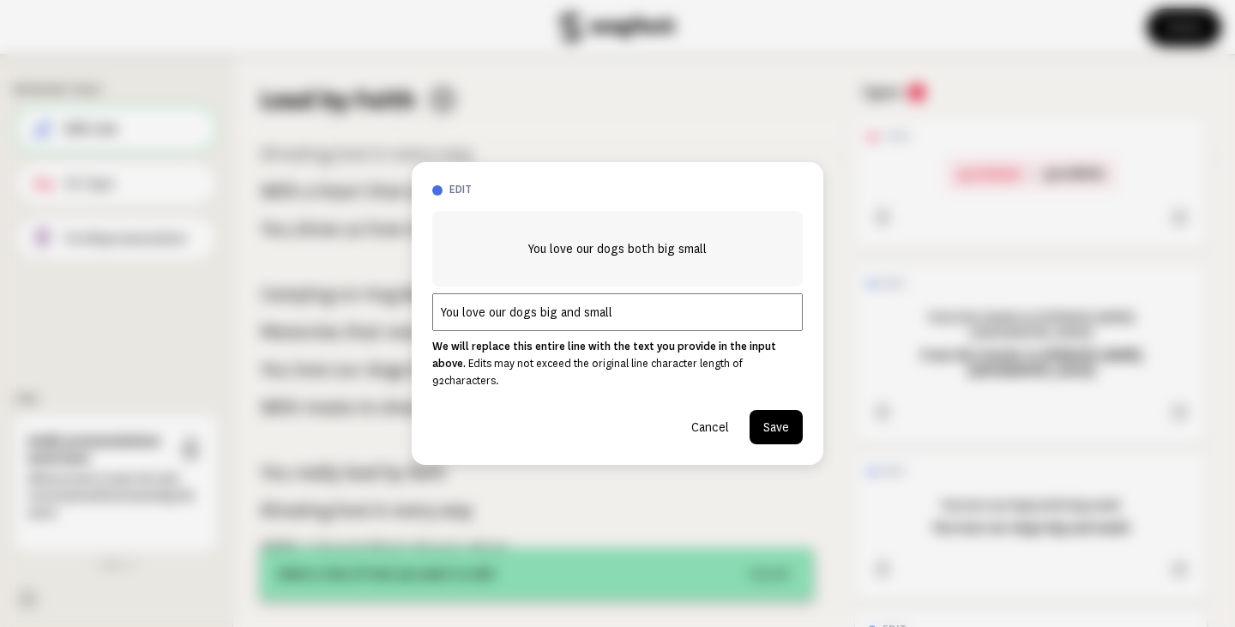
type input "You love our dogs big and small"
click at [773, 427] on button "Save" at bounding box center [775, 427] width 53 height 34
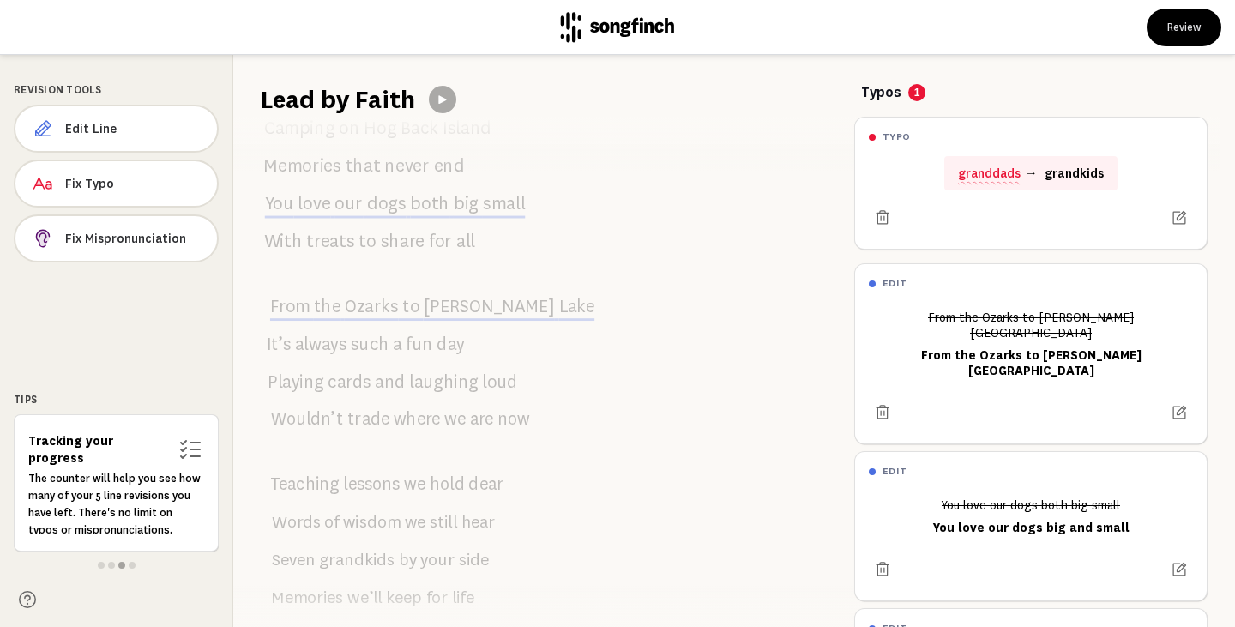
scroll to position [0, 0]
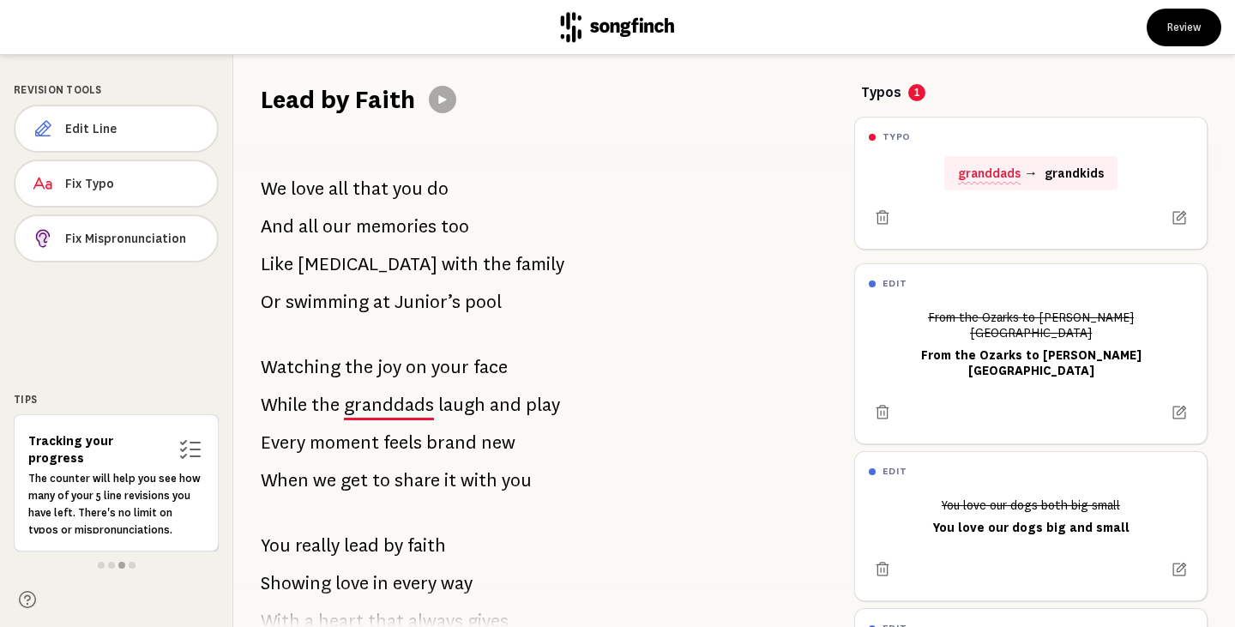
click at [378, 302] on span "at" at bounding box center [381, 302] width 17 height 34
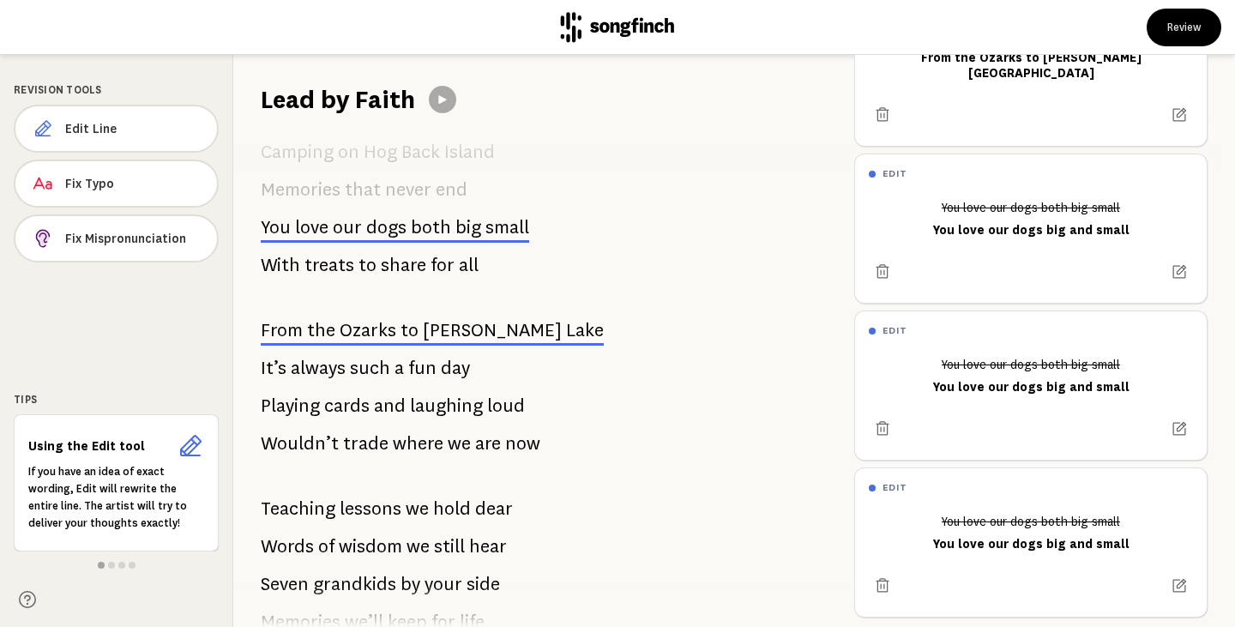
scroll to position [686, 0]
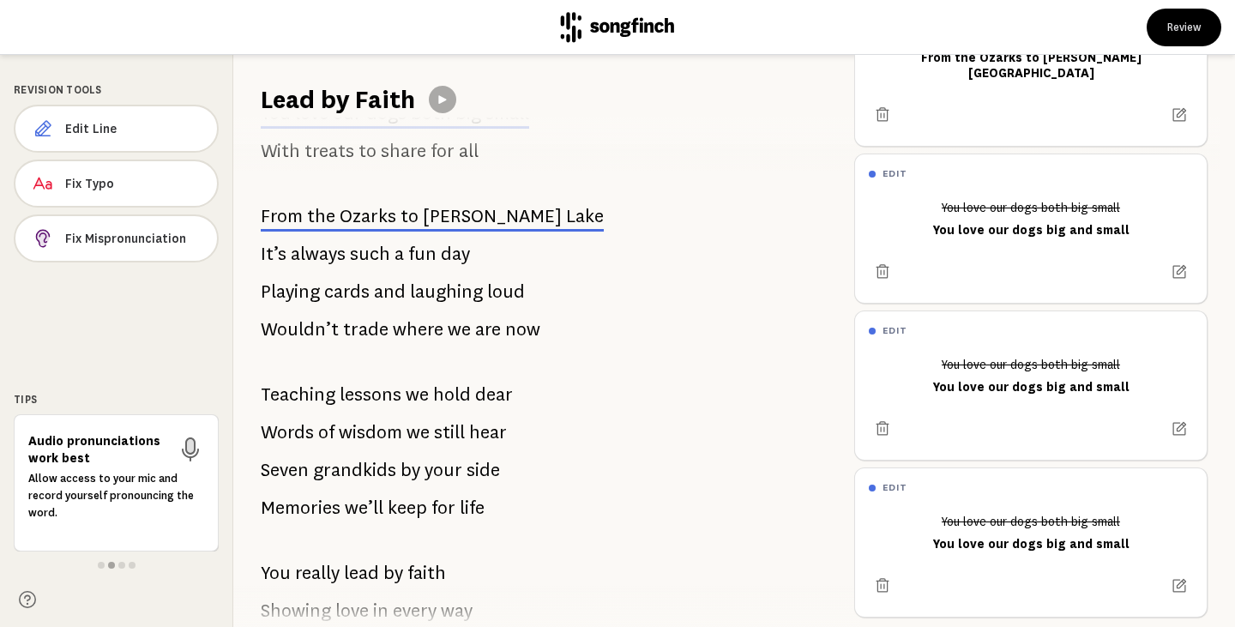
click at [374, 433] on span "wisdom" at bounding box center [370, 432] width 63 height 34
click at [96, 182] on span "Fix Typo" at bounding box center [133, 183] width 135 height 17
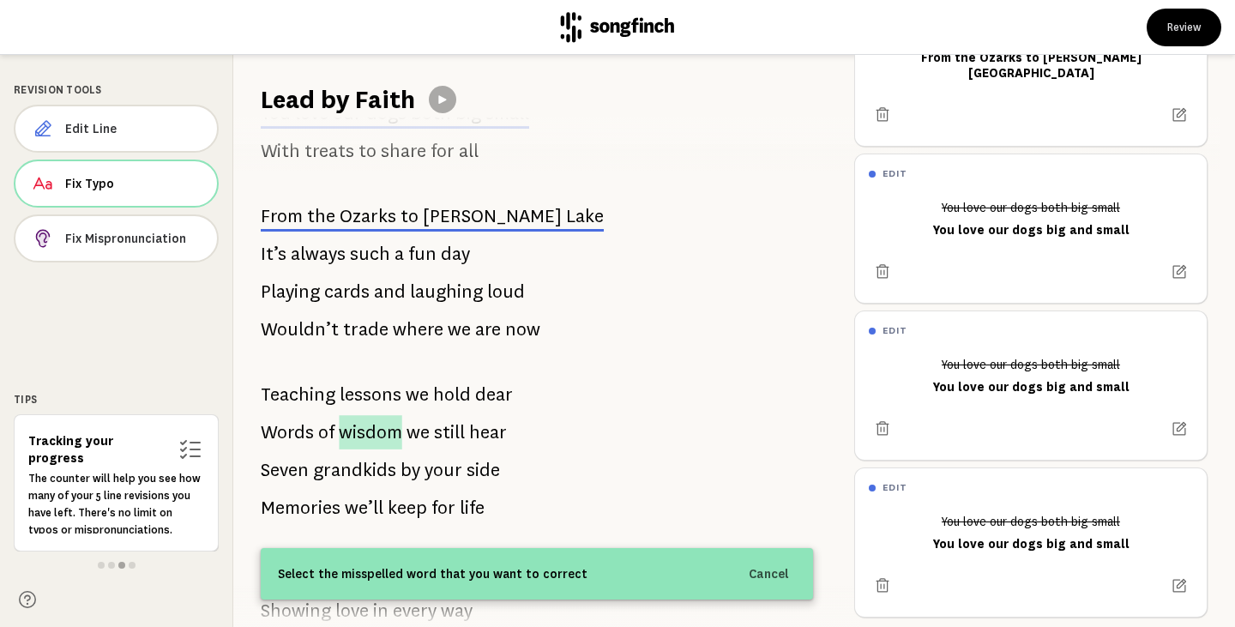
click at [379, 436] on span "wisdom" at bounding box center [370, 432] width 63 height 34
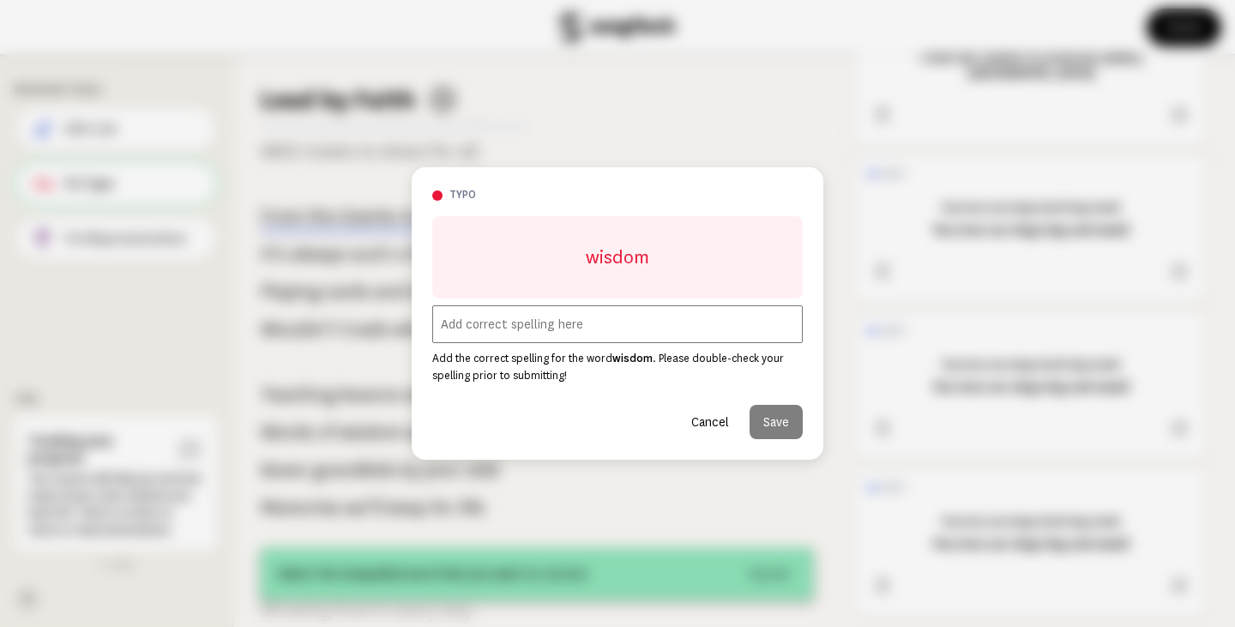
click at [526, 329] on input "text" at bounding box center [617, 324] width 370 height 38
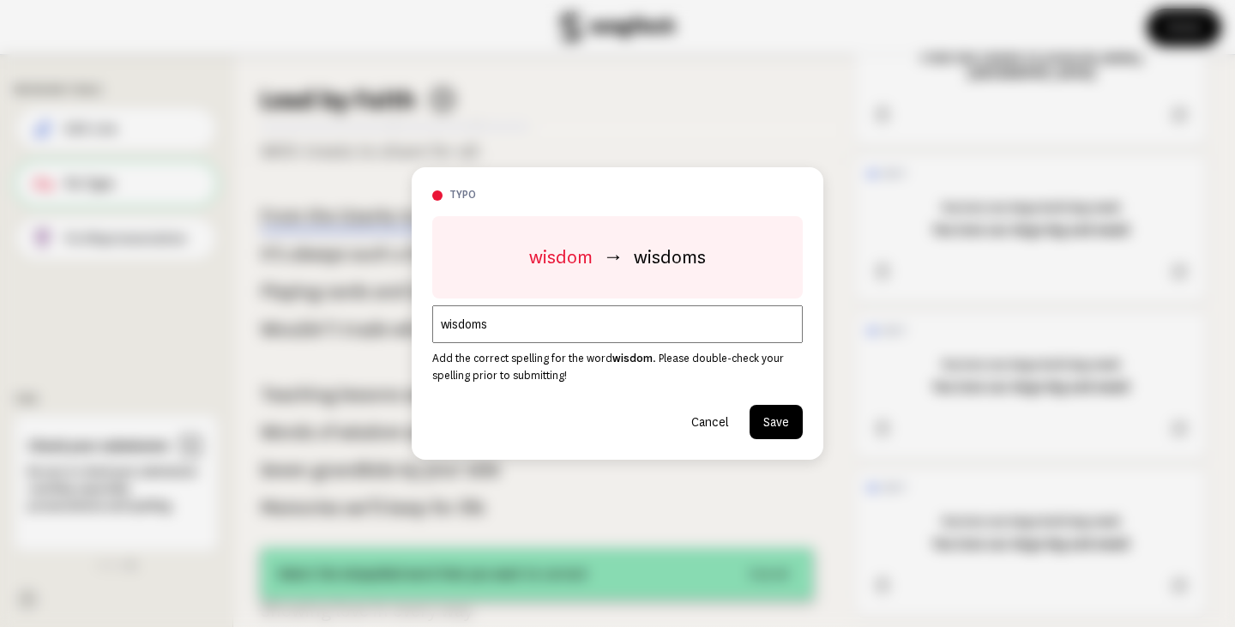
type input "wisdoms"
click at [764, 423] on button "Save" at bounding box center [775, 422] width 53 height 34
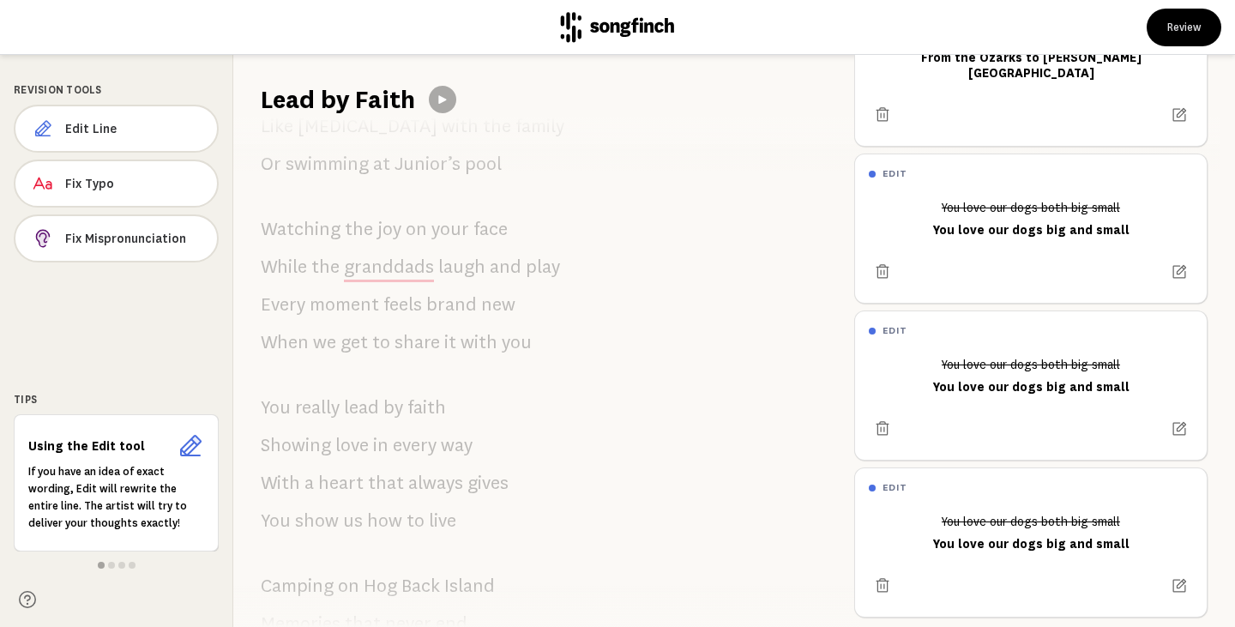
scroll to position [0, 0]
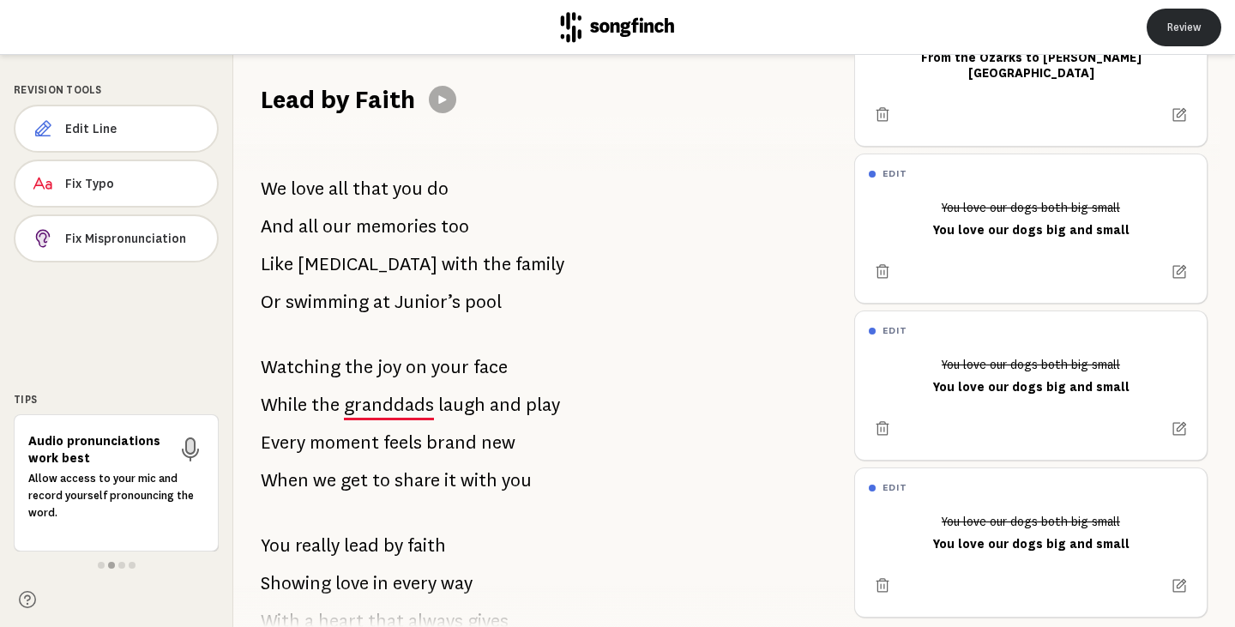
click at [1181, 17] on button "Review" at bounding box center [1183, 28] width 75 height 38
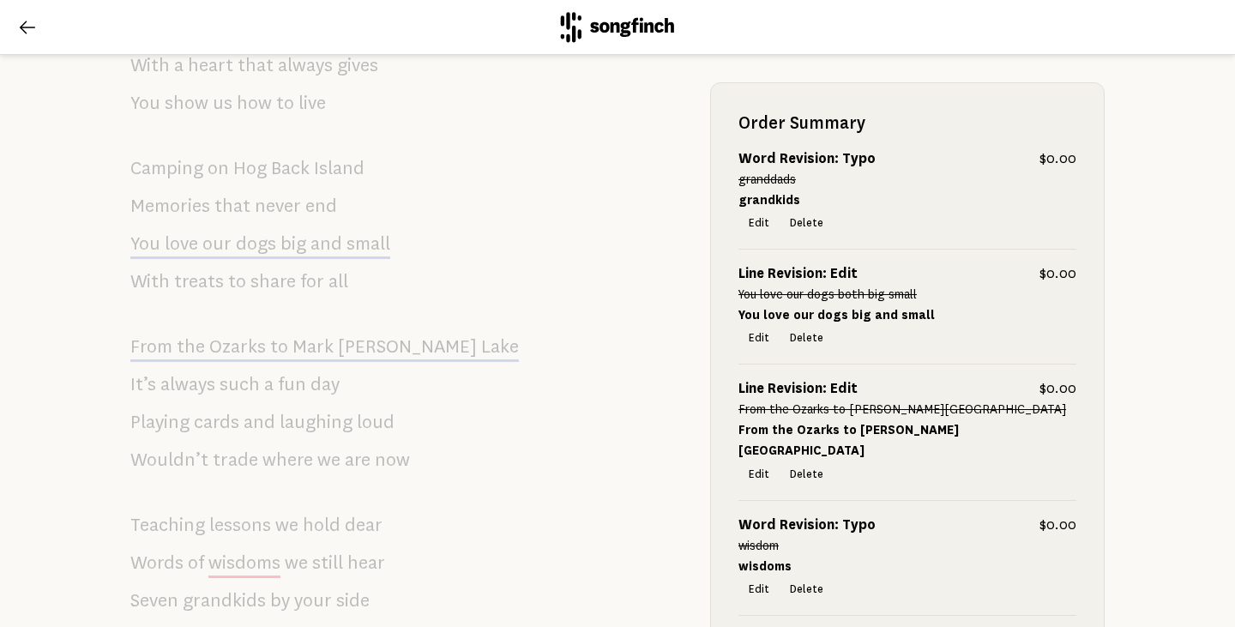
scroll to position [1292, 0]
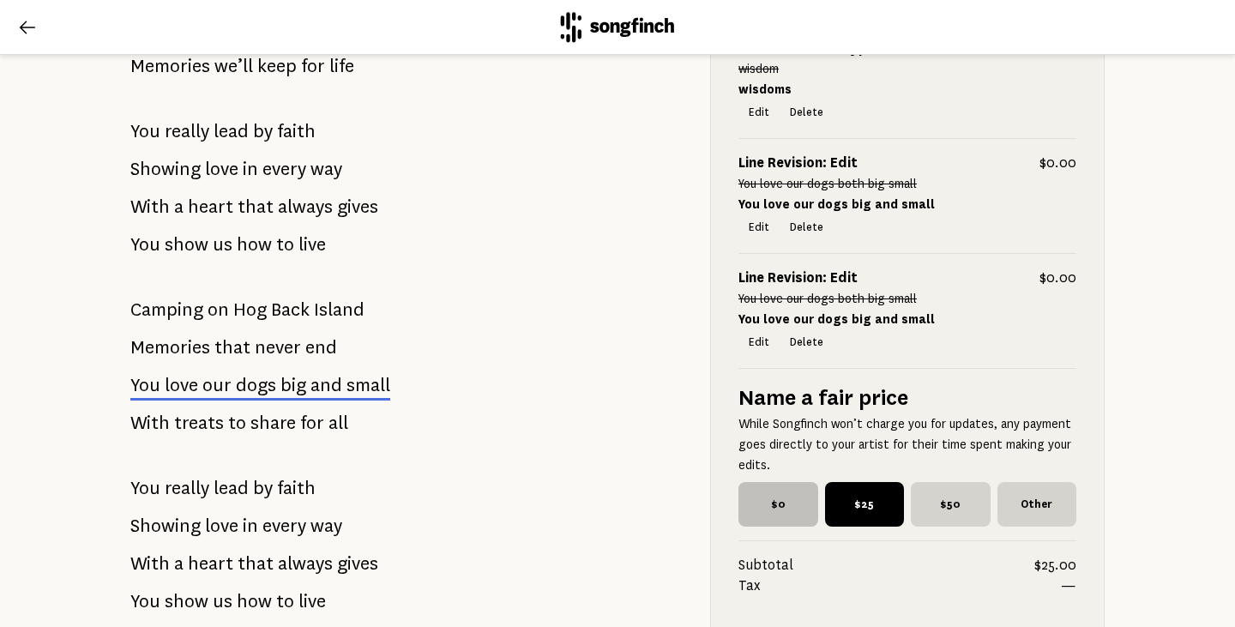
click at [773, 508] on span "$0" at bounding box center [778, 504] width 80 height 45
click at [749, 493] on input "$0" at bounding box center [743, 487] width 11 height 11
radio input "true"
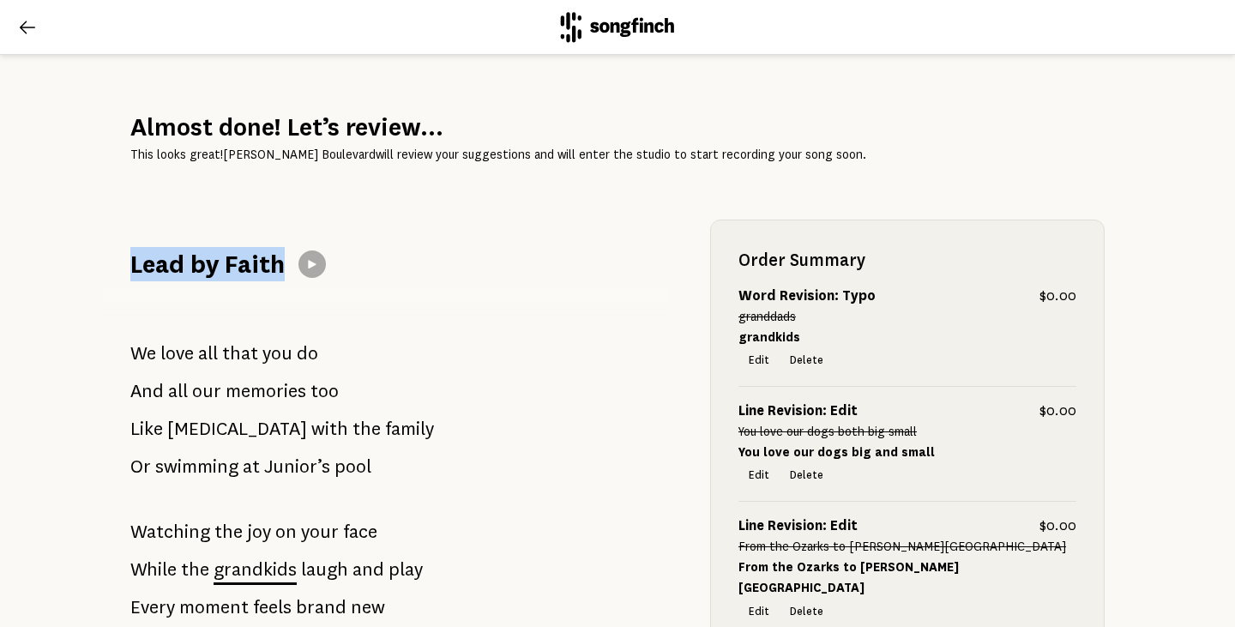
scroll to position [229, 0]
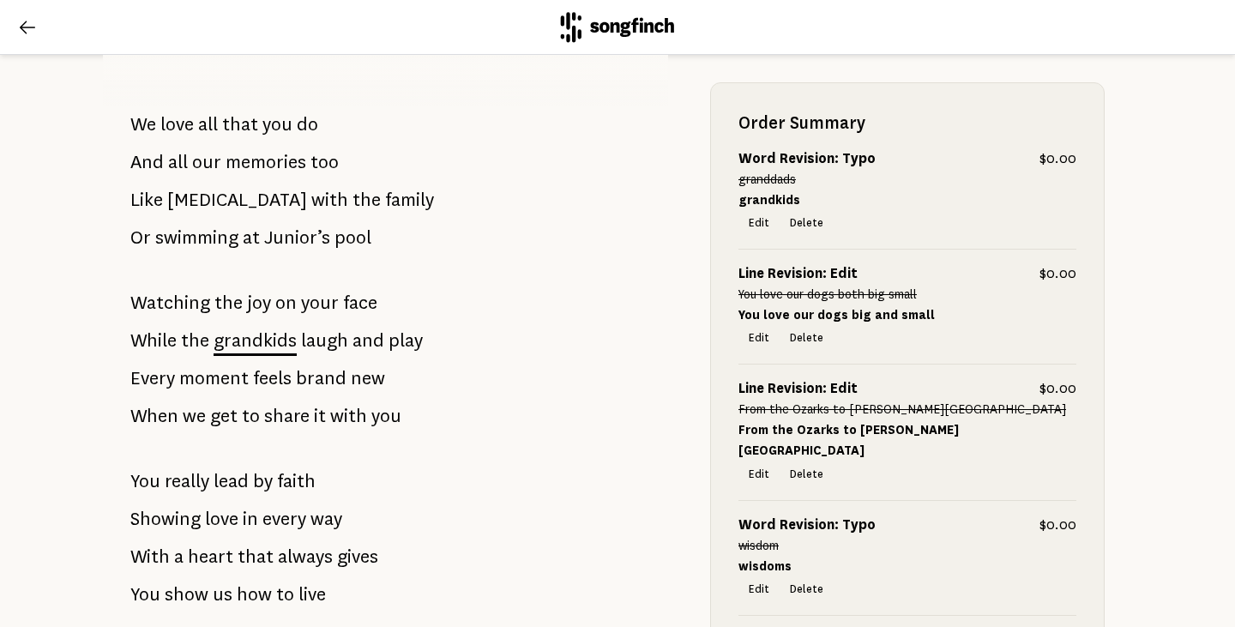
drag, startPoint x: 128, startPoint y: 256, endPoint x: 450, endPoint y: 441, distance: 371.4
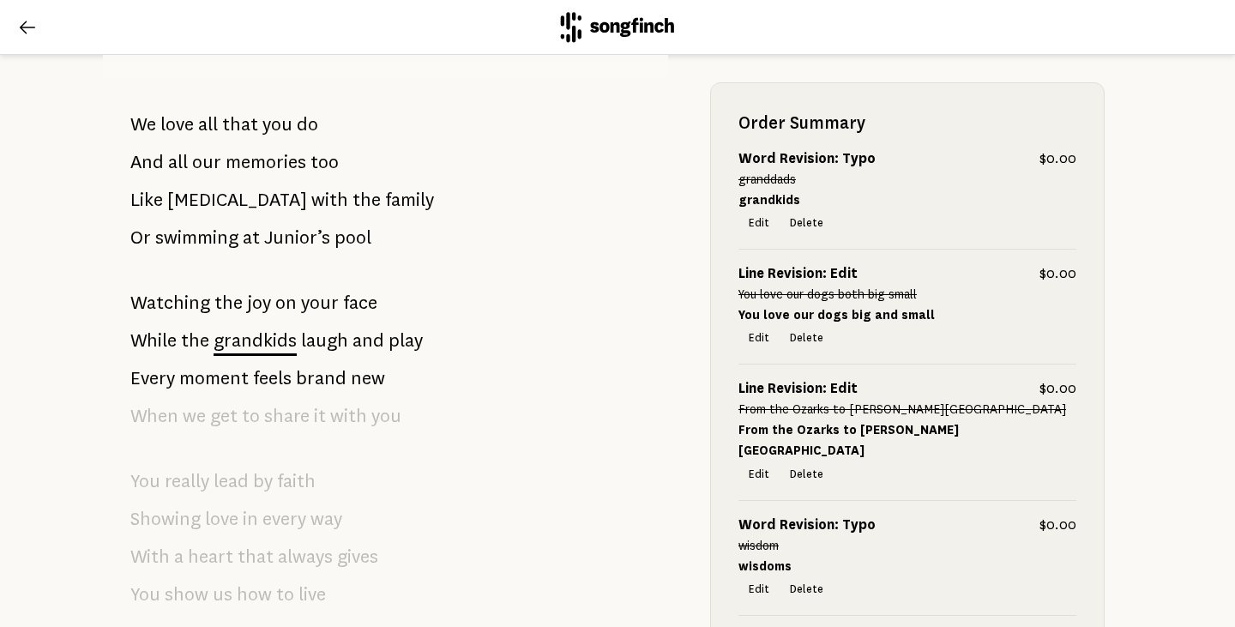
scroll to position [0, 0]
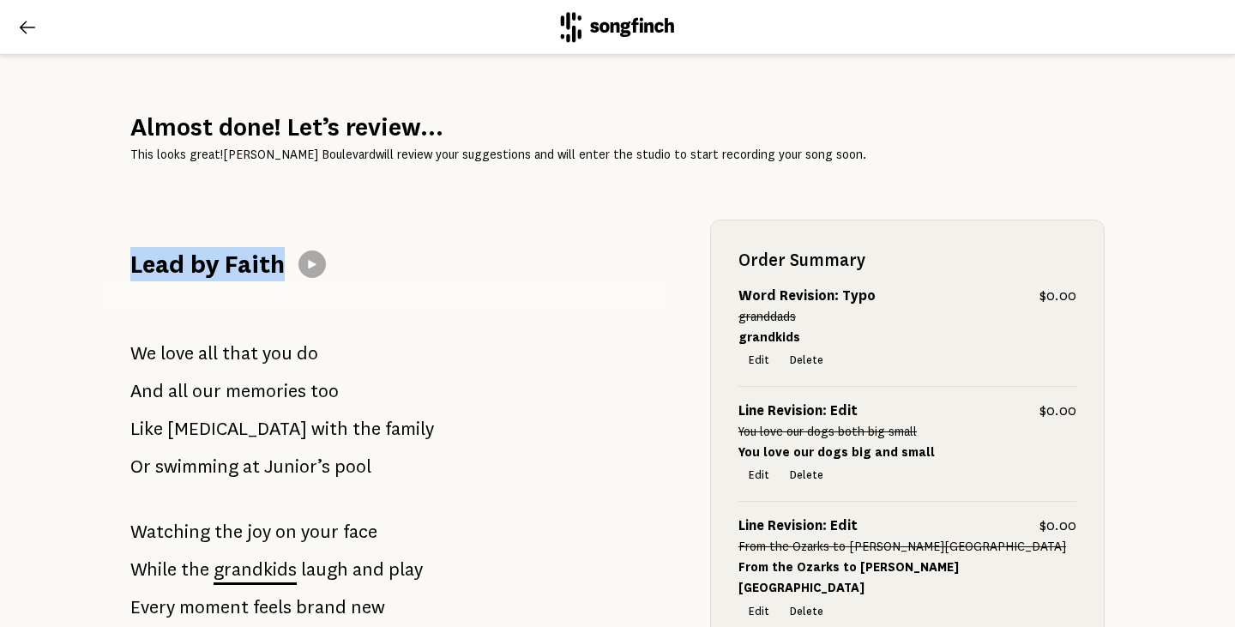
click at [135, 340] on span "We" at bounding box center [143, 353] width 26 height 34
drag, startPoint x: 126, startPoint y: 268, endPoint x: 348, endPoint y: 465, distance: 296.4
click at [130, 348] on span "We" at bounding box center [143, 353] width 26 height 34
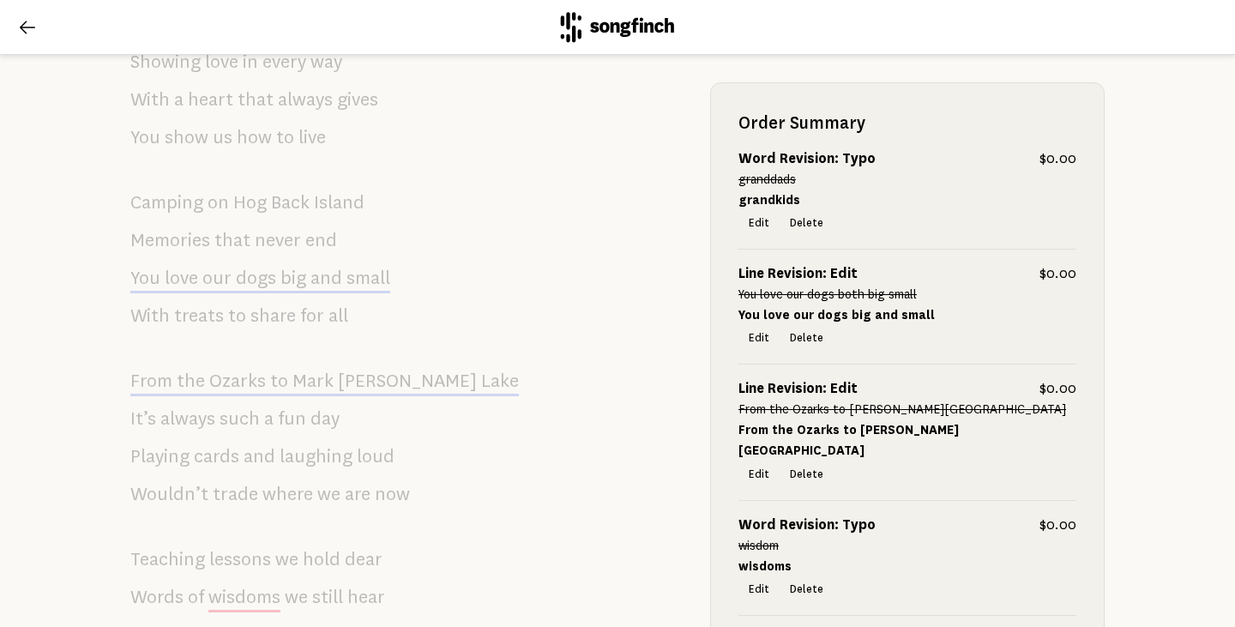
scroll to position [1601, 0]
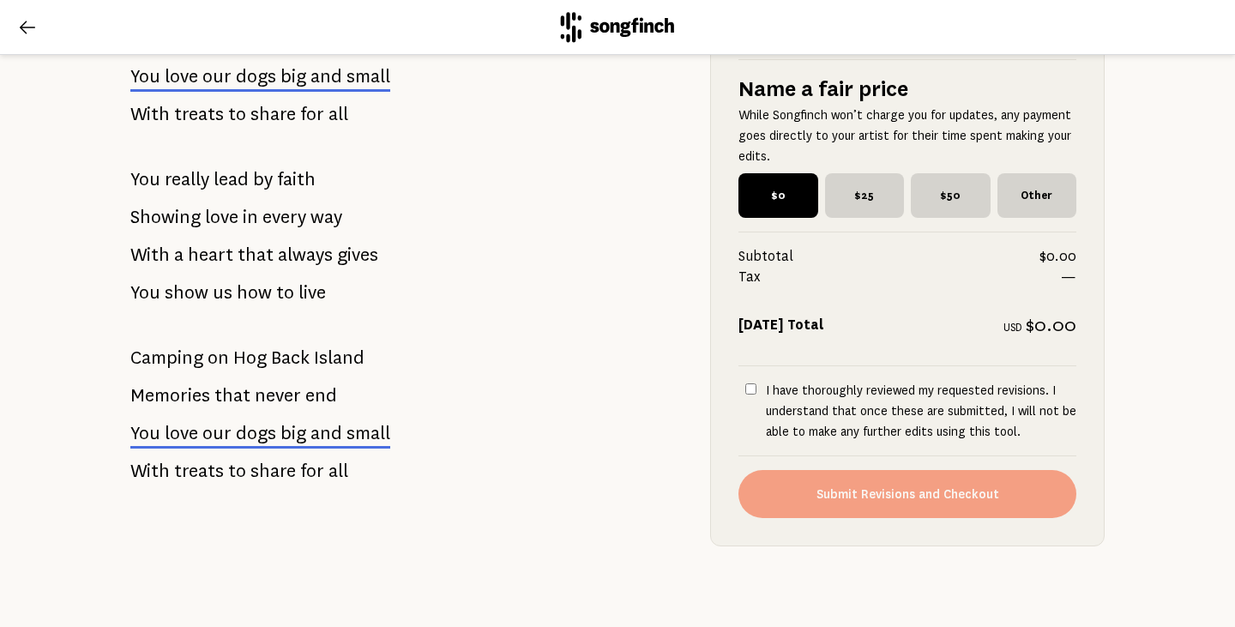
drag, startPoint x: 424, startPoint y: 482, endPoint x: 167, endPoint y: 431, distance: 261.3
drag, startPoint x: 377, startPoint y: 471, endPoint x: 185, endPoint y: 444, distance: 193.9
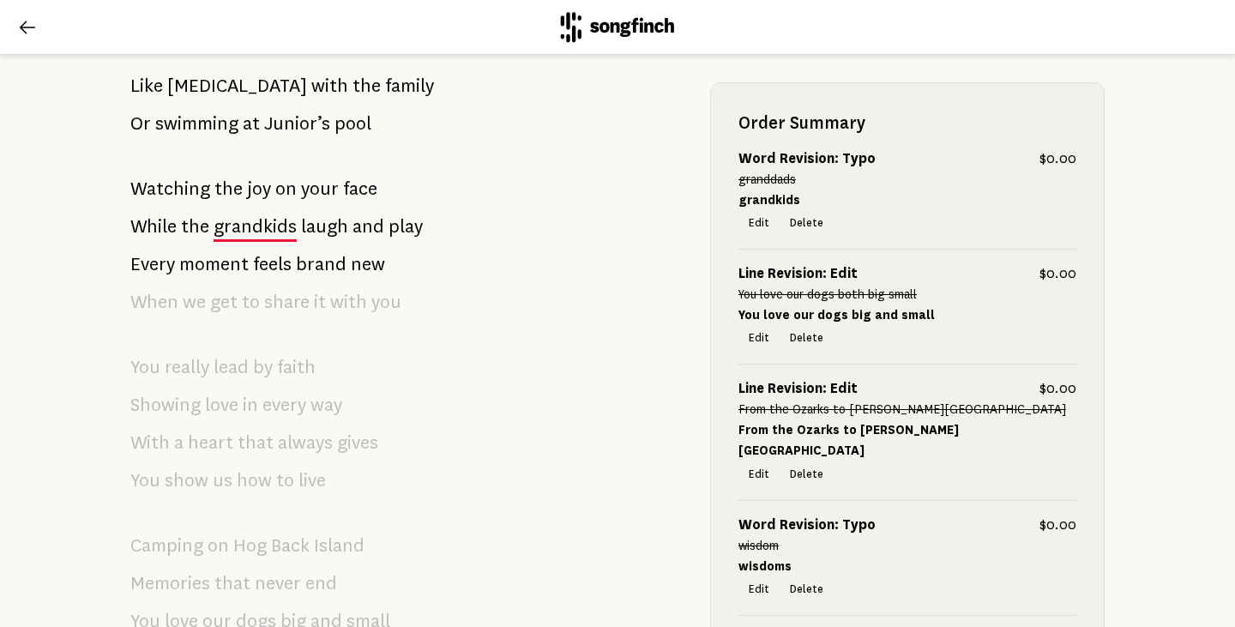
scroll to position [0, 0]
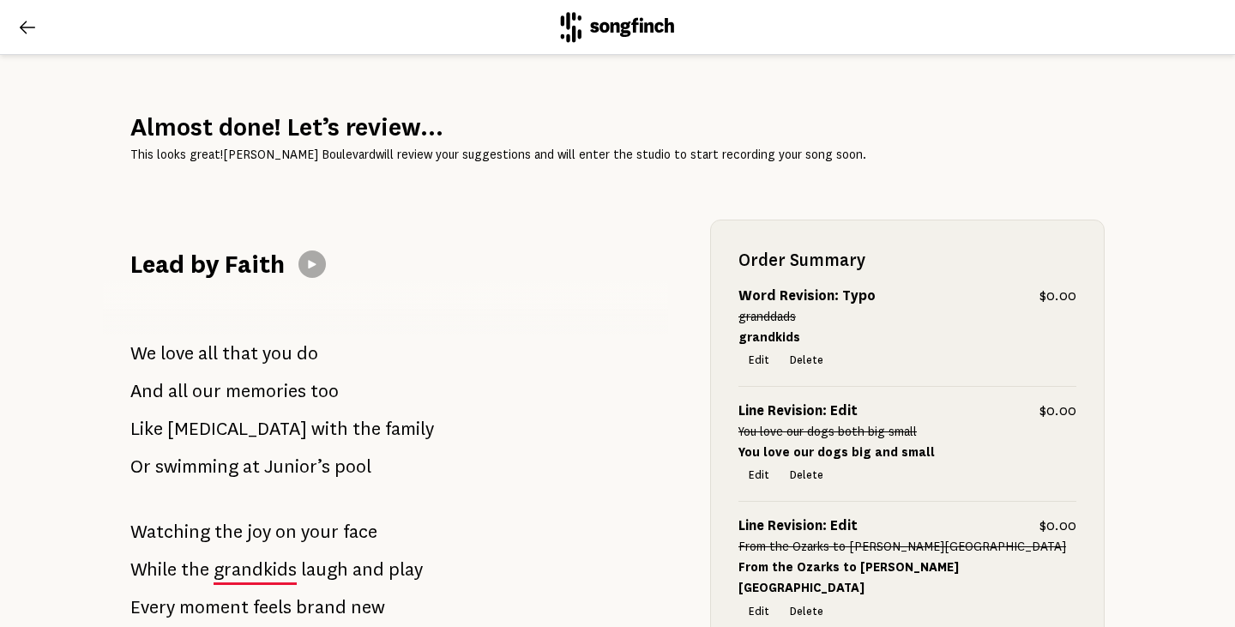
drag, startPoint x: 125, startPoint y: 355, endPoint x: 251, endPoint y: 360, distance: 126.2
click at [251, 360] on p "We love all that you do" at bounding box center [224, 353] width 188 height 34
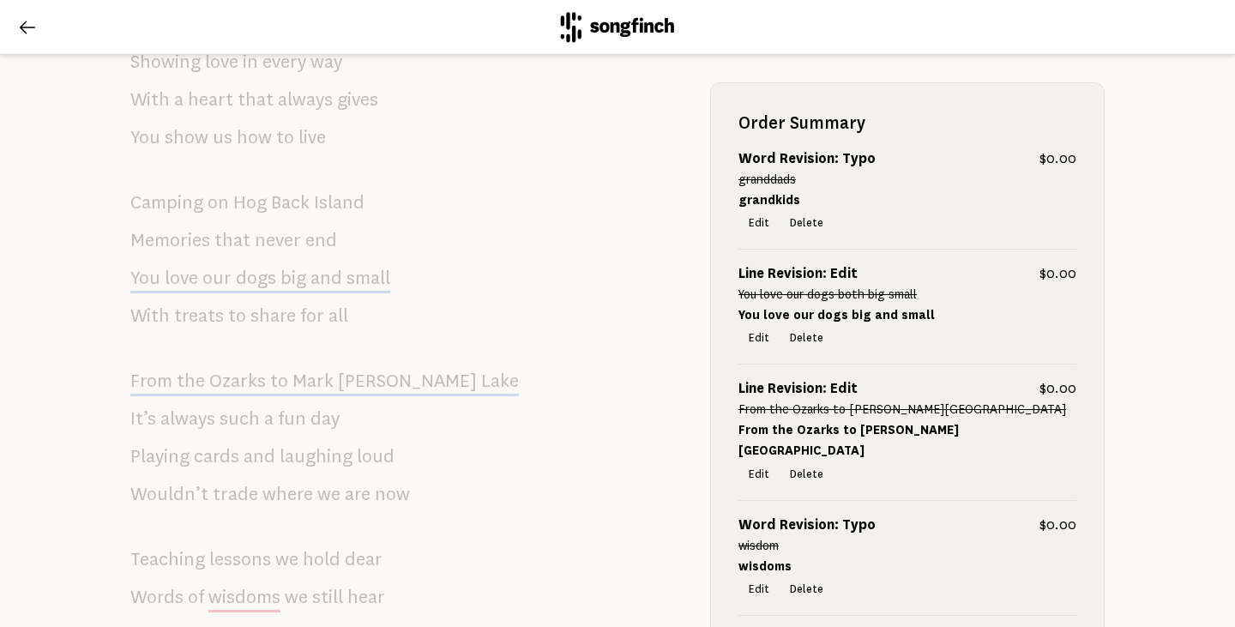
scroll to position [1601, 0]
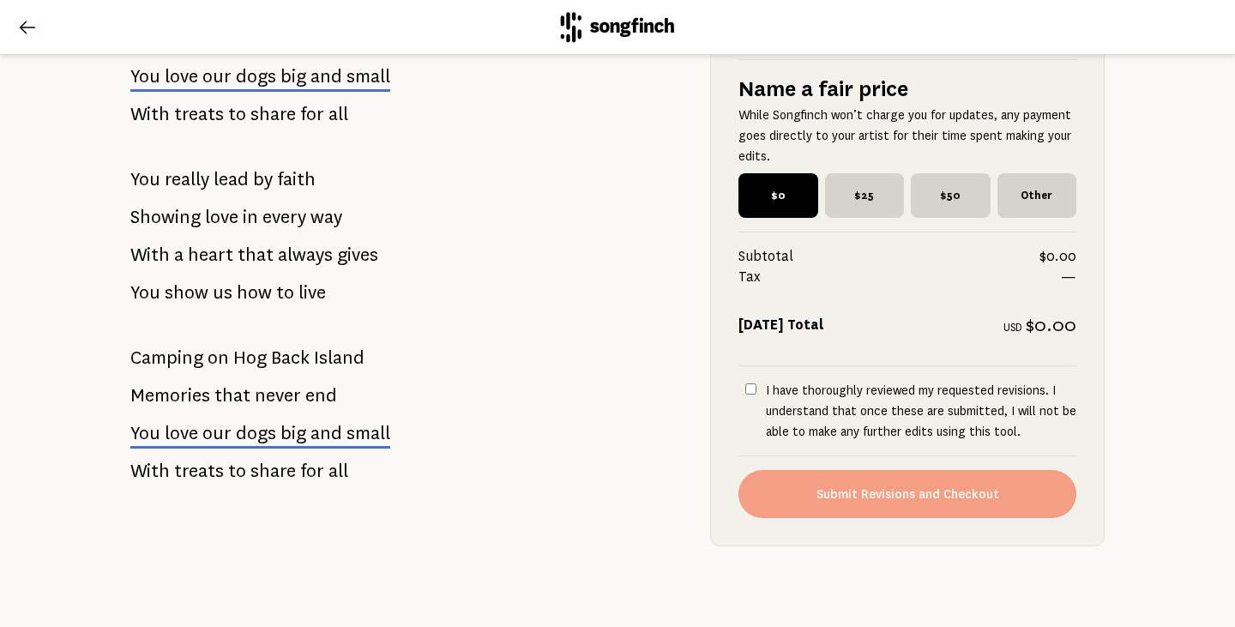
click at [749, 394] on input "I have thoroughly reviewed my requested revisions. I understand that once these…" at bounding box center [750, 388] width 11 height 11
checkbox input "true"
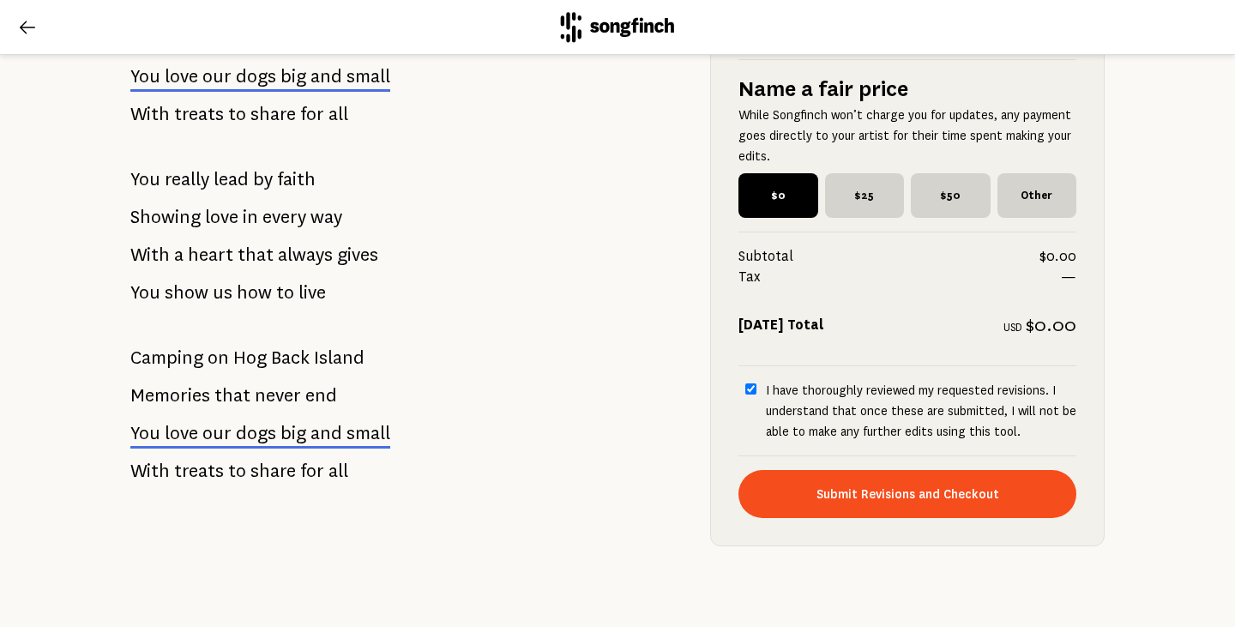
drag, startPoint x: 266, startPoint y: 466, endPoint x: 212, endPoint y: 406, distance: 81.4
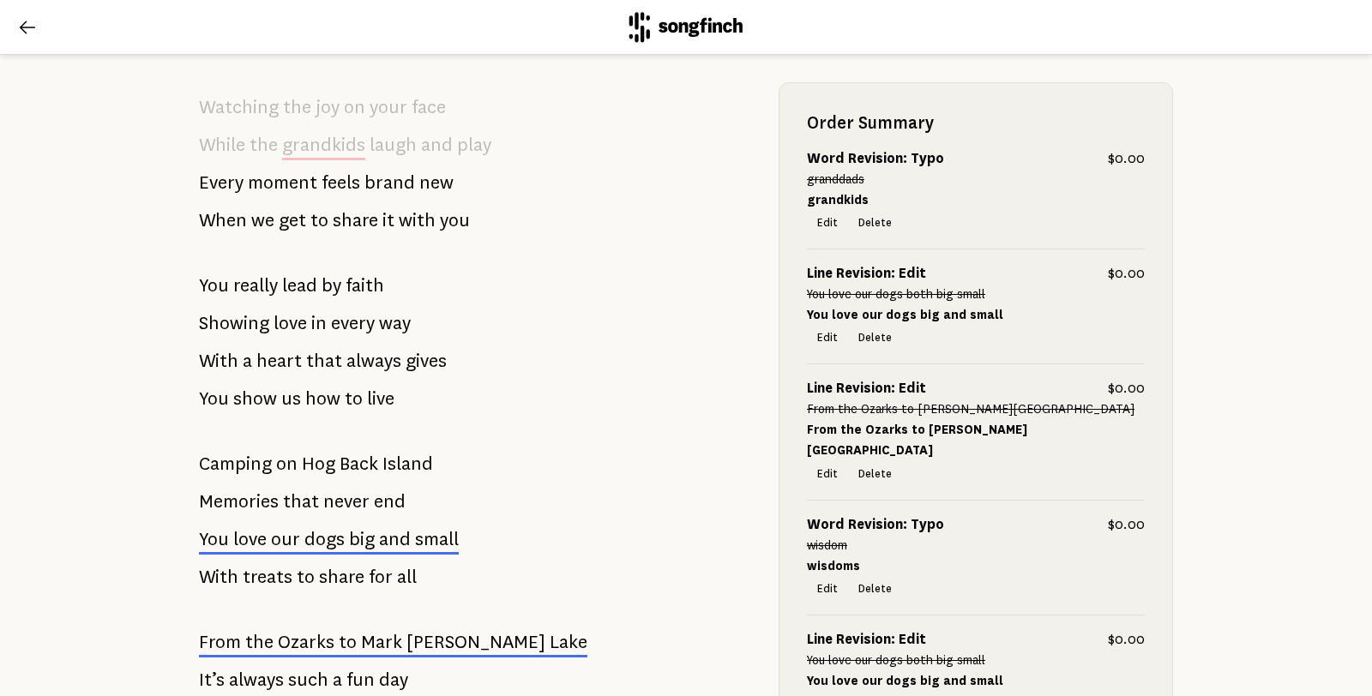
scroll to position [551, 0]
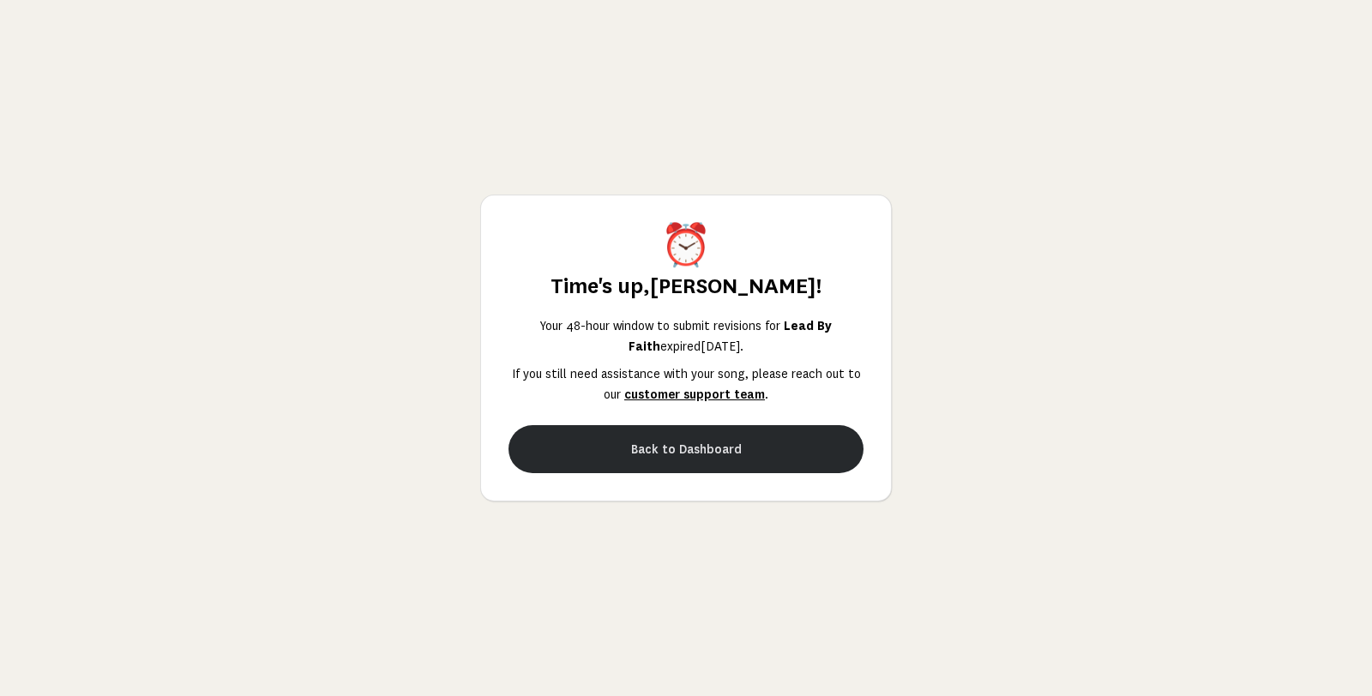
click at [641, 448] on button "Back to Dashboard" at bounding box center [685, 449] width 355 height 48
